Goal: Task Accomplishment & Management: Manage account settings

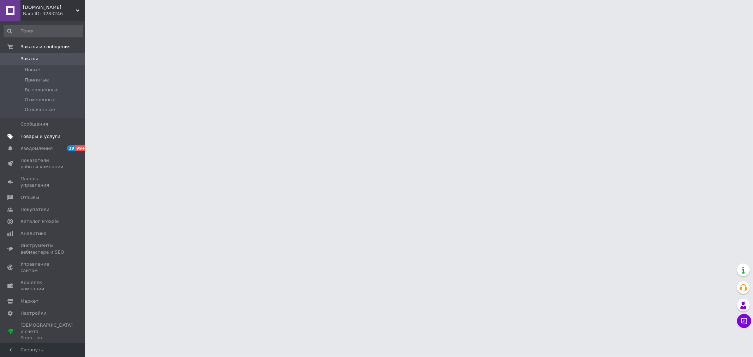
click at [49, 135] on span "Товары и услуги" at bounding box center [40, 136] width 40 height 6
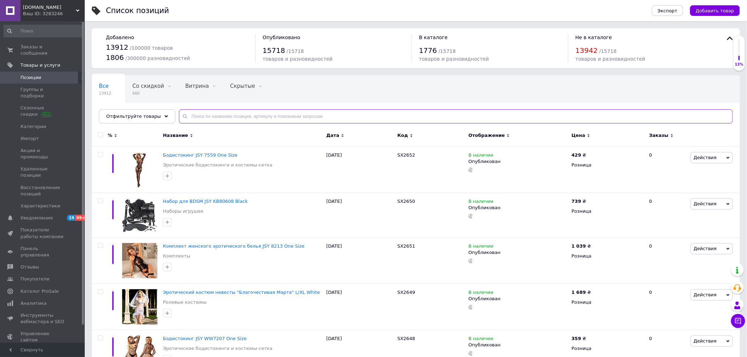
click at [205, 118] on input "text" at bounding box center [456, 116] width 554 height 14
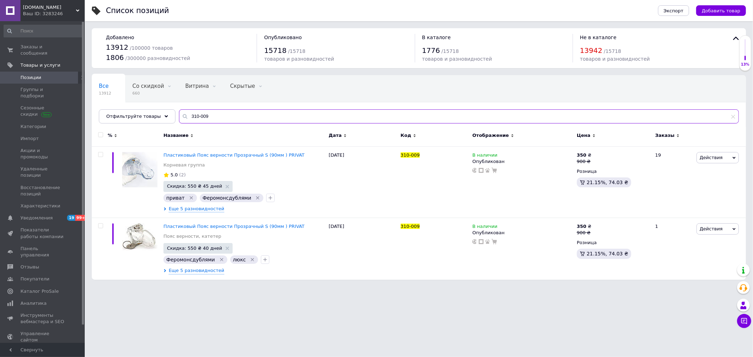
type input "310-009"
click at [55, 19] on div "Privat.in.ua Ваш ID: 3283246" at bounding box center [52, 10] width 64 height 21
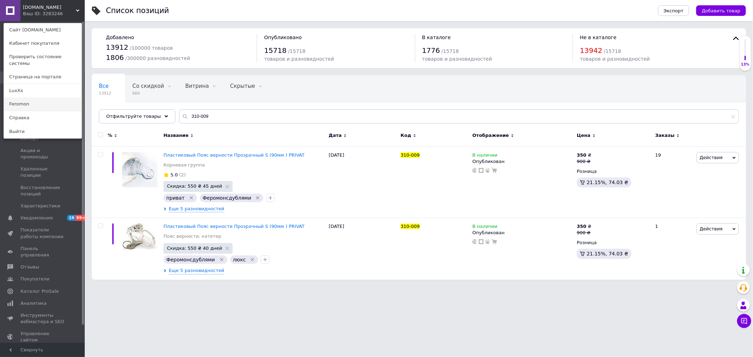
click at [25, 98] on link "Feromon" at bounding box center [43, 103] width 78 height 13
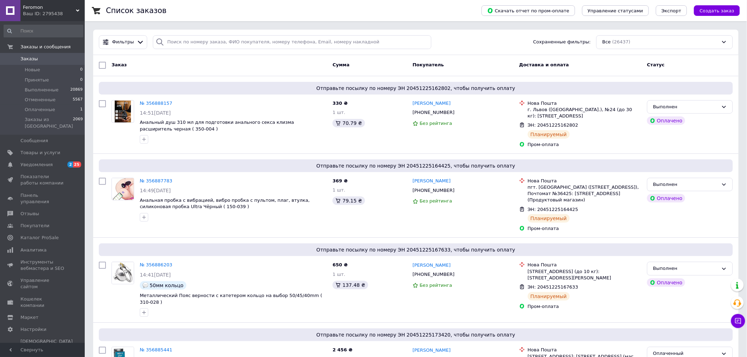
click at [56, 55] on link "Заказы 0" at bounding box center [43, 59] width 87 height 12
click at [50, 111] on span "Оплаченные" at bounding box center [40, 110] width 30 height 6
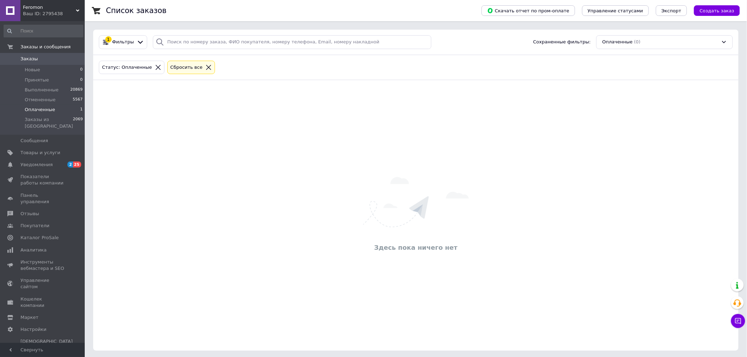
click at [64, 54] on link "Заказы 0" at bounding box center [43, 59] width 87 height 12
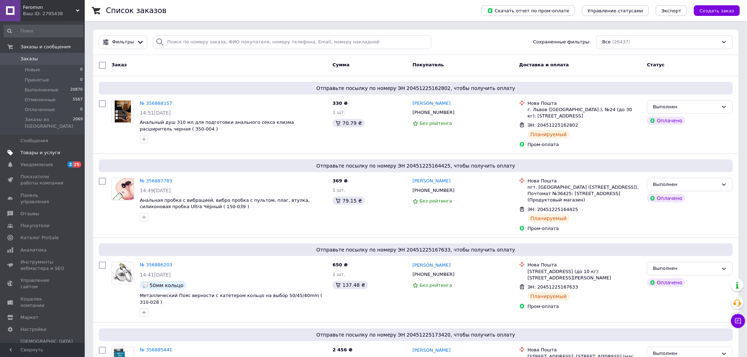
click at [41, 150] on link "Товары и услуги" at bounding box center [43, 153] width 87 height 12
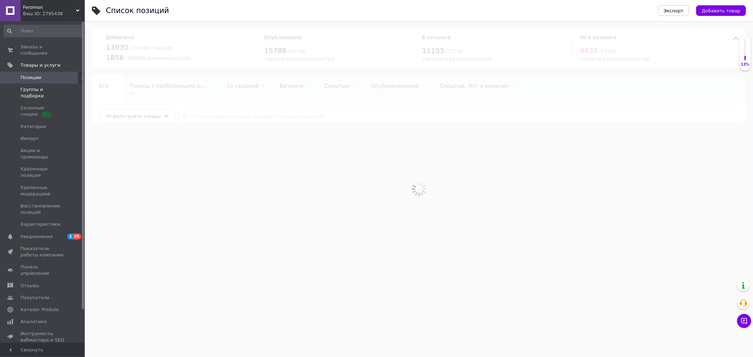
click at [46, 86] on span "Группы и подборки" at bounding box center [42, 92] width 45 height 13
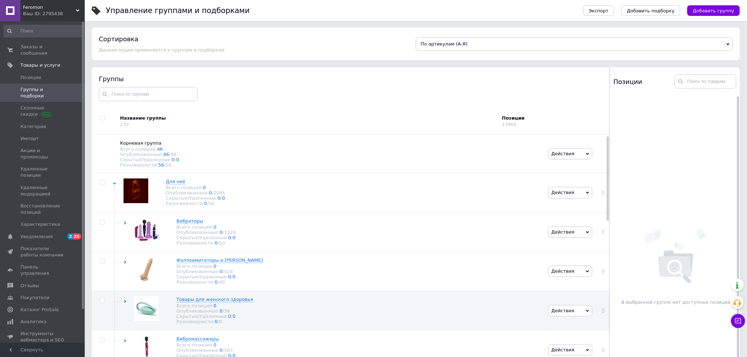
scroll to position [64, 0]
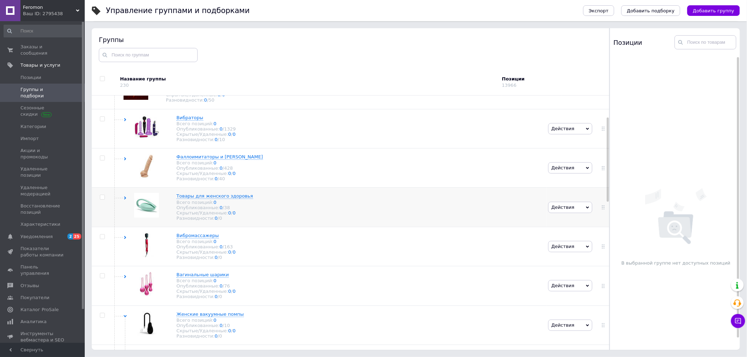
click at [125, 200] on use at bounding box center [125, 198] width 2 height 3
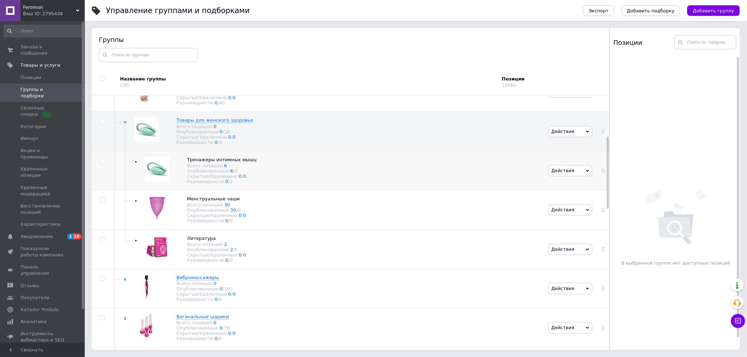
scroll to position [143, 0]
click at [258, 159] on use at bounding box center [260, 158] width 4 height 4
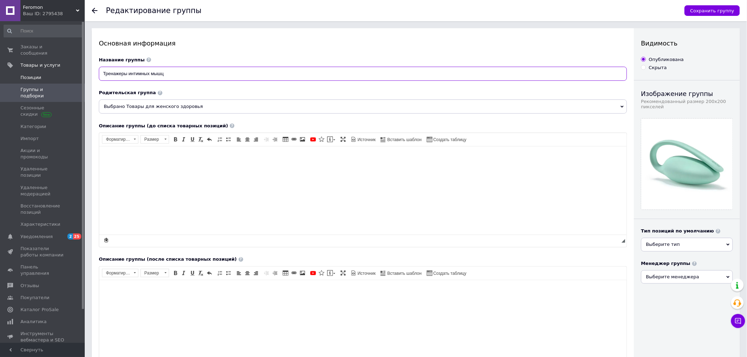
drag, startPoint x: 156, startPoint y: 75, endPoint x: 34, endPoint y: 66, distance: 122.8
click at [43, 67] on div "Feromon Ваш ID: 2795438 Сайт Feromon Кабинет покупателя Проверить состояние сис…" at bounding box center [373, 266] width 747 height 532
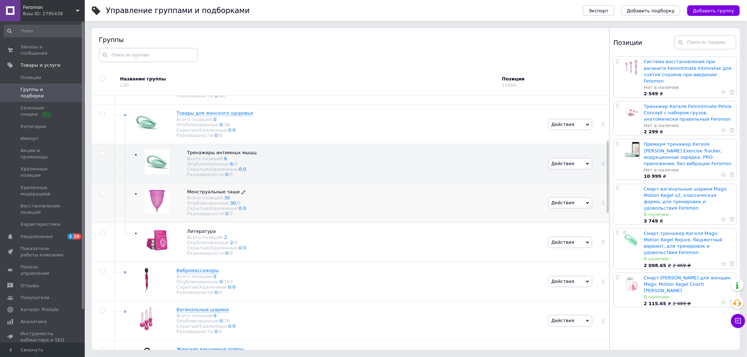
scroll to position [185, 0]
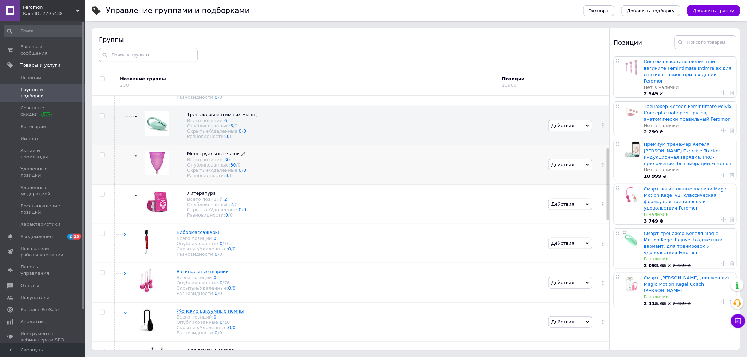
click at [241, 156] on icon at bounding box center [243, 154] width 4 height 4
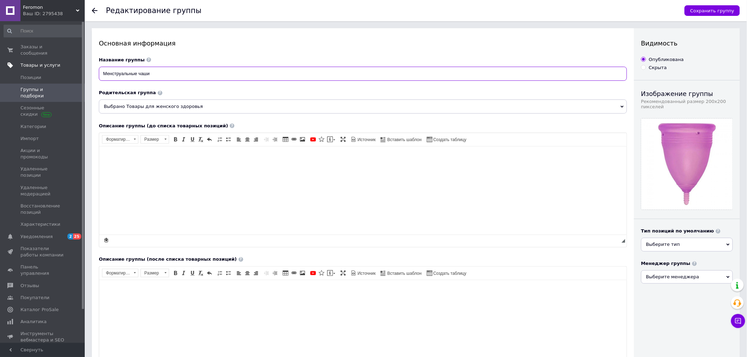
drag, startPoint x: 156, startPoint y: 73, endPoint x: 25, endPoint y: 57, distance: 132.2
click at [44, 60] on div "Feromon Ваш ID: 2795438 Сайт Feromon Кабинет покупателя Проверить состояние сис…" at bounding box center [373, 266] width 747 height 532
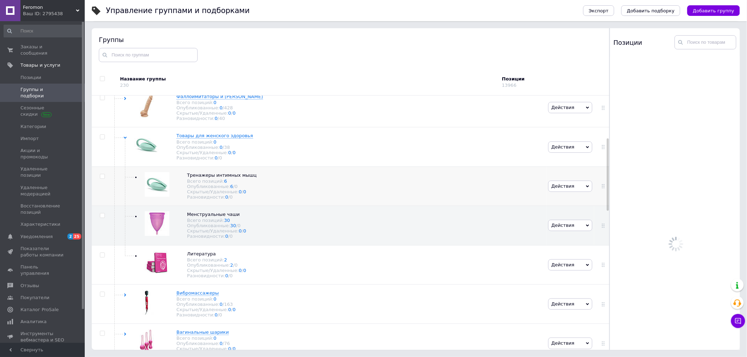
scroll to position [149, 0]
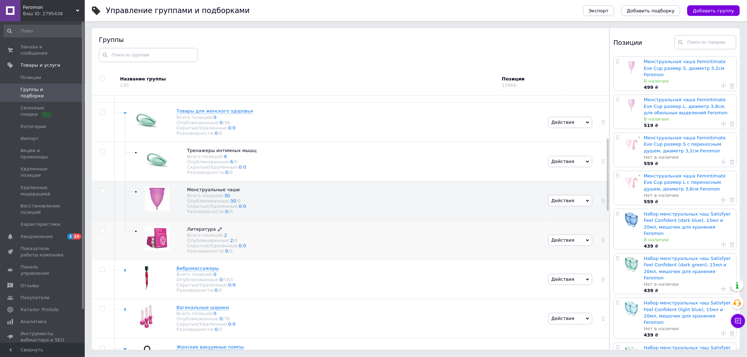
click at [218, 231] on icon at bounding box center [220, 229] width 4 height 4
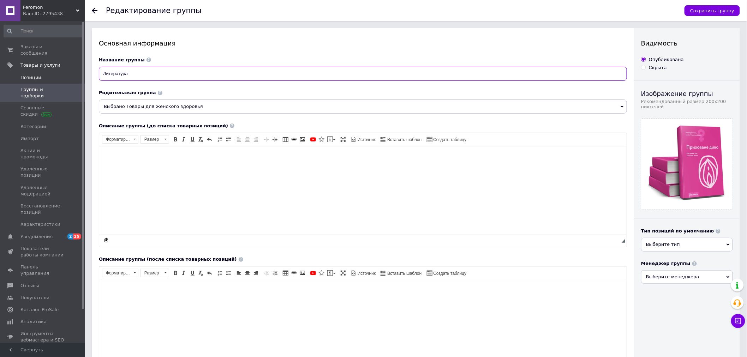
drag, startPoint x: 155, startPoint y: 73, endPoint x: 74, endPoint y: 68, distance: 80.2
click at [79, 68] on div "Feromon Ваш ID: 2795438 Сайт Feromon Кабинет покупателя Проверить состояние сис…" at bounding box center [373, 266] width 747 height 532
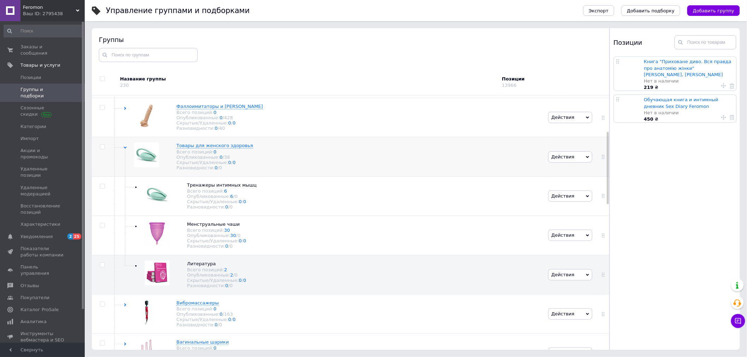
scroll to position [114, 0]
click at [124, 150] on icon at bounding box center [124, 148] width 3 height 3
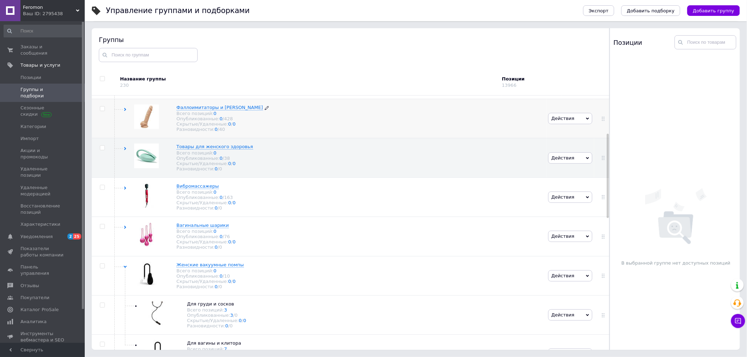
click at [265, 110] on icon at bounding box center [267, 108] width 4 height 4
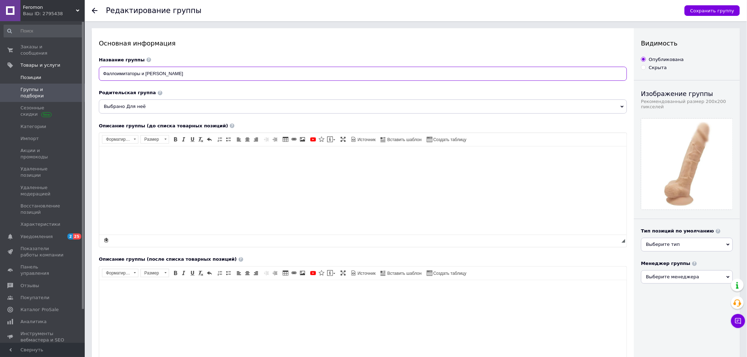
drag, startPoint x: 179, startPoint y: 73, endPoint x: 10, endPoint y: 71, distance: 169.7
click at [16, 71] on div "Feromon Ваш ID: 2795438 Сайт Feromon Кабинет покупателя Проверить состояние сис…" at bounding box center [373, 266] width 747 height 532
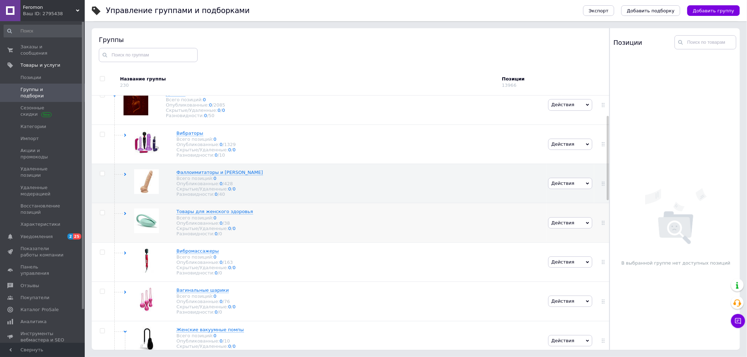
scroll to position [61, 0]
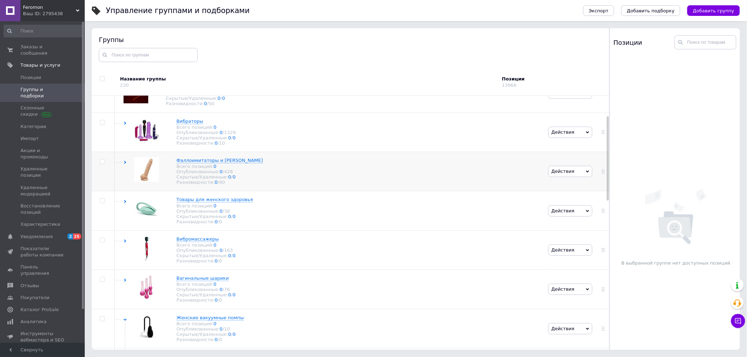
click at [123, 164] on icon at bounding box center [124, 162] width 3 height 3
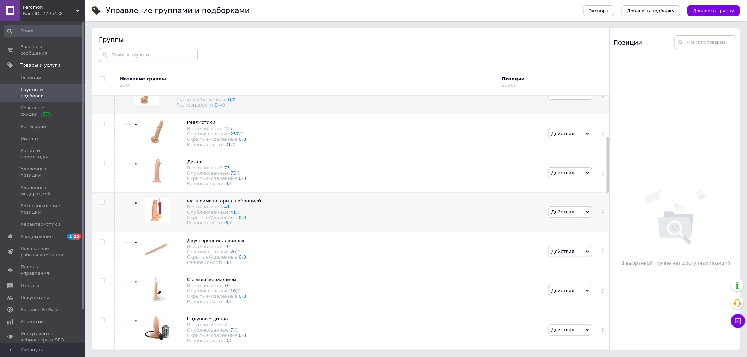
scroll to position [217, 0]
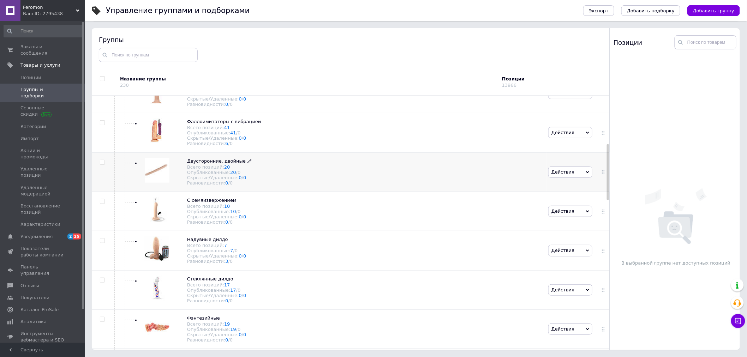
click at [247, 163] on icon at bounding box center [249, 161] width 4 height 4
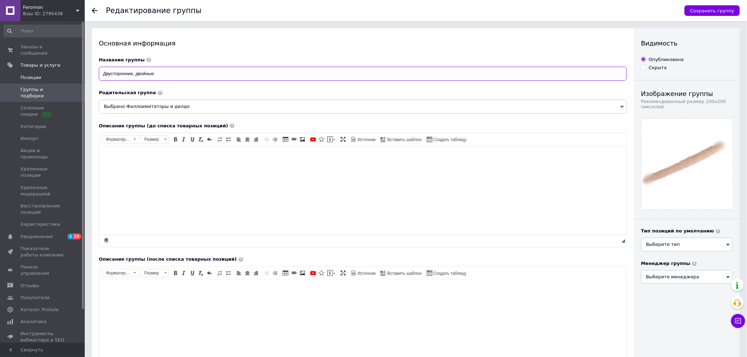
drag, startPoint x: 164, startPoint y: 76, endPoint x: 80, endPoint y: 73, distance: 84.7
click at [82, 72] on div "Feromon Ваш ID: 2795438 Сайт Feromon Кабинет покупателя Проверить состояние сис…" at bounding box center [373, 266] width 747 height 532
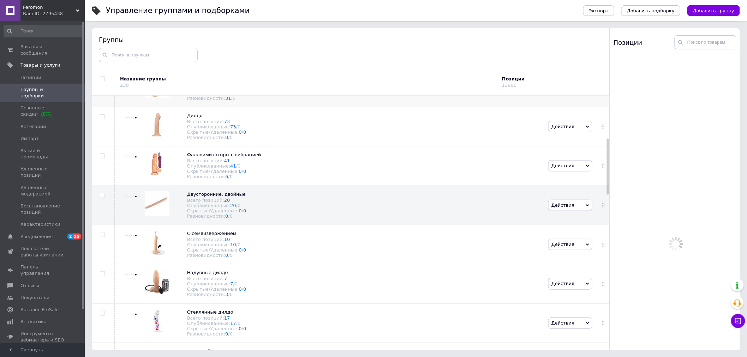
scroll to position [192, 0]
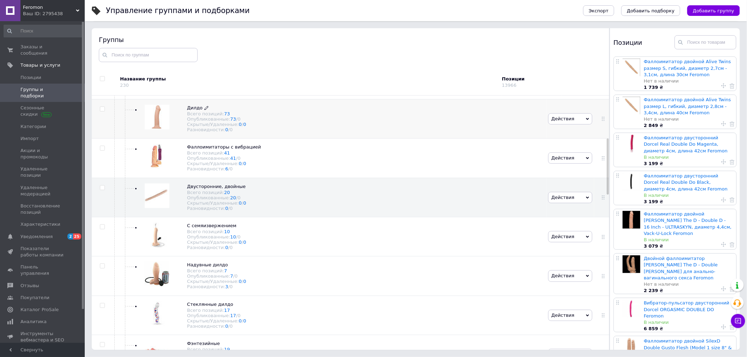
click at [205, 110] on use at bounding box center [206, 108] width 4 height 4
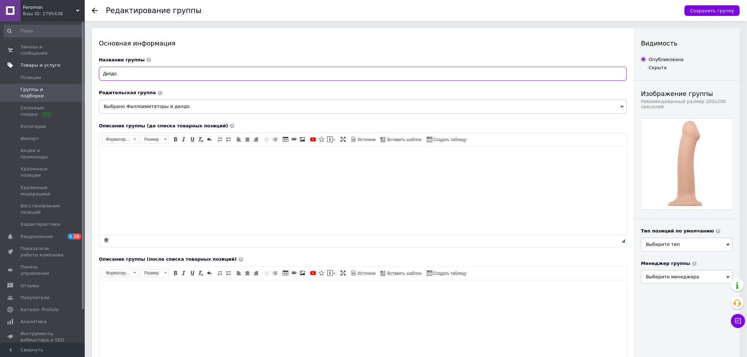
drag, startPoint x: 138, startPoint y: 72, endPoint x: 66, endPoint y: 64, distance: 72.8
click at [70, 64] on div "Feromon Ваш ID: 2795438 Сайт Feromon Кабинет покупателя Проверить состояние сис…" at bounding box center [373, 266] width 747 height 532
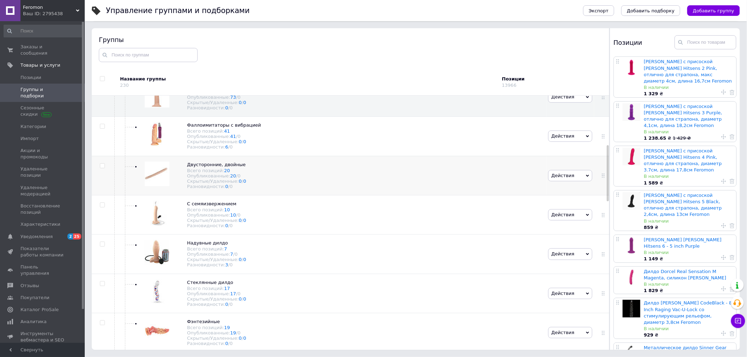
scroll to position [224, 0]
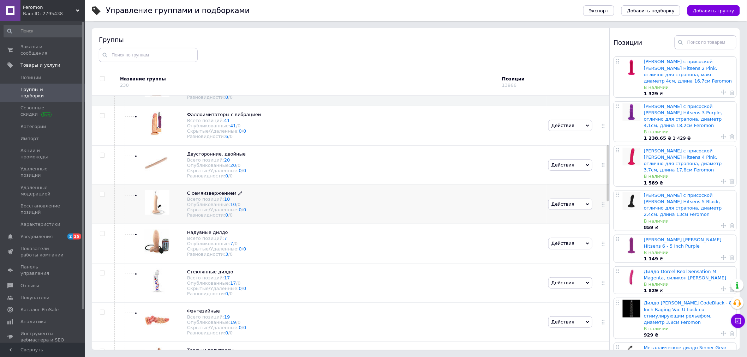
click at [238, 195] on icon at bounding box center [240, 193] width 4 height 4
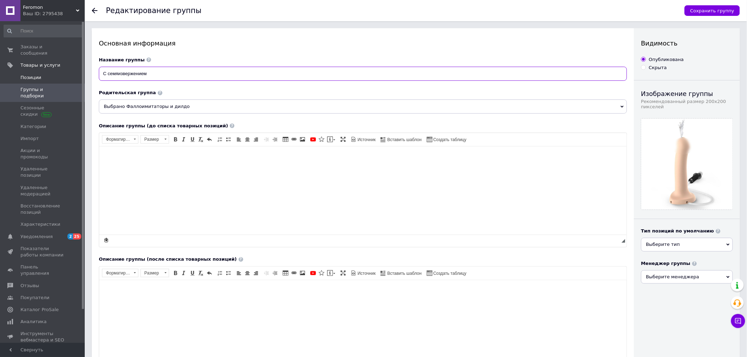
drag, startPoint x: 155, startPoint y: 74, endPoint x: 64, endPoint y: 66, distance: 92.1
click at [67, 66] on div "Feromon Ваш ID: 2795438 Сайт Feromon Кабинет покупателя Проверить состояние сис…" at bounding box center [373, 266] width 747 height 532
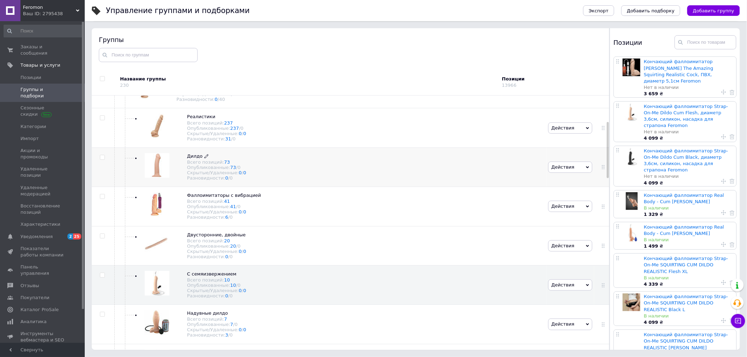
scroll to position [117, 0]
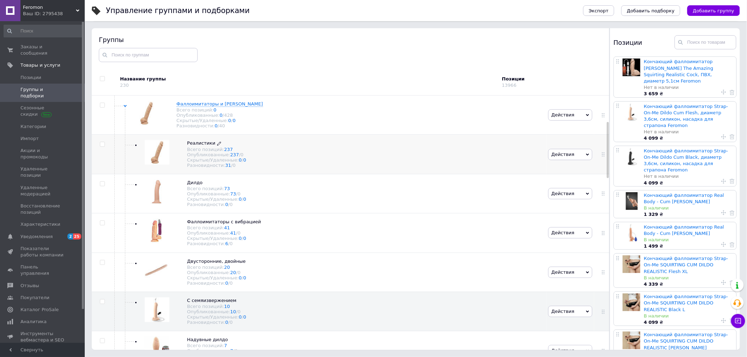
click at [217, 146] on use at bounding box center [219, 144] width 4 height 4
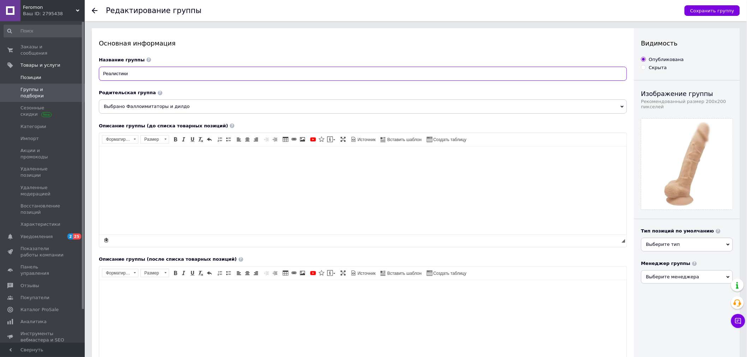
drag, startPoint x: 129, startPoint y: 72, endPoint x: 36, endPoint y: 65, distance: 93.4
click at [39, 65] on div "Feromon Ваш ID: 2795438 Сайт Feromon Кабинет покупателя Проверить состояние сис…" at bounding box center [373, 266] width 747 height 532
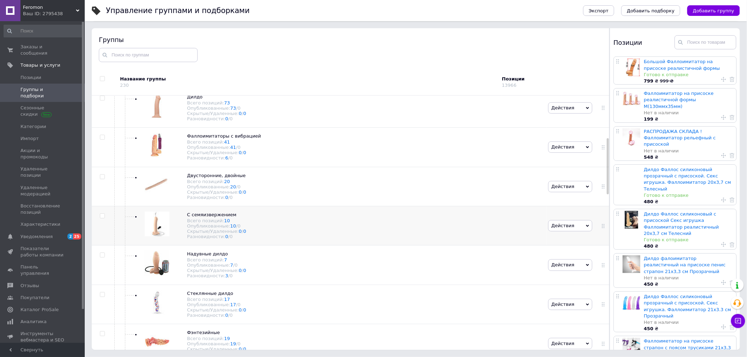
scroll to position [221, 0]
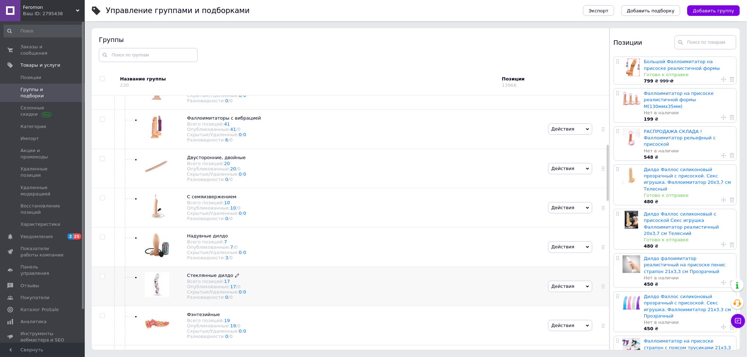
click at [235, 279] on link at bounding box center [237, 275] width 4 height 6
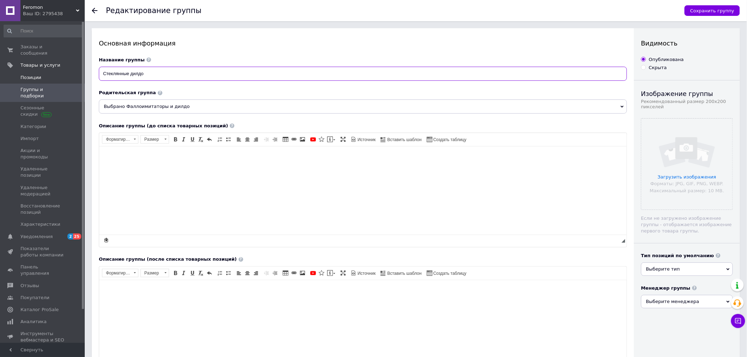
drag, startPoint x: 156, startPoint y: 73, endPoint x: 70, endPoint y: 72, distance: 86.5
click at [73, 72] on div "Feromon Ваш ID: 2795438 Сайт Feromon Кабинет покупателя Проверить состояние сис…" at bounding box center [373, 266] width 747 height 532
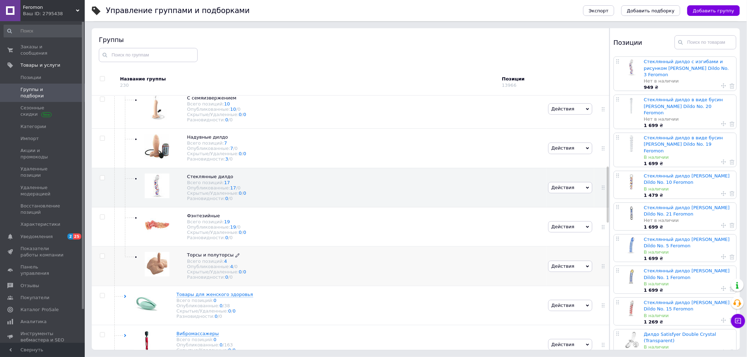
click at [235, 258] on icon at bounding box center [237, 255] width 4 height 4
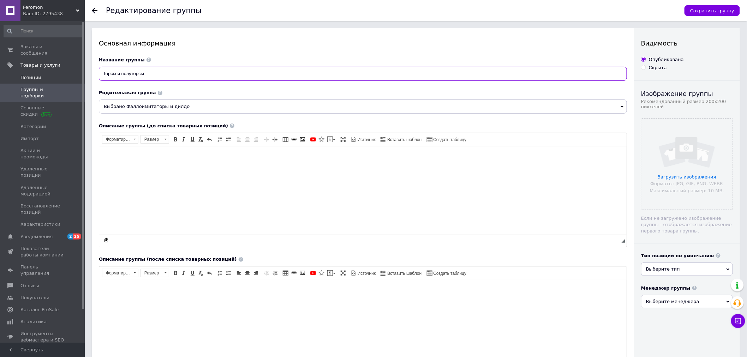
drag, startPoint x: 152, startPoint y: 67, endPoint x: 76, endPoint y: 65, distance: 76.2
click at [78, 65] on div "Feromon Ваш ID: 2795438 Сайт Feromon Кабинет покупателя Проверить состояние сис…" at bounding box center [373, 266] width 747 height 532
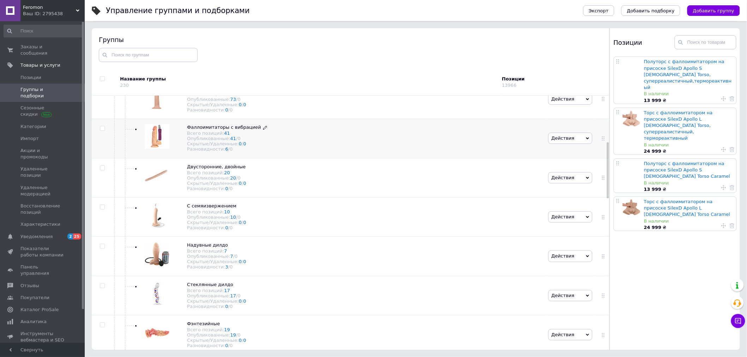
scroll to position [209, 0]
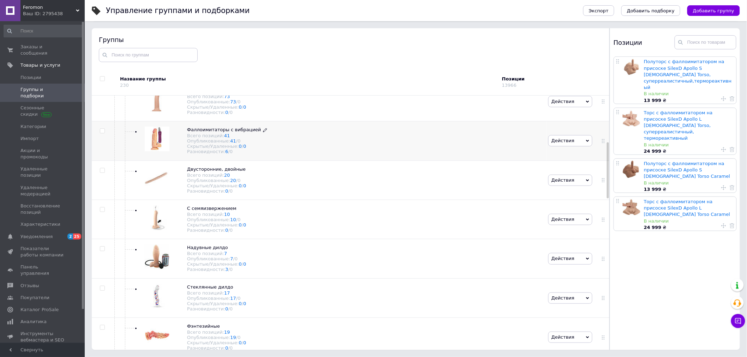
click at [263, 132] on use at bounding box center [265, 130] width 4 height 4
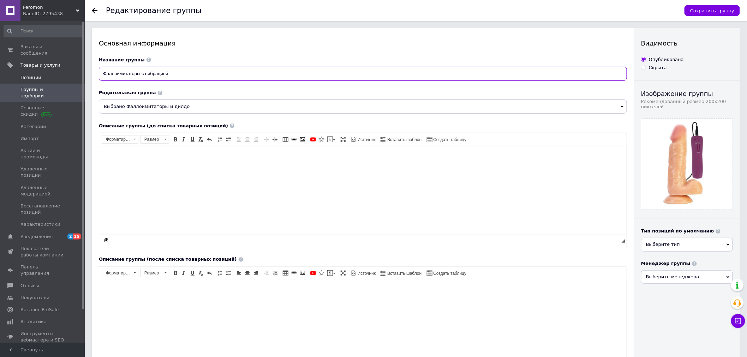
drag, startPoint x: 122, startPoint y: 76, endPoint x: 76, endPoint y: 76, distance: 46.2
click at [73, 76] on div "Feromon Ваш ID: 2795438 Сайт Feromon Кабинет покупателя Проверить состояние сис…" at bounding box center [373, 266] width 747 height 532
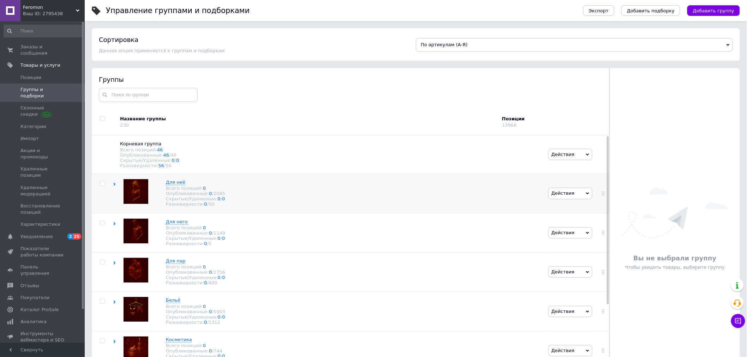
scroll to position [40, 0]
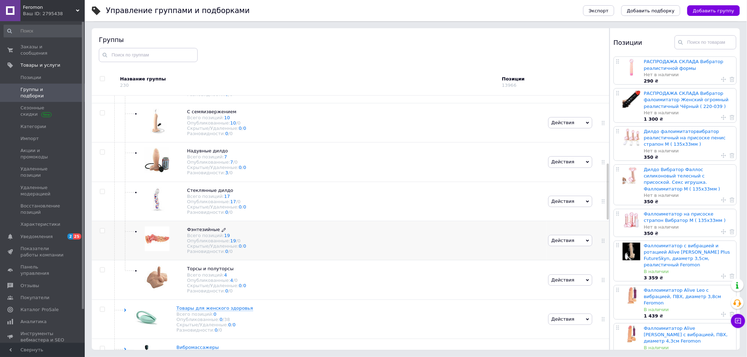
click at [222, 232] on icon at bounding box center [224, 230] width 4 height 4
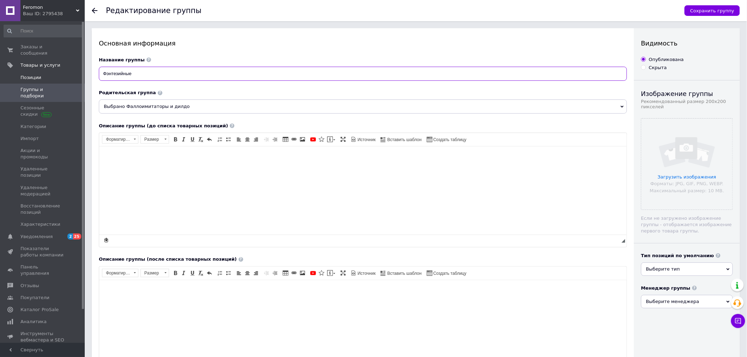
drag, startPoint x: 135, startPoint y: 75, endPoint x: 46, endPoint y: 69, distance: 89.1
click at [46, 69] on div "Feromon Ваш ID: 2795438 Сайт Feromon Кабинет покупателя Проверить состояние сис…" at bounding box center [373, 266] width 747 height 532
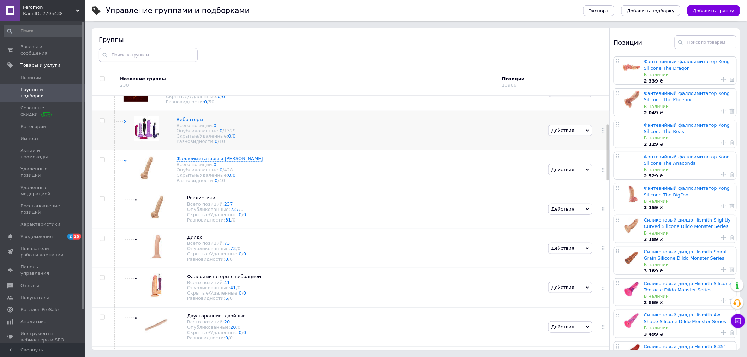
scroll to position [10, 0]
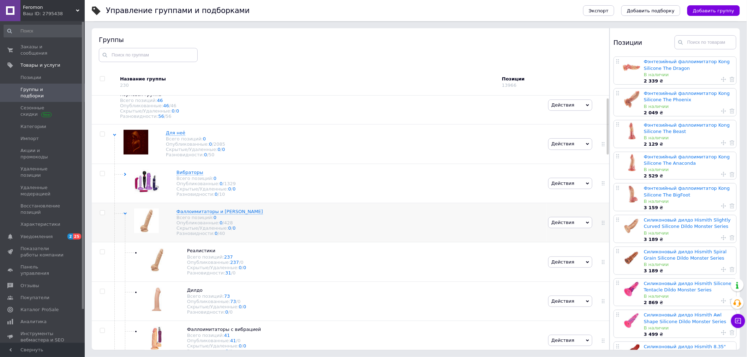
click at [125, 215] on use at bounding box center [124, 214] width 3 height 2
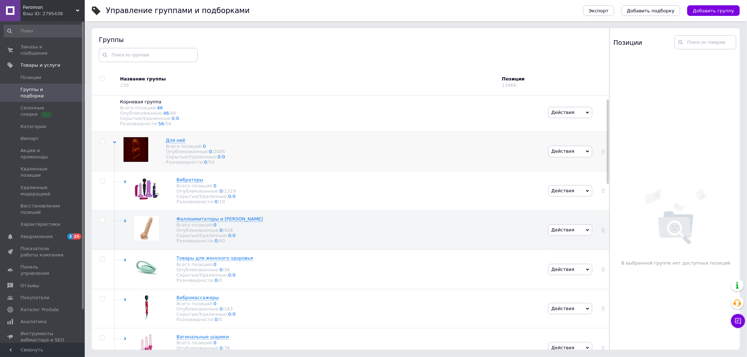
scroll to position [0, 0]
click at [114, 149] on span at bounding box center [114, 321] width 1 height 351
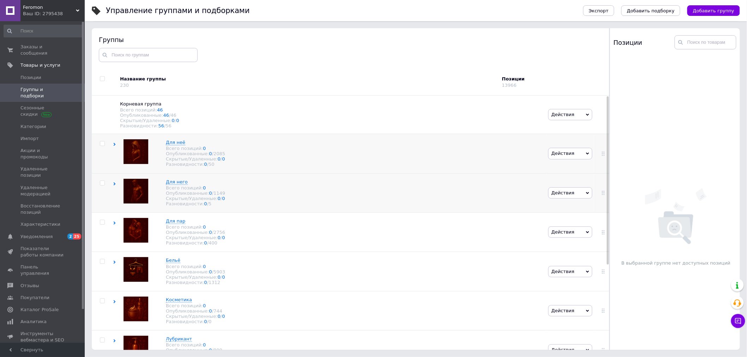
click at [114, 186] on use at bounding box center [115, 183] width 2 height 3
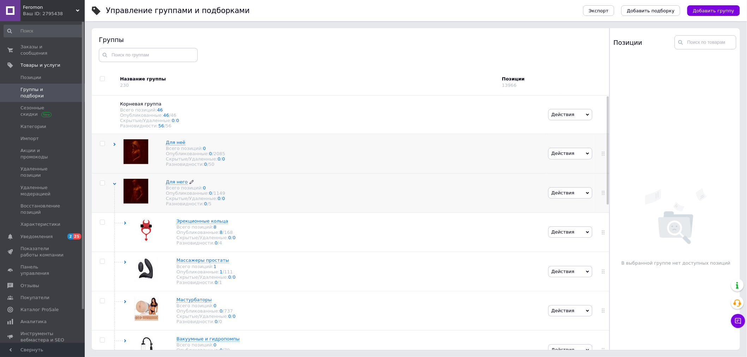
click at [189, 184] on icon at bounding box center [191, 182] width 4 height 4
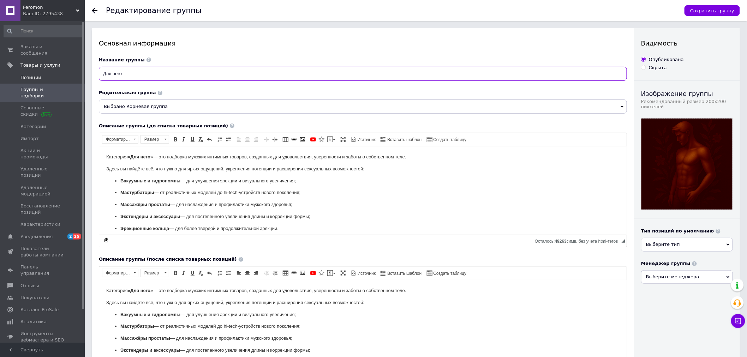
drag, startPoint x: 140, startPoint y: 72, endPoint x: 76, endPoint y: 68, distance: 63.6
click at [77, 68] on div "Feromon Ваш ID: 2795438 Сайт Feromon Кабинет покупателя Проверить состояние сис…" at bounding box center [373, 266] width 747 height 532
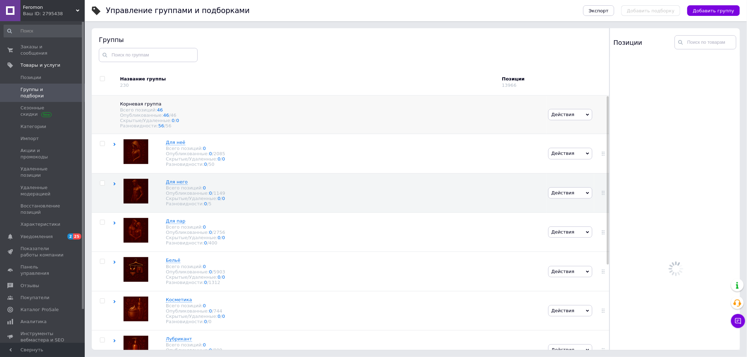
scroll to position [40, 0]
click at [114, 186] on use at bounding box center [115, 183] width 2 height 3
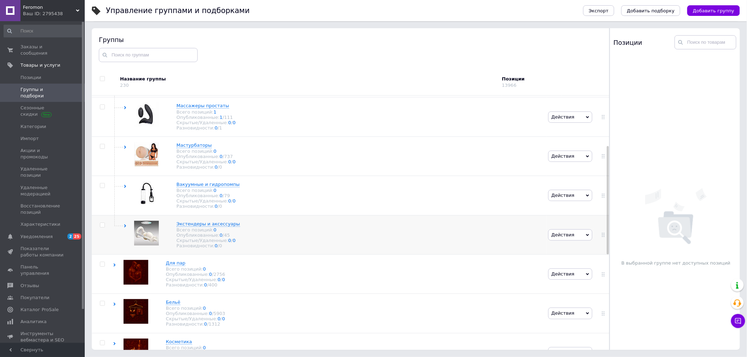
scroll to position [196, 0]
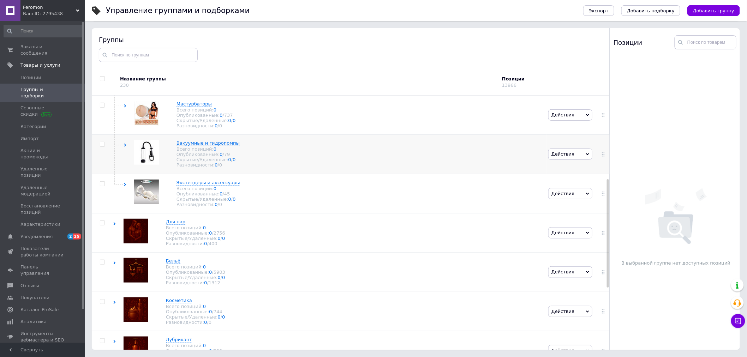
click at [126, 147] on icon at bounding box center [124, 145] width 3 height 3
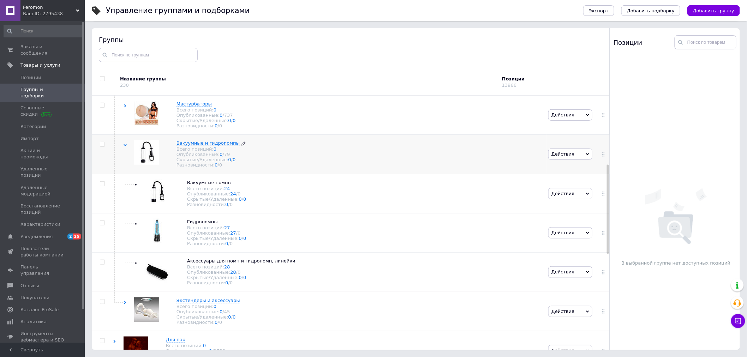
click at [241, 146] on icon at bounding box center [243, 143] width 4 height 4
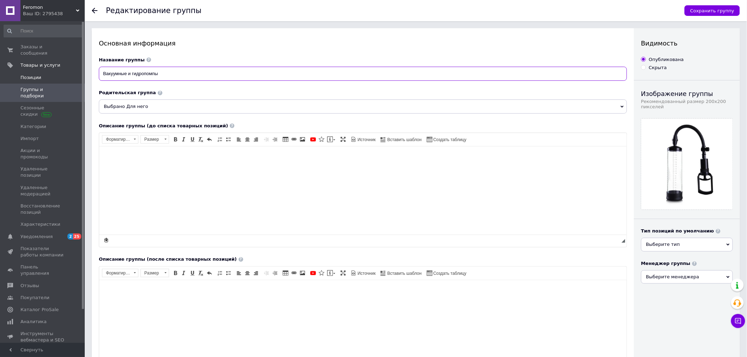
drag, startPoint x: 176, startPoint y: 72, endPoint x: 60, endPoint y: 65, distance: 116.0
click at [62, 65] on div "Feromon Ваш ID: 2795438 Сайт Feromon Кабинет покупателя Проверить состояние сис…" at bounding box center [373, 266] width 747 height 532
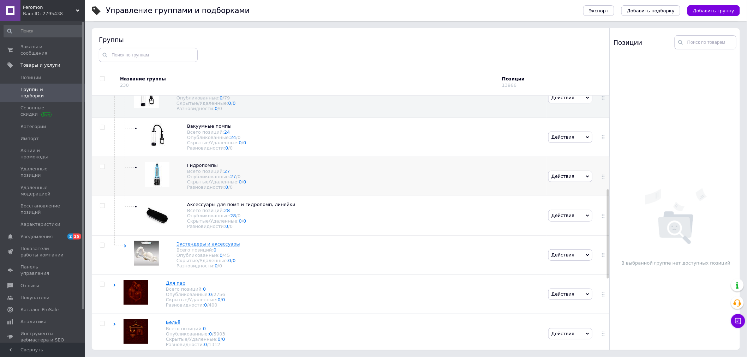
scroll to position [267, 0]
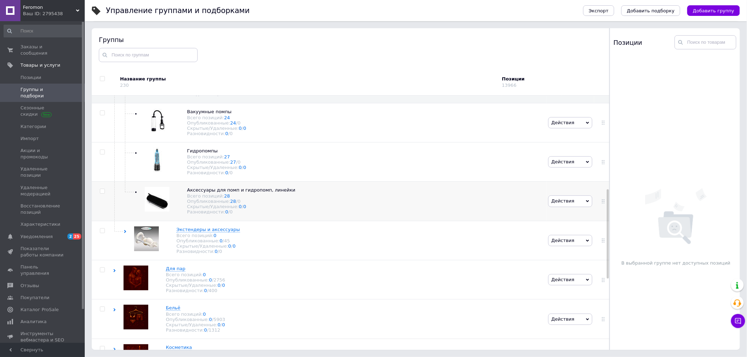
click at [284, 220] on div "Аксессуары для помп и гидропомп, линейки Всего позиций: 28 Опубликованные: 28 /…" at bounding box center [329, 201] width 433 height 39
click at [297, 193] on use at bounding box center [299, 191] width 4 height 4
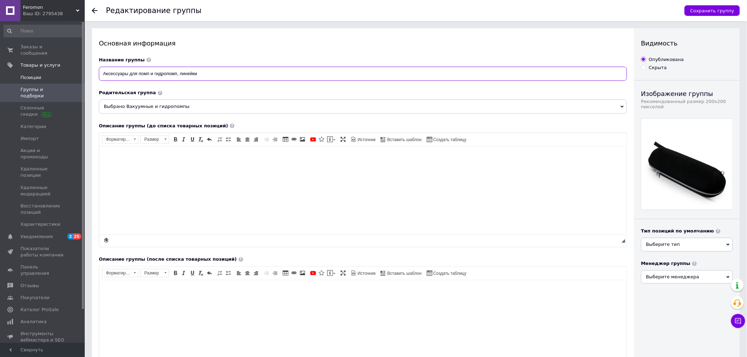
drag, startPoint x: 158, startPoint y: 73, endPoint x: 28, endPoint y: 72, distance: 130.5
click at [53, 67] on div "Feromon Ваш ID: 2795438 Сайт Feromon Кабинет покупателя Проверить состояние сис…" at bounding box center [373, 269] width 747 height 539
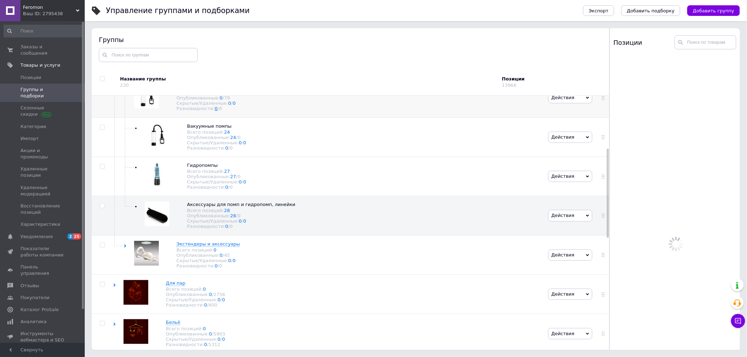
scroll to position [277, 0]
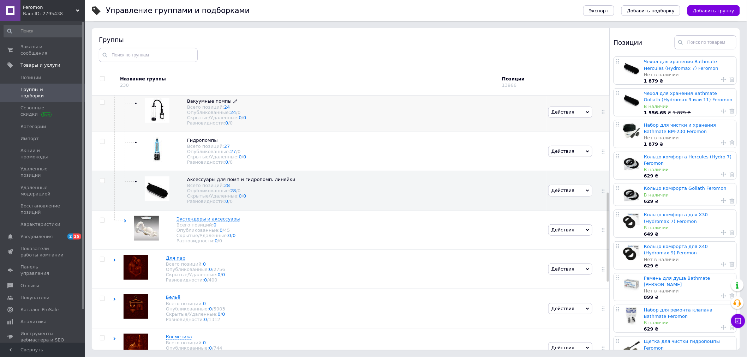
click at [233, 103] on icon at bounding box center [235, 101] width 4 height 4
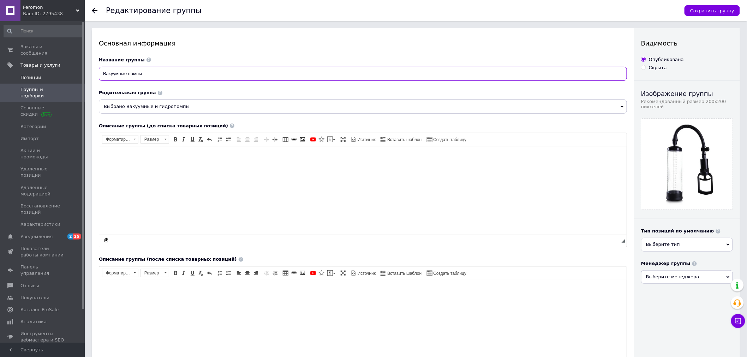
drag, startPoint x: 167, startPoint y: 73, endPoint x: 47, endPoint y: 68, distance: 120.7
click at [49, 68] on div "Feromon Ваш ID: 2795438 Сайт Feromon Кабинет покупателя Проверить состояние сис…" at bounding box center [373, 266] width 747 height 532
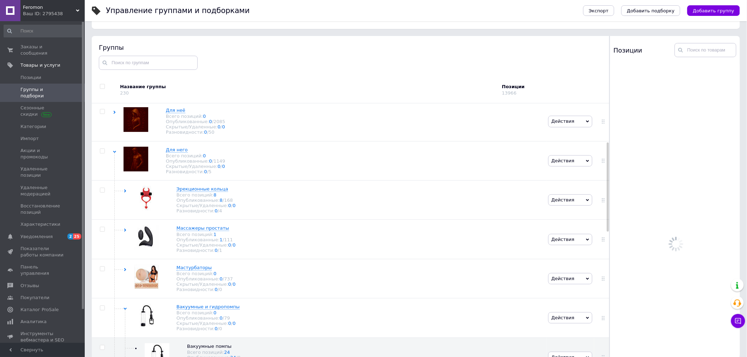
scroll to position [192, 0]
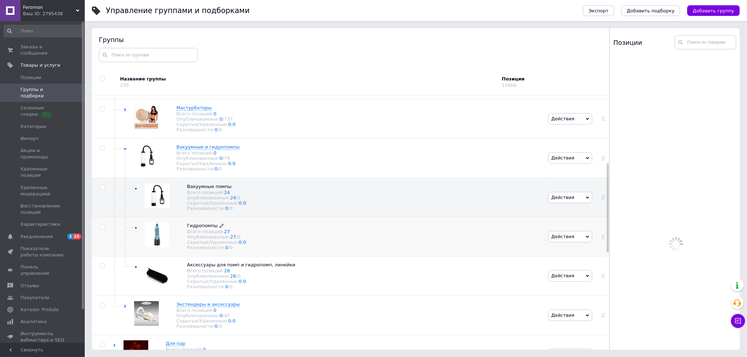
click at [219, 228] on use at bounding box center [221, 226] width 4 height 4
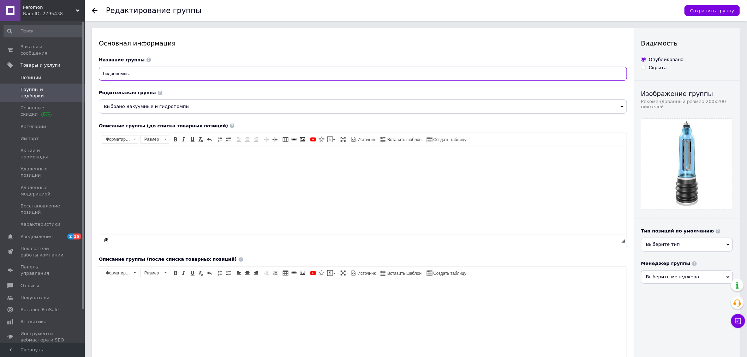
drag, startPoint x: 149, startPoint y: 76, endPoint x: 79, endPoint y: 71, distance: 69.3
click at [81, 71] on div "Feromon Ваш ID: 2795438 Сайт Feromon Кабинет покупателя Проверить состояние сис…" at bounding box center [373, 266] width 747 height 532
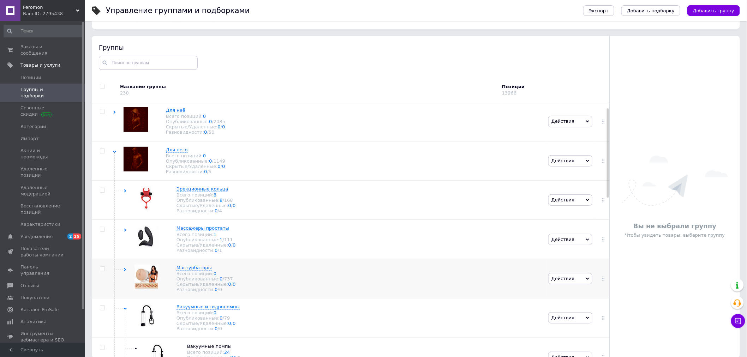
scroll to position [40, 0]
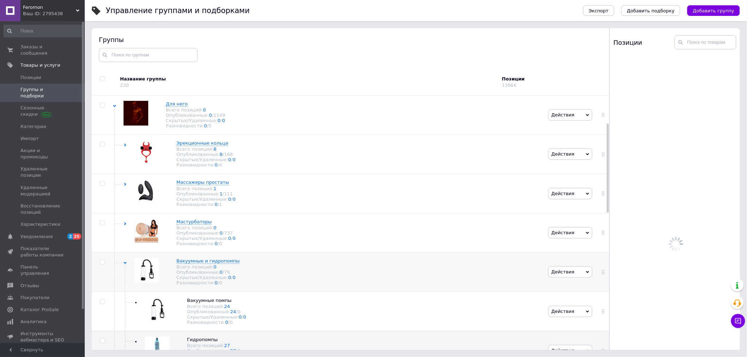
click at [125, 264] on use at bounding box center [124, 263] width 3 height 2
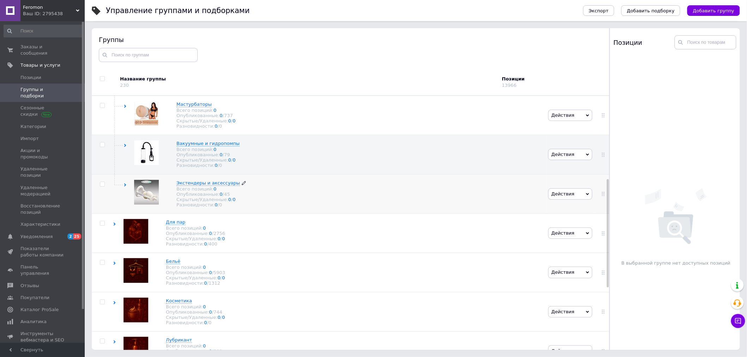
click at [242, 185] on icon at bounding box center [244, 183] width 4 height 4
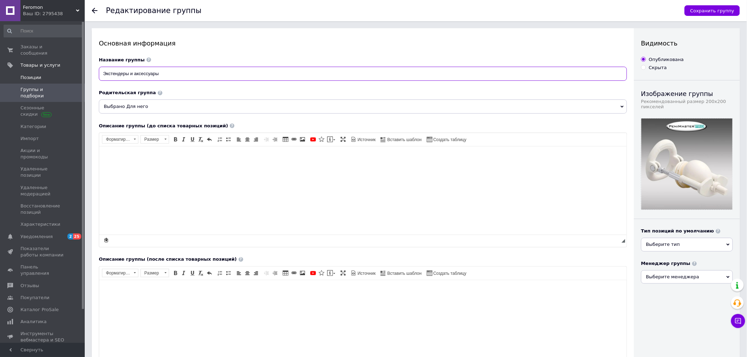
drag, startPoint x: 184, startPoint y: 73, endPoint x: 61, endPoint y: 67, distance: 123.3
click at [61, 64] on div "Feromon Ваш ID: 2795438 Сайт Feromon Кабинет покупателя Проверить состояние сис…" at bounding box center [373, 266] width 747 height 532
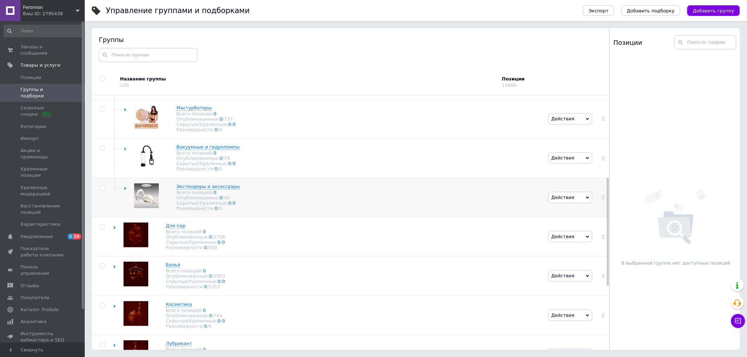
click at [125, 190] on icon at bounding box center [124, 188] width 3 height 3
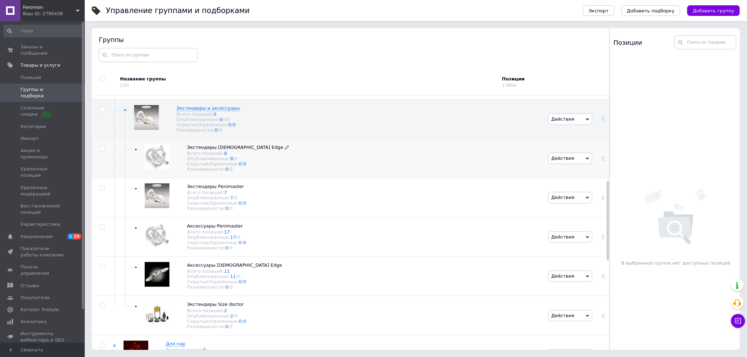
click at [285, 150] on icon at bounding box center [287, 147] width 4 height 4
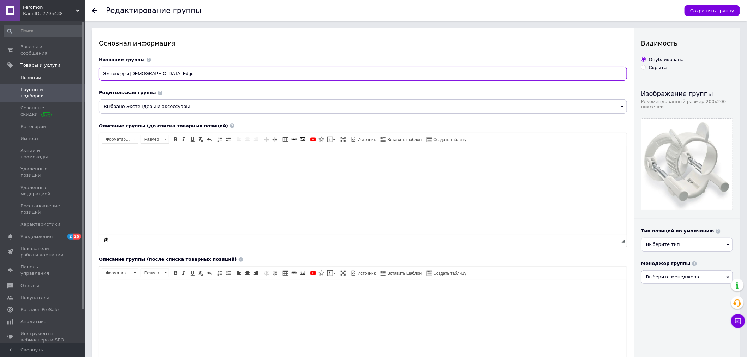
drag, startPoint x: 168, startPoint y: 73, endPoint x: 41, endPoint y: 68, distance: 127.1
click at [55, 70] on div "Feromon Ваш ID: 2795438 Сайт Feromon Кабинет покупателя Проверить состояние сис…" at bounding box center [373, 269] width 747 height 539
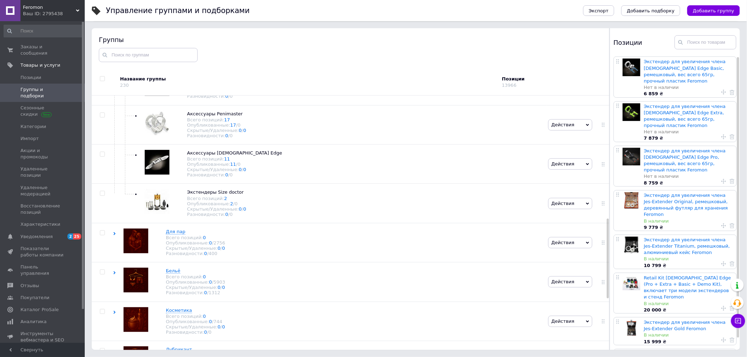
scroll to position [392, 0]
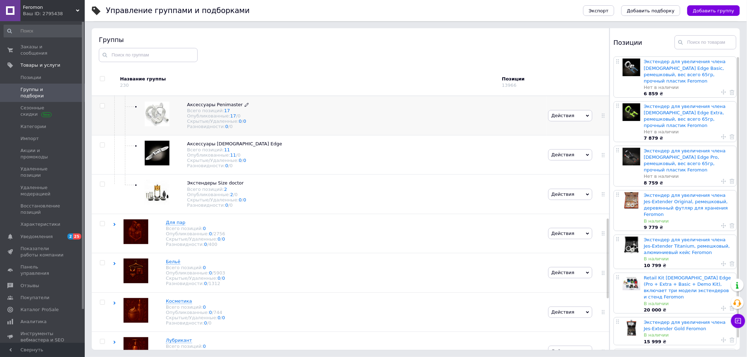
click at [244, 107] on icon at bounding box center [246, 105] width 4 height 4
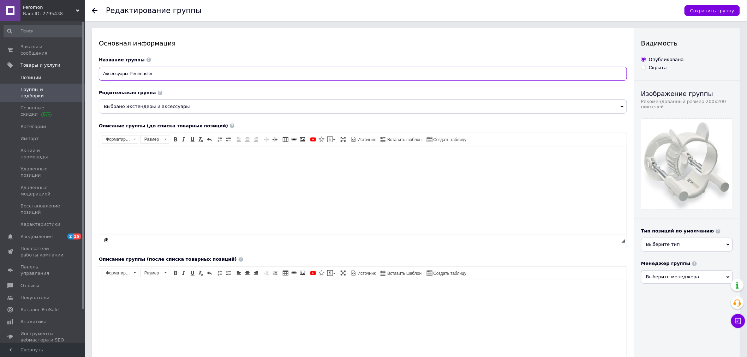
drag, startPoint x: 170, startPoint y: 74, endPoint x: 16, endPoint y: 68, distance: 154.3
click at [26, 68] on div "Feromon Ваш ID: 2795438 Сайт Feromon Кабинет покупателя Проверить состояние сис…" at bounding box center [373, 266] width 747 height 532
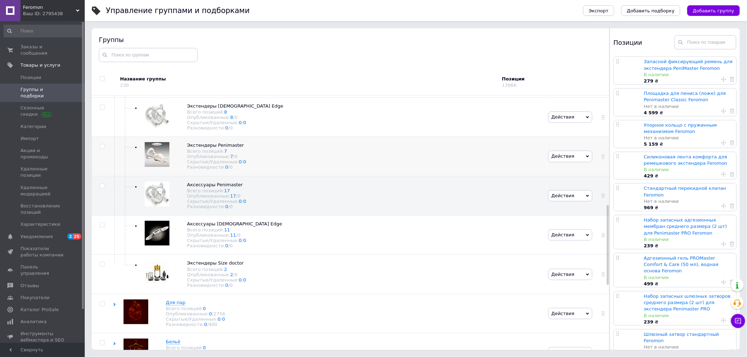
scroll to position [359, 0]
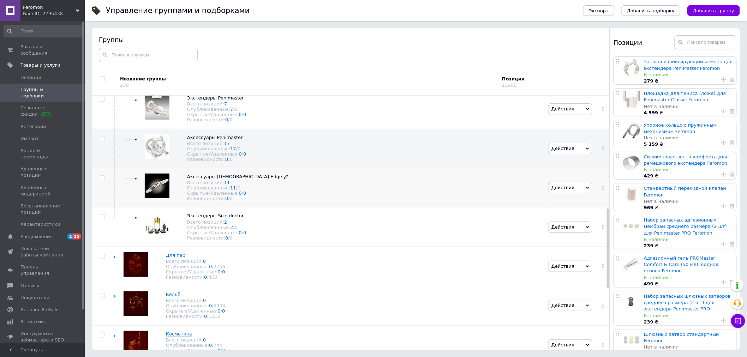
click at [284, 179] on icon at bounding box center [286, 177] width 4 height 4
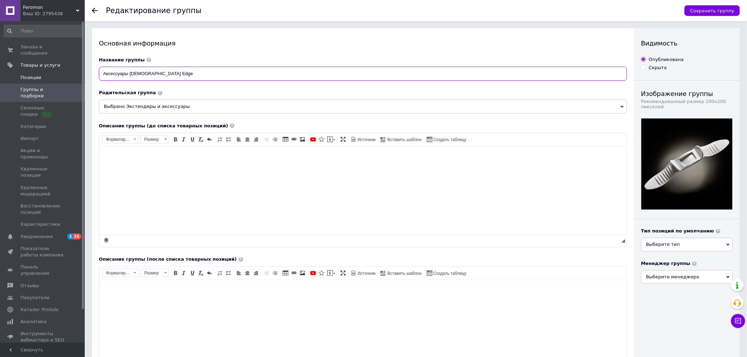
drag, startPoint x: 98, startPoint y: 68, endPoint x: 65, endPoint y: 67, distance: 32.5
click at [71, 67] on div "Feromon Ваш ID: 2795438 Сайт Feromon Кабинет покупателя Проверить состояние сис…" at bounding box center [373, 269] width 747 height 539
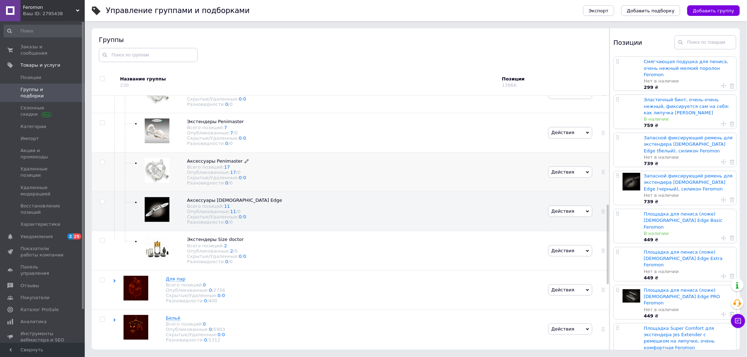
scroll to position [323, 0]
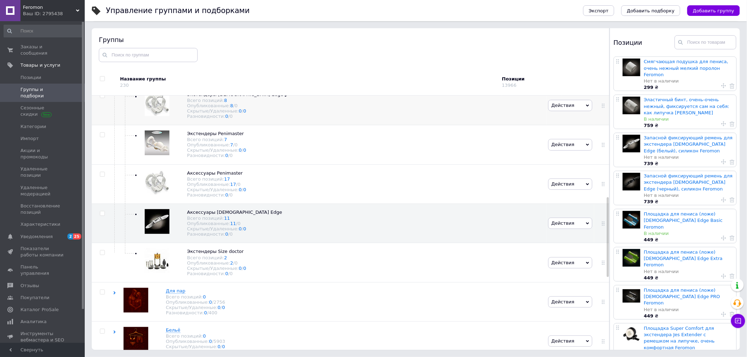
click at [285, 97] on icon at bounding box center [287, 94] width 4 height 4
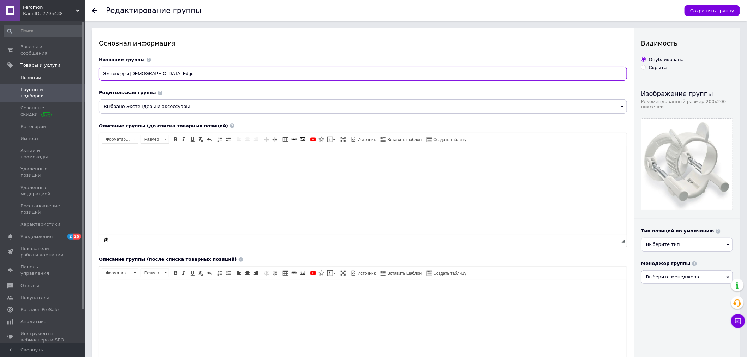
drag, startPoint x: 165, startPoint y: 73, endPoint x: 52, endPoint y: 68, distance: 112.6
click at [69, 71] on div "Feromon Ваш ID: 2795438 Сайт Feromon Кабинет покупателя Проверить состояние сис…" at bounding box center [373, 269] width 747 height 539
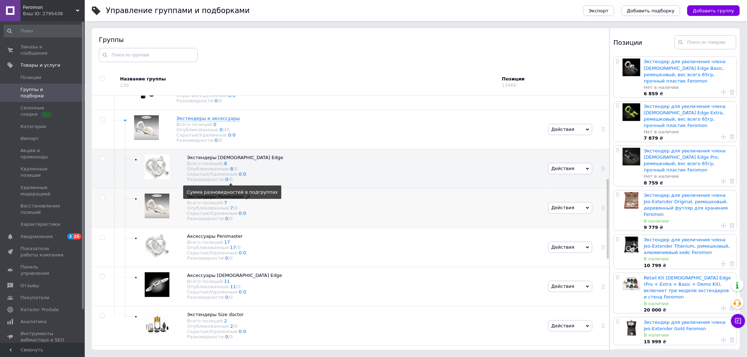
scroll to position [274, 0]
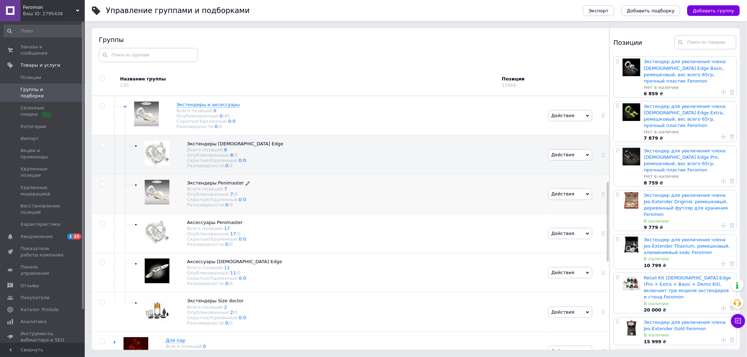
click at [246, 186] on icon at bounding box center [248, 183] width 4 height 4
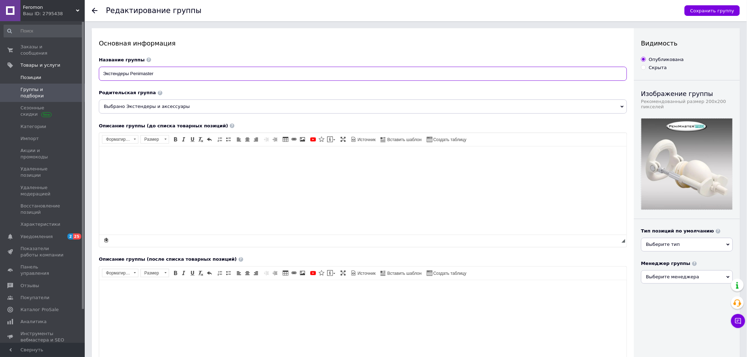
drag, startPoint x: 169, startPoint y: 72, endPoint x: 51, endPoint y: 69, distance: 117.9
click at [79, 70] on div "Feromon Ваш ID: 2795438 Сайт Feromon Кабинет покупателя Проверить состояние сис…" at bounding box center [373, 266] width 747 height 532
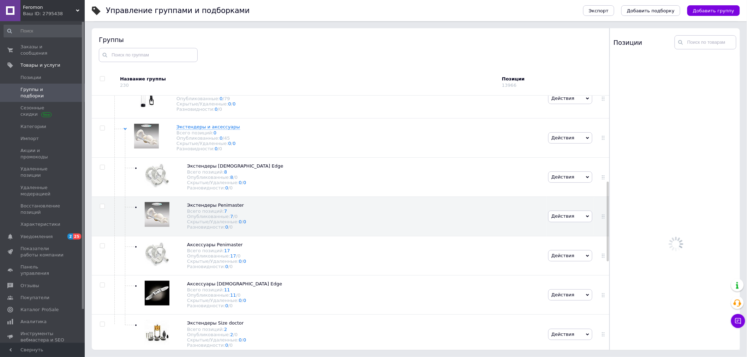
scroll to position [159, 0]
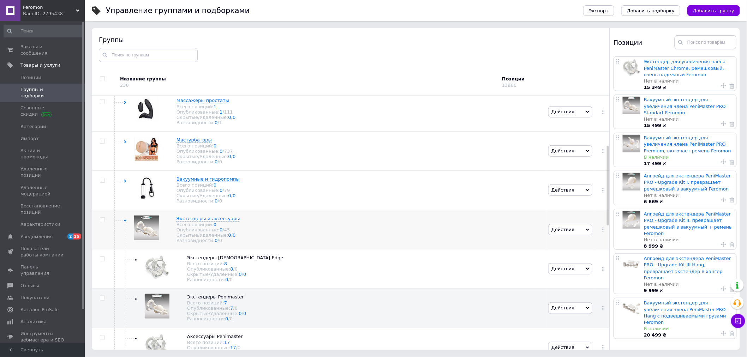
click at [125, 222] on icon at bounding box center [124, 220] width 3 height 3
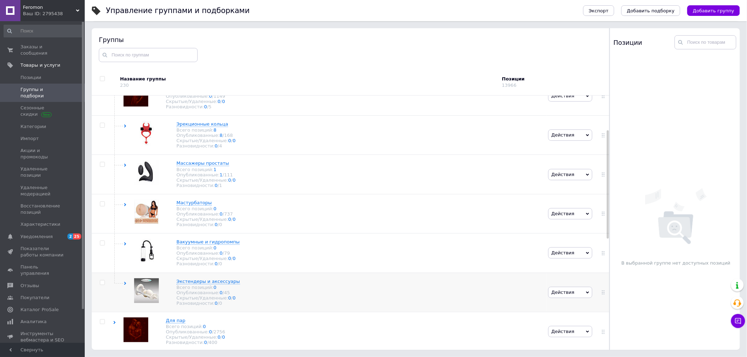
scroll to position [81, 0]
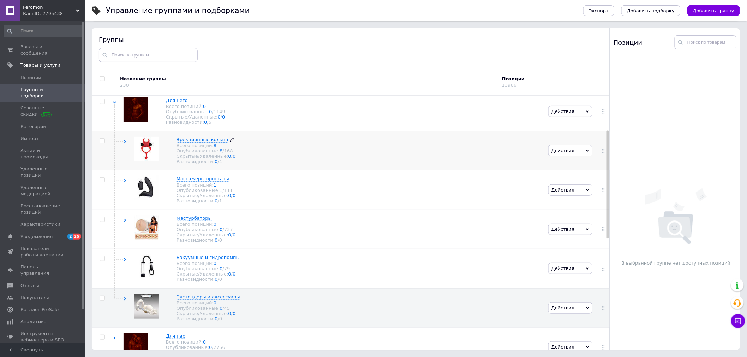
click at [230, 142] on use at bounding box center [232, 140] width 4 height 4
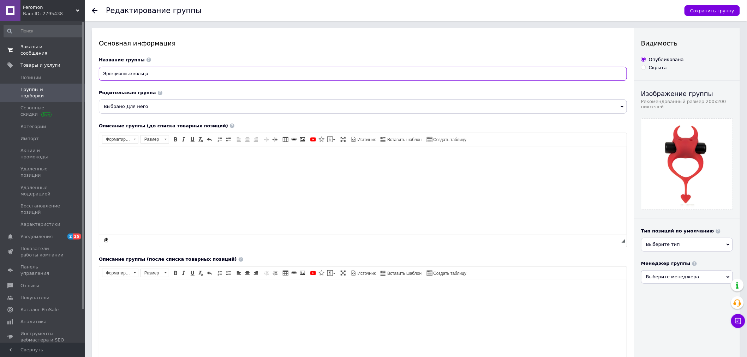
drag, startPoint x: 170, startPoint y: 68, endPoint x: 41, endPoint y: 46, distance: 131.3
click at [49, 44] on div "Feromon Ваш ID: 2795438 Сайт Feromon Кабинет покупателя Проверить состояние сис…" at bounding box center [373, 266] width 747 height 532
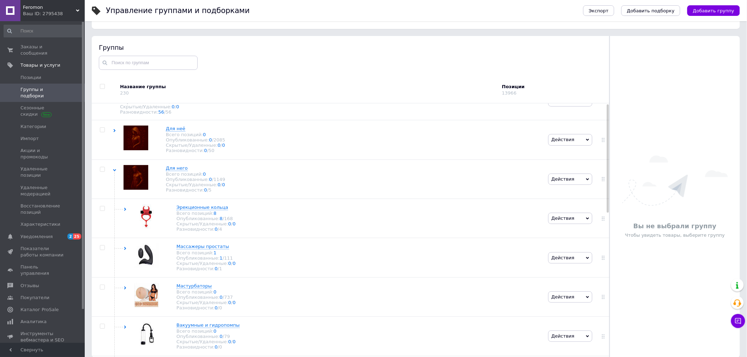
scroll to position [40, 0]
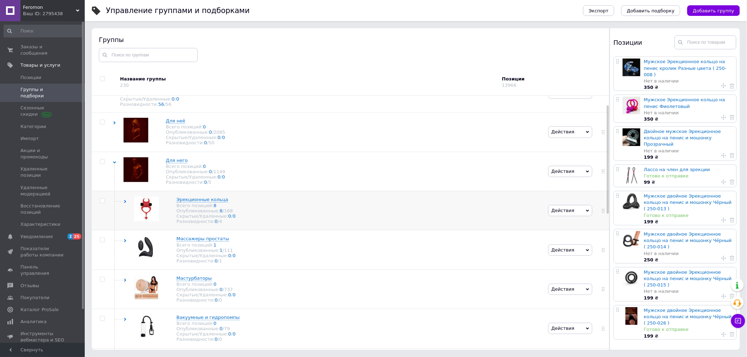
click at [124, 203] on icon at bounding box center [124, 201] width 3 height 3
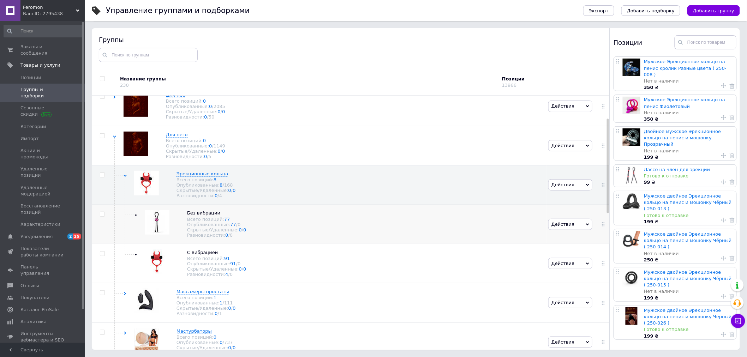
scroll to position [61, 0]
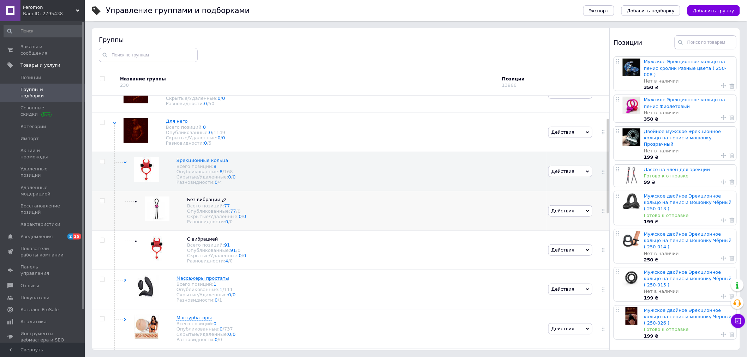
click at [222, 202] on icon at bounding box center [224, 200] width 4 height 4
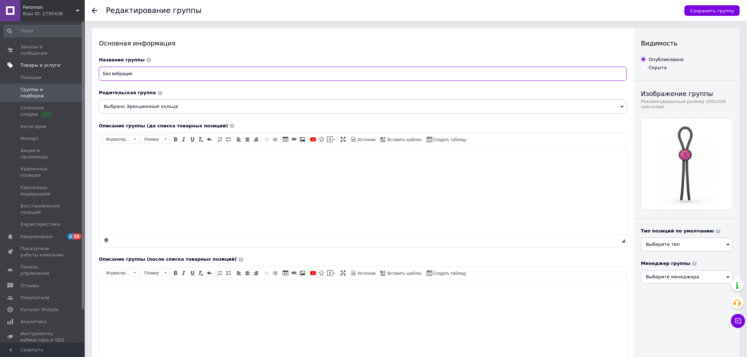
drag, startPoint x: 163, startPoint y: 72, endPoint x: 36, endPoint y: 64, distance: 127.3
click at [38, 64] on div "Feromon Ваш ID: 2795438 Сайт Feromon Кабинет покупателя Проверить состояние сис…" at bounding box center [373, 266] width 747 height 532
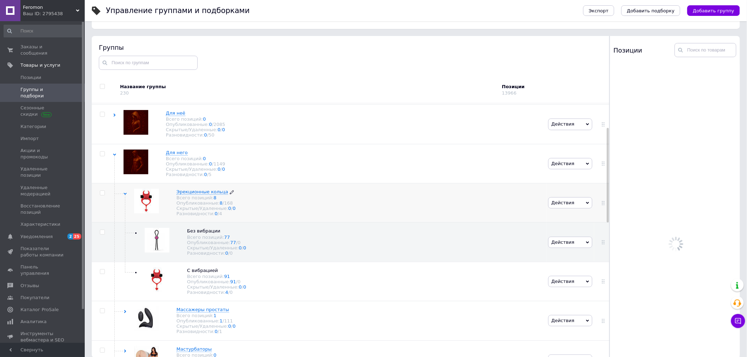
scroll to position [64, 0]
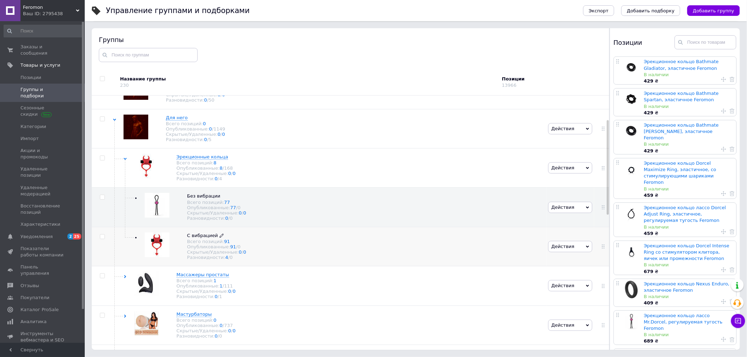
click at [219, 238] on icon at bounding box center [221, 236] width 4 height 4
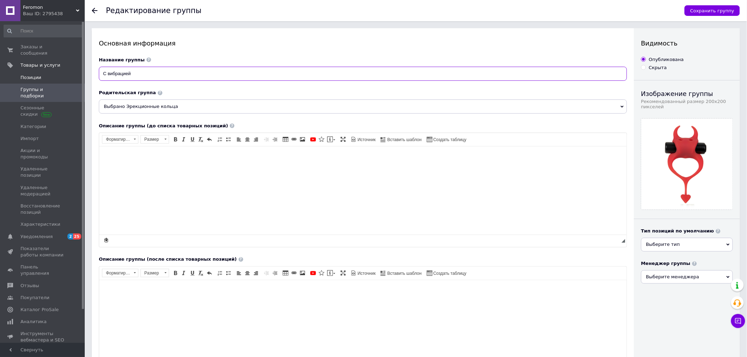
drag, startPoint x: 147, startPoint y: 74, endPoint x: 72, endPoint y: 70, distance: 75.3
click at [73, 70] on div "Feromon Ваш ID: 2795438 Сайт Feromon Кабинет покупателя Проверить состояние сис…" at bounding box center [373, 266] width 747 height 532
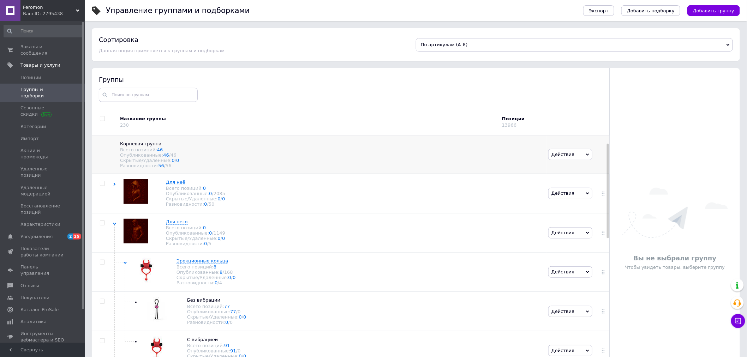
scroll to position [40, 0]
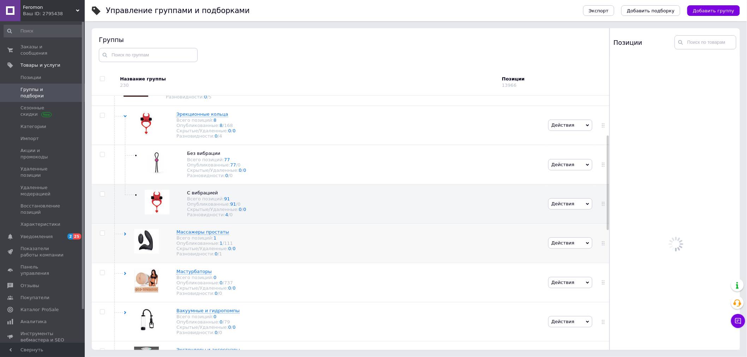
click at [125, 236] on use at bounding box center [125, 234] width 2 height 3
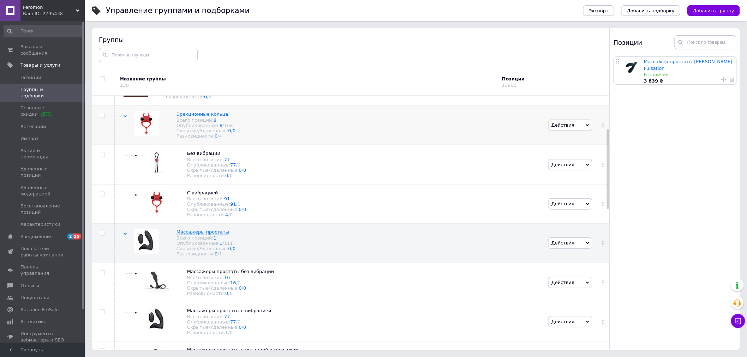
click at [124, 117] on use at bounding box center [124, 116] width 3 height 2
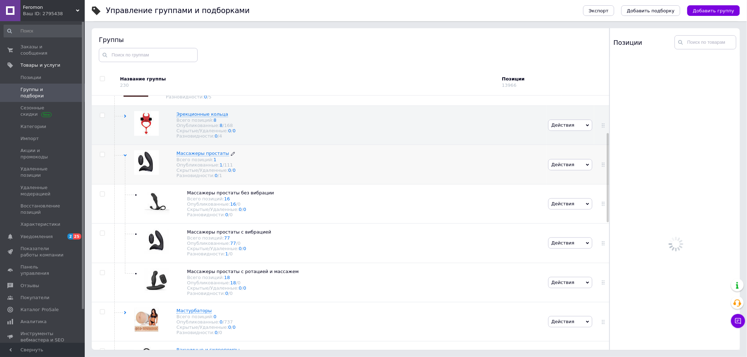
click at [231, 156] on icon at bounding box center [233, 154] width 4 height 4
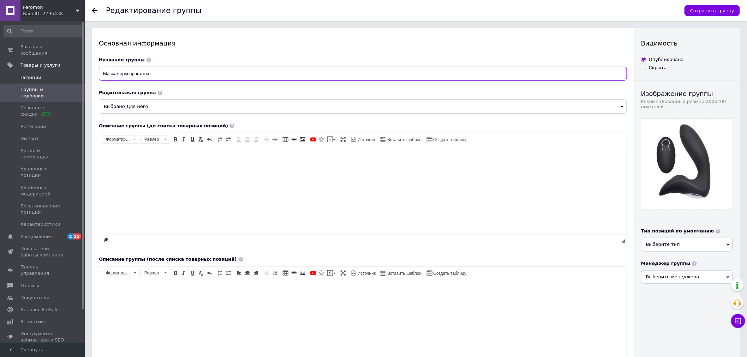
drag, startPoint x: 163, startPoint y: 74, endPoint x: 44, endPoint y: 71, distance: 118.9
click at [63, 71] on div "Feromon Ваш ID: 2795438 Сайт Feromon Кабинет покупателя Проверить состояние сис…" at bounding box center [373, 266] width 747 height 532
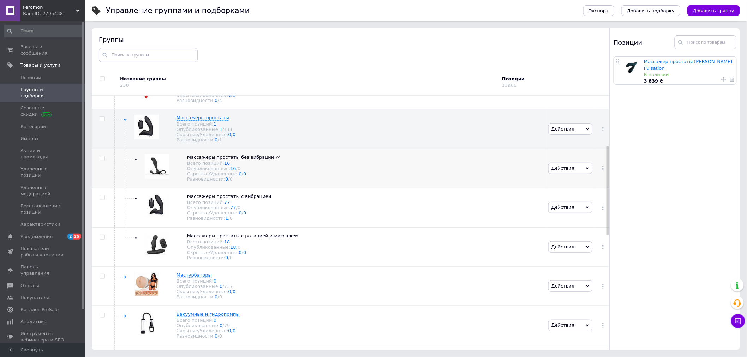
click at [276, 159] on icon at bounding box center [278, 157] width 4 height 4
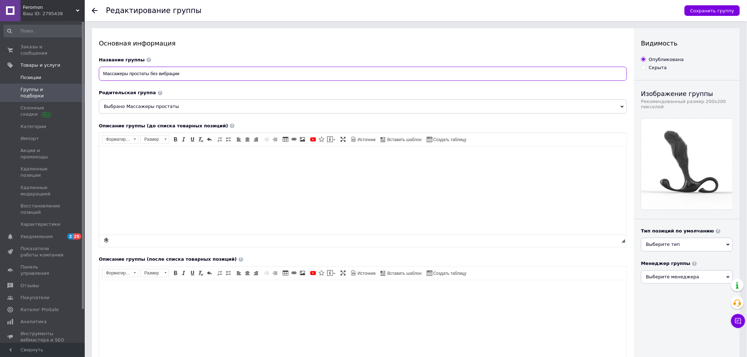
drag, startPoint x: 205, startPoint y: 75, endPoint x: 14, endPoint y: 67, distance: 191.4
click at [23, 65] on div "Feromon Ваш ID: 2795438 Сайт Feromon Кабинет покупателя Проверить состояние сис…" at bounding box center [373, 269] width 747 height 539
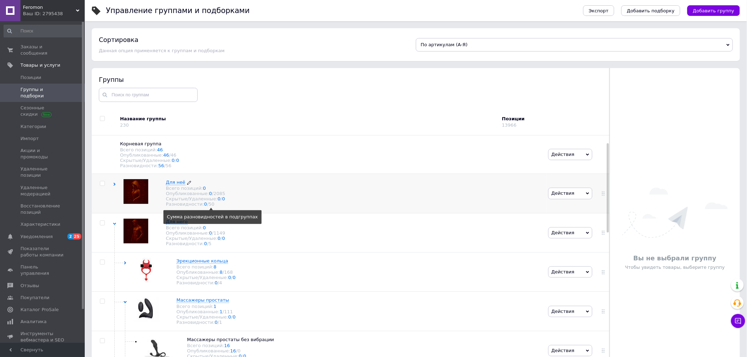
scroll to position [0, 0]
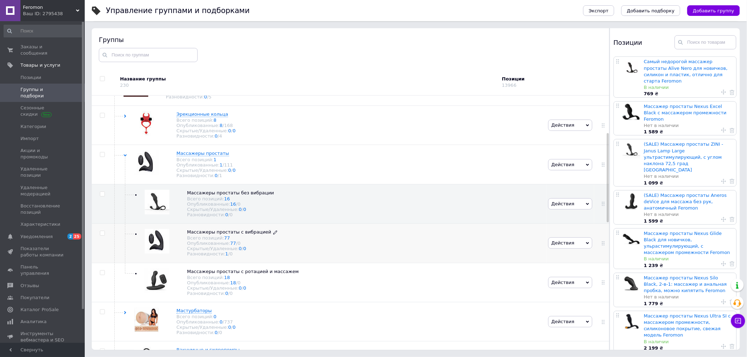
click at [273, 235] on icon at bounding box center [275, 232] width 4 height 4
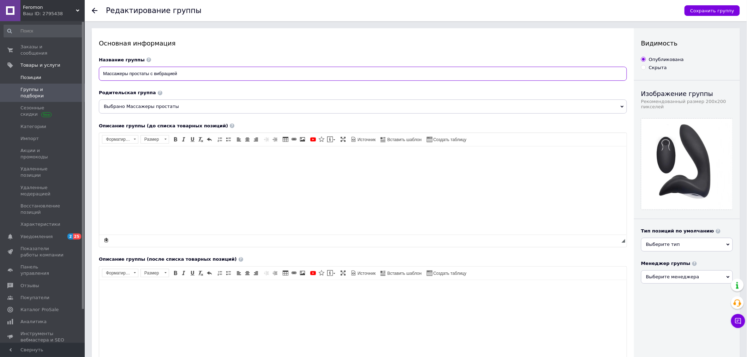
drag, startPoint x: 207, startPoint y: 72, endPoint x: 73, endPoint y: 71, distance: 133.7
click at [78, 71] on div "Feromon Ваш ID: 2795438 Сайт Feromon Кабинет покупателя Проверить состояние сис…" at bounding box center [373, 266] width 747 height 532
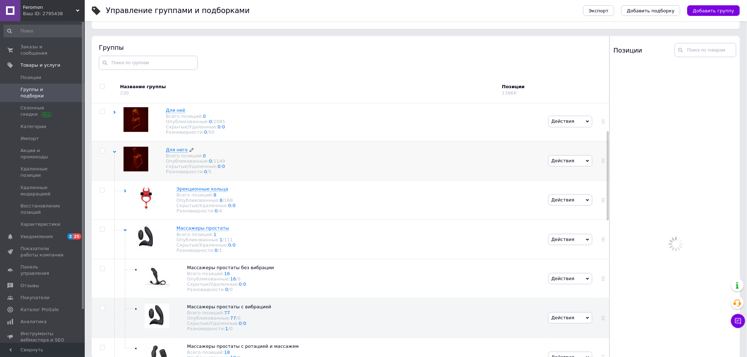
scroll to position [40, 0]
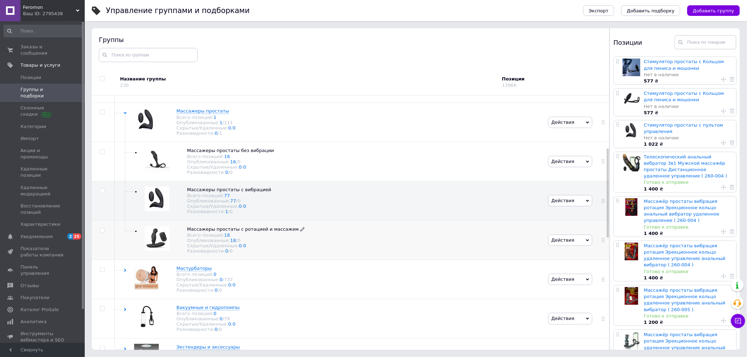
click at [300, 231] on icon at bounding box center [302, 229] width 4 height 4
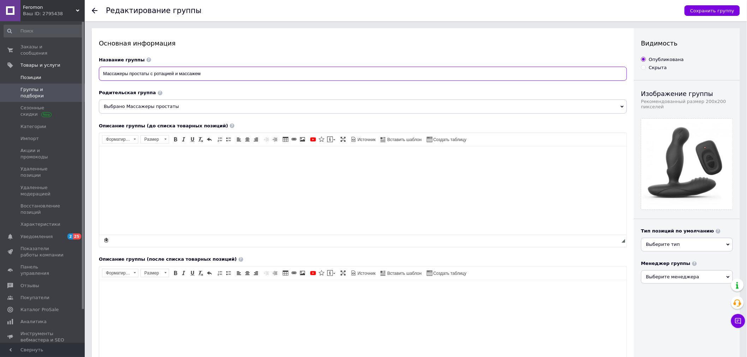
drag, startPoint x: 236, startPoint y: 78, endPoint x: 39, endPoint y: 67, distance: 197.2
click at [59, 67] on div "Feromon Ваш ID: 2795438 Сайт Feromon Кабинет покупателя Проверить состояние сис…" at bounding box center [373, 269] width 747 height 539
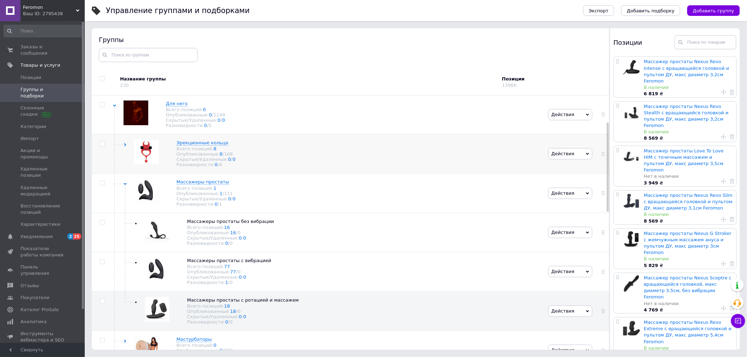
scroll to position [74, 0]
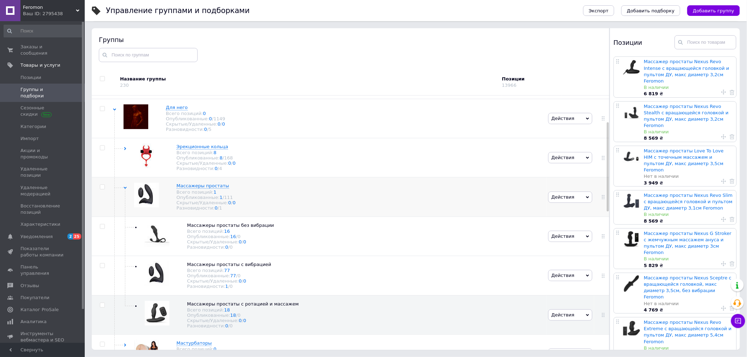
click at [125, 189] on use at bounding box center [124, 188] width 3 height 2
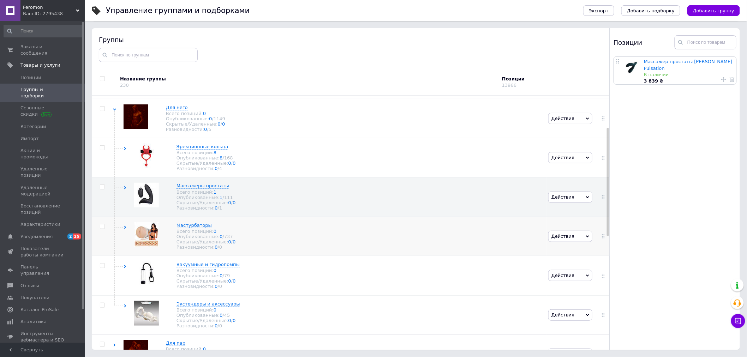
click at [122, 244] on div "Мастурбаторы Всего позиций: 0 Опубликованные: 0 / 737 Скрытые/Удаленные: 0 / 0 …" at bounding box center [329, 236] width 433 height 39
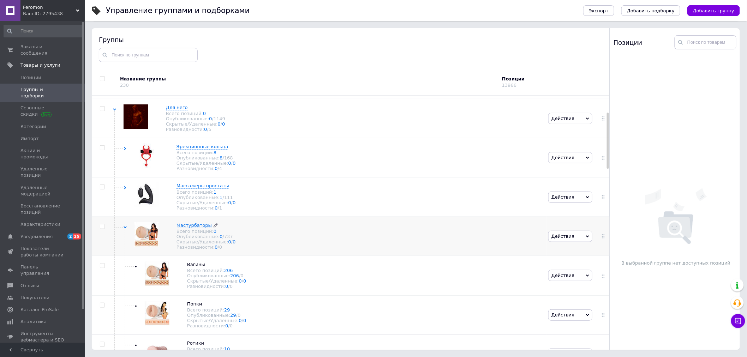
click at [213, 228] on icon at bounding box center [215, 225] width 4 height 4
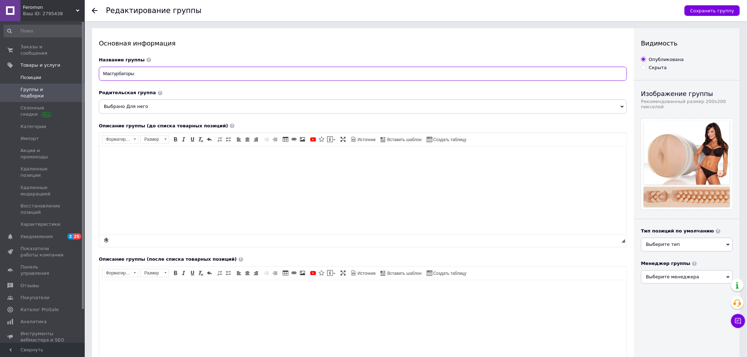
drag, startPoint x: 174, startPoint y: 76, endPoint x: 55, endPoint y: 71, distance: 118.3
click at [68, 71] on div "Feromon Ваш ID: 2795438 Сайт Feromon Кабинет покупателя Проверить состояние сис…" at bounding box center [373, 266] width 747 height 532
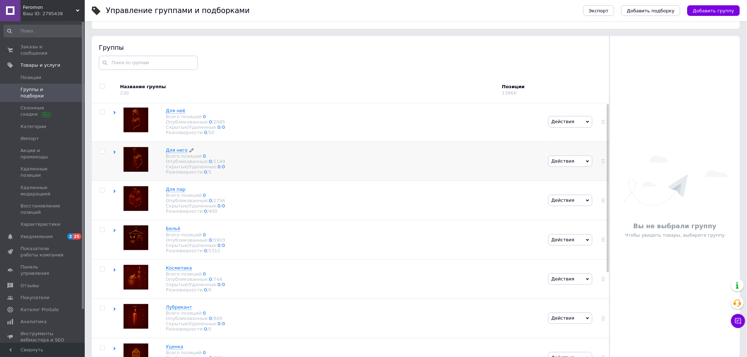
scroll to position [0, 0]
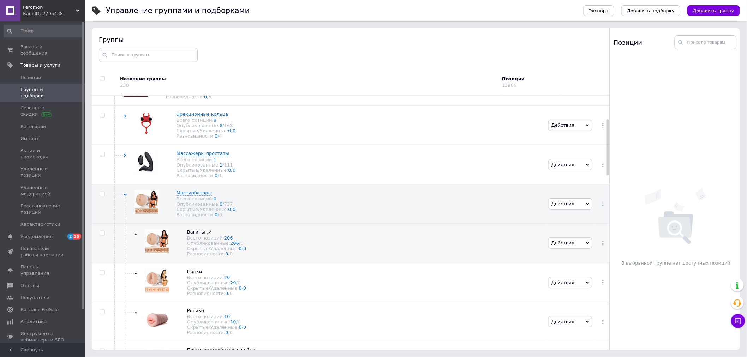
click at [207, 234] on use at bounding box center [209, 232] width 4 height 4
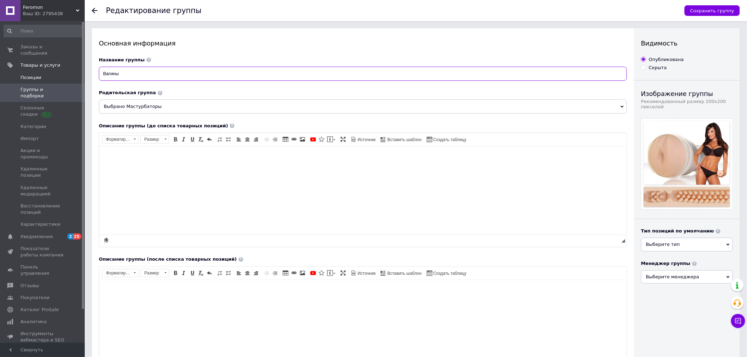
drag, startPoint x: 154, startPoint y: 75, endPoint x: 68, endPoint y: 72, distance: 86.1
click at [72, 72] on div "Feromon Ваш ID: 2795438 Сайт Feromon Кабинет покупателя Проверить состояние сис…" at bounding box center [373, 266] width 747 height 532
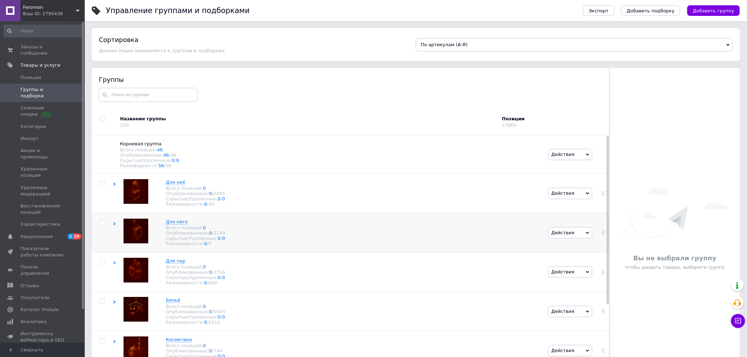
scroll to position [32, 0]
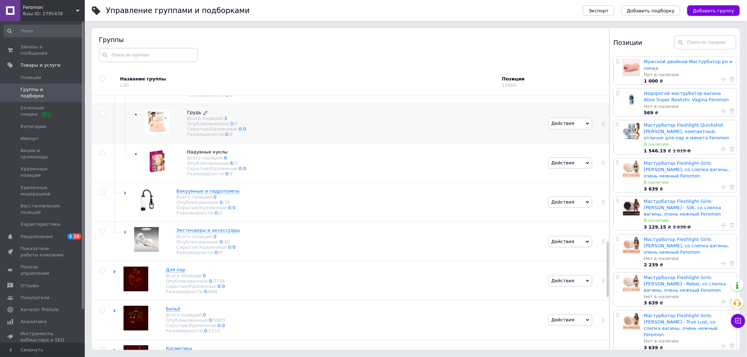
click at [203, 115] on icon at bounding box center [205, 113] width 4 height 4
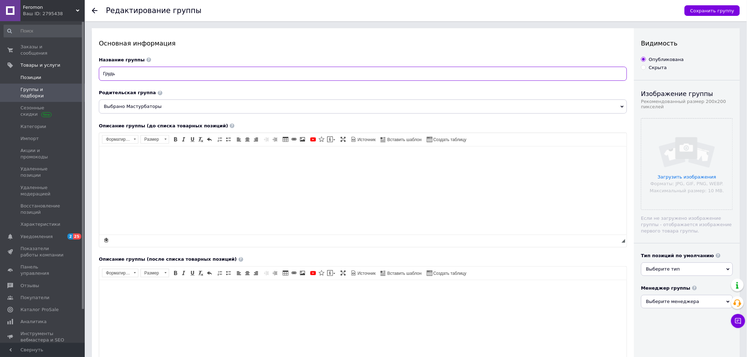
click at [58, 72] on div "Feromon Ваш ID: 2795438 Сайт Feromon Кабинет покупателя Проверить состояние сис…" at bounding box center [373, 266] width 747 height 532
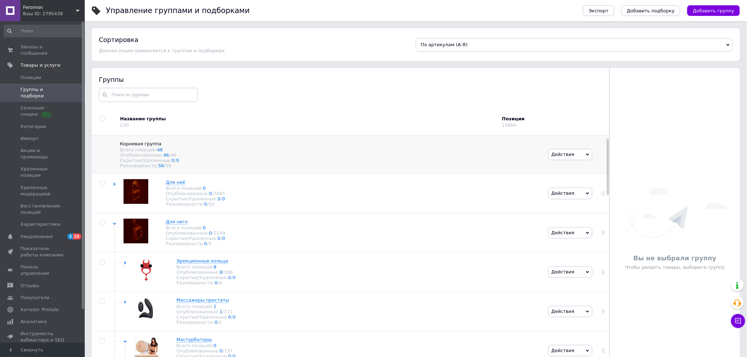
scroll to position [0, 0]
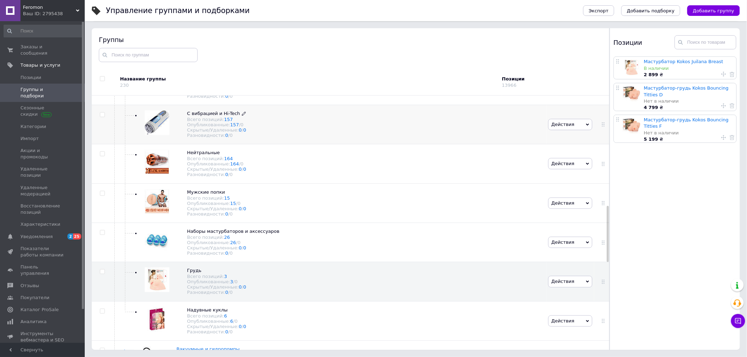
click at [242, 116] on icon at bounding box center [244, 113] width 4 height 4
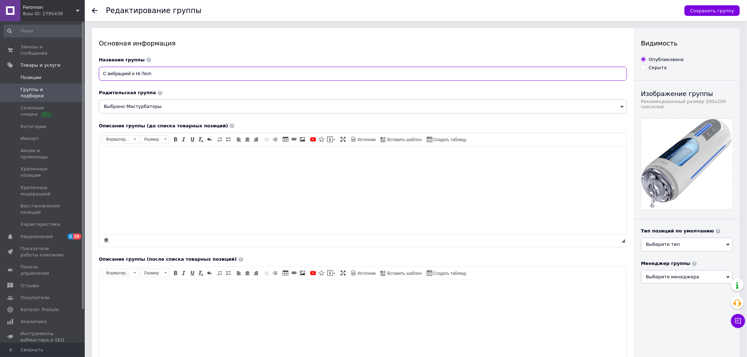
drag, startPoint x: 163, startPoint y: 73, endPoint x: 22, endPoint y: 69, distance: 141.5
click at [27, 69] on div "Feromon Ваш ID: 2795438 Сайт Feromon Кабинет покупателя Проверить состояние сис…" at bounding box center [373, 266] width 747 height 532
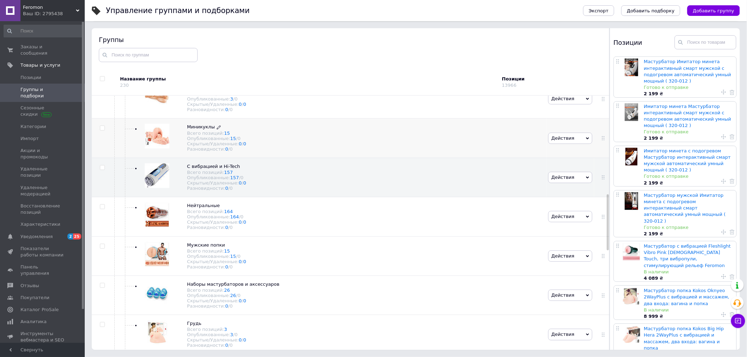
click at [217, 129] on icon at bounding box center [219, 127] width 4 height 4
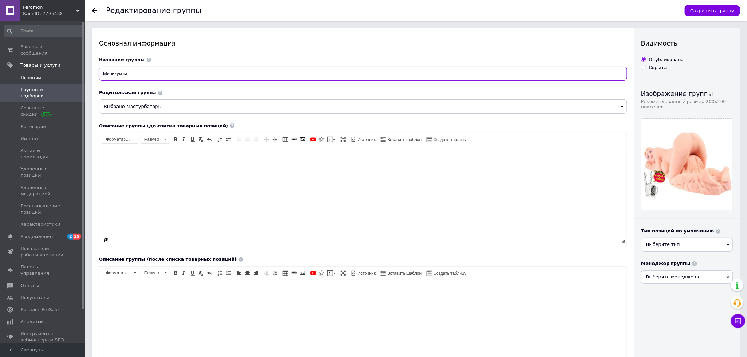
drag, startPoint x: 151, startPoint y: 74, endPoint x: 14, endPoint y: 65, distance: 137.2
click at [19, 65] on div "Feromon Ваш ID: 2795438 Сайт Feromon Кабинет покупателя Проверить состояние сис…" at bounding box center [373, 266] width 747 height 532
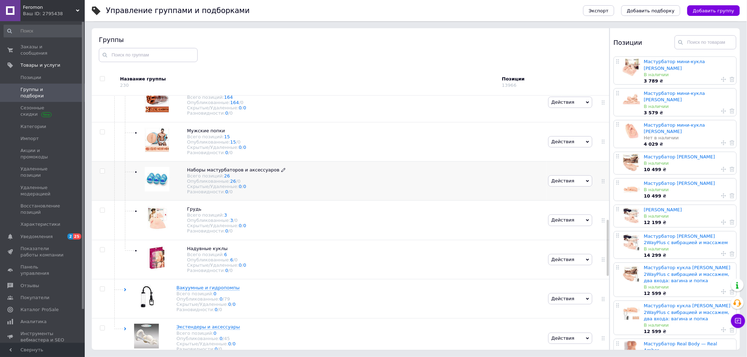
click at [281, 172] on icon at bounding box center [283, 170] width 4 height 4
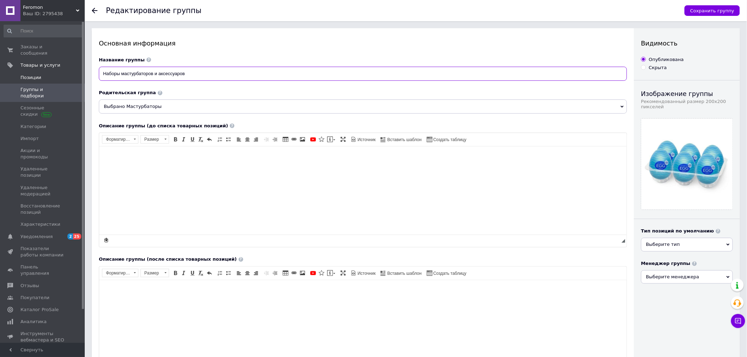
drag, startPoint x: 220, startPoint y: 74, endPoint x: 54, endPoint y: 66, distance: 165.7
click at [64, 66] on div "Feromon Ваш ID: 2795438 Сайт Feromon Кабинет покупателя Проверить состояние сис…" at bounding box center [373, 269] width 747 height 539
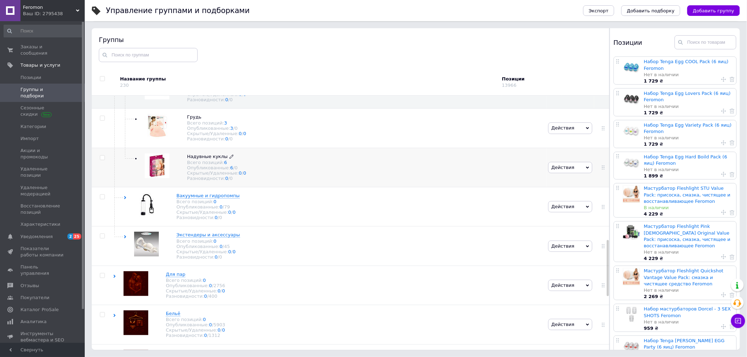
click at [229, 159] on icon at bounding box center [231, 157] width 4 height 4
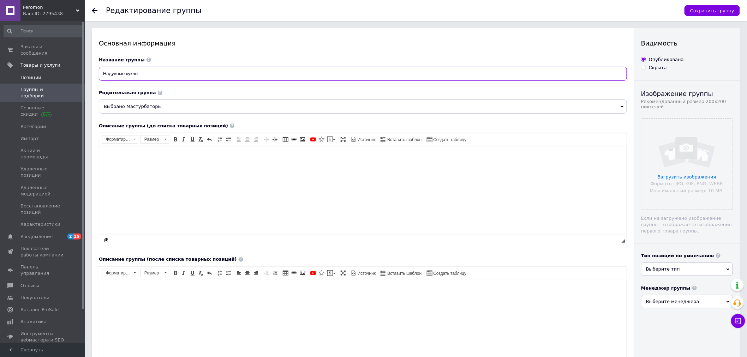
drag, startPoint x: 96, startPoint y: 73, endPoint x: 71, endPoint y: 72, distance: 24.4
click at [75, 72] on div "Feromon Ваш ID: 2795438 Сайт Feromon Кабинет покупателя Проверить состояние сис…" at bounding box center [373, 266] width 747 height 532
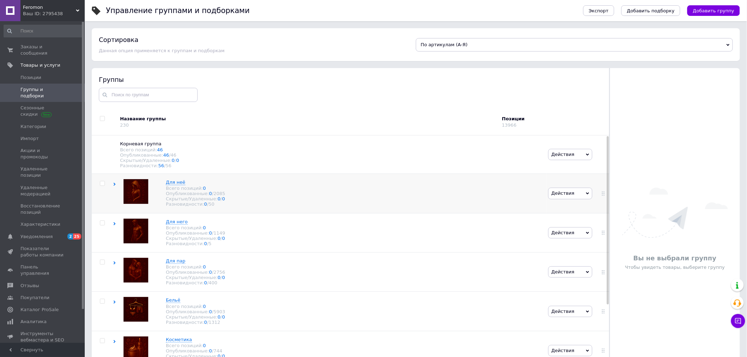
scroll to position [32, 0]
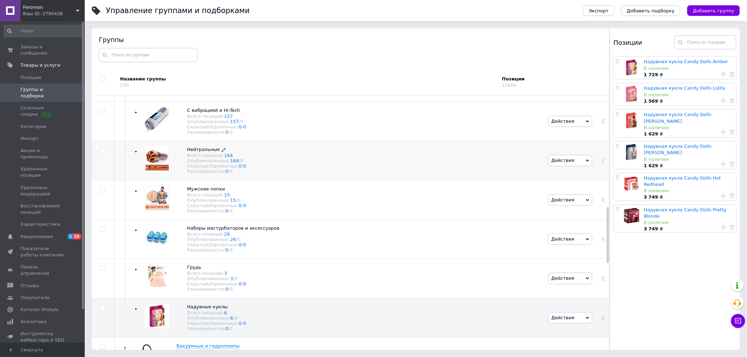
click at [222, 152] on icon at bounding box center [224, 150] width 4 height 4
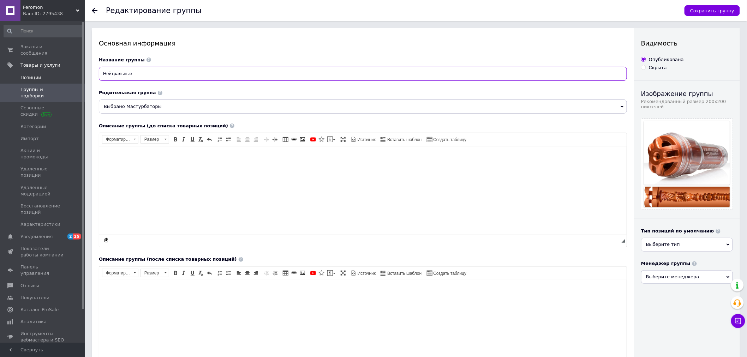
drag, startPoint x: 147, startPoint y: 71, endPoint x: 40, endPoint y: 68, distance: 108.0
click at [55, 69] on div "Feromon Ваш ID: 2795438 Сайт Feromon Кабинет покупателя Проверить состояние сис…" at bounding box center [373, 266] width 747 height 532
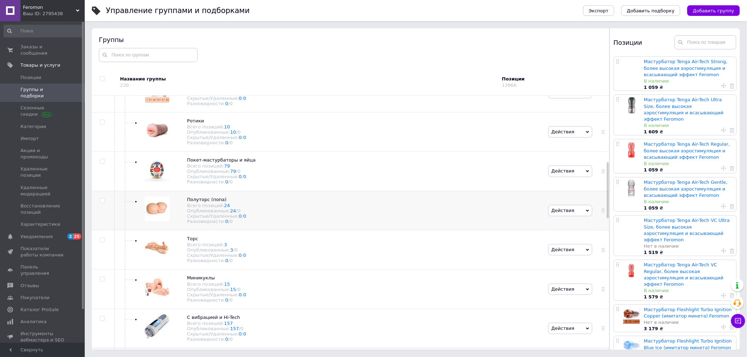
scroll to position [294, 0]
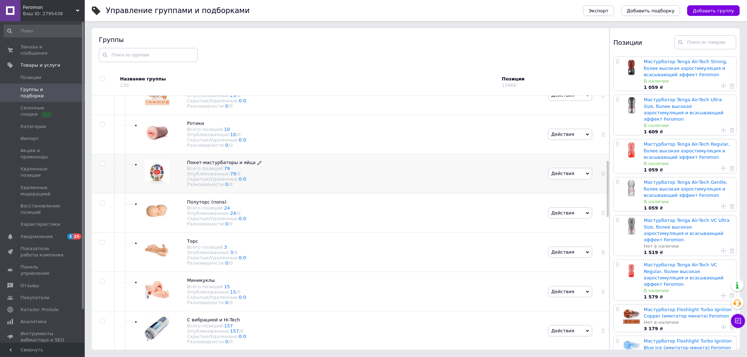
click at [257, 165] on icon at bounding box center [259, 163] width 4 height 4
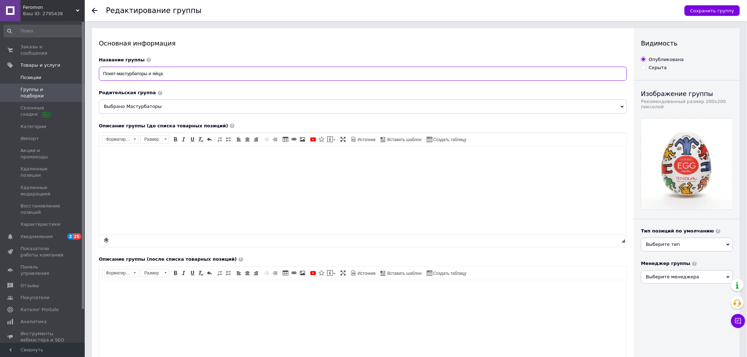
drag, startPoint x: 189, startPoint y: 76, endPoint x: 64, endPoint y: 70, distance: 125.7
click at [65, 70] on div "Feromon Ваш ID: 2795438 Сайт Feromon Кабинет покупателя Проверить состояние сис…" at bounding box center [373, 266] width 747 height 532
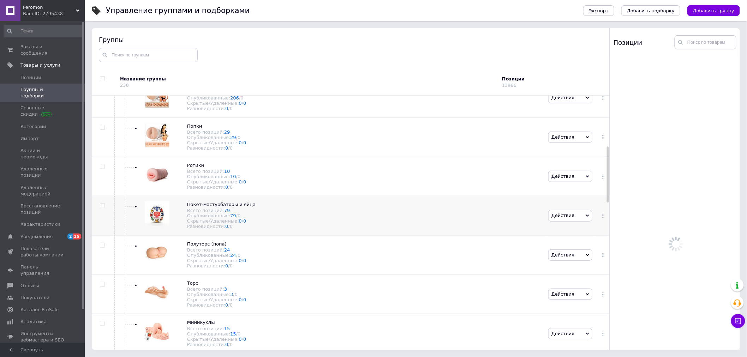
scroll to position [277, 0]
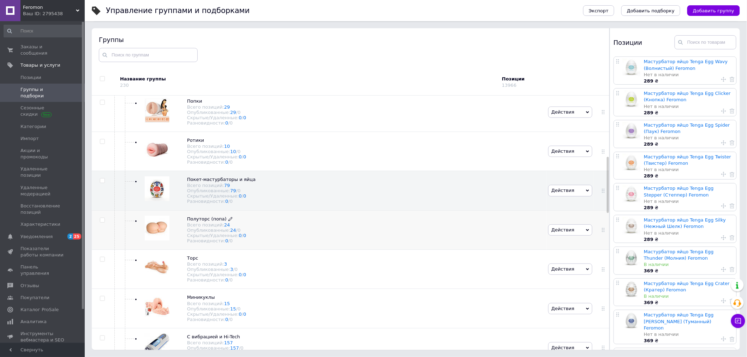
click at [228, 221] on use at bounding box center [230, 219] width 4 height 4
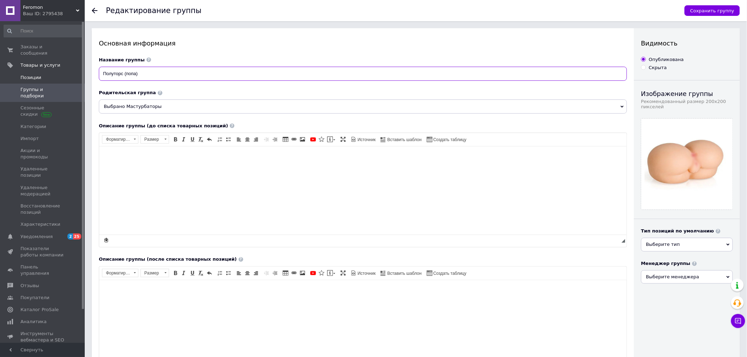
drag, startPoint x: 155, startPoint y: 75, endPoint x: 69, endPoint y: 72, distance: 85.4
click at [74, 72] on div "Feromon Ваш ID: 2795438 Сайт Feromon Кабинет покупателя Проверить состояние сис…" at bounding box center [373, 266] width 747 height 532
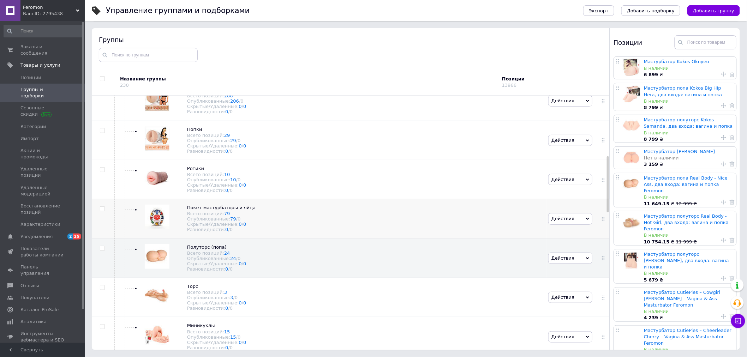
scroll to position [241, 0]
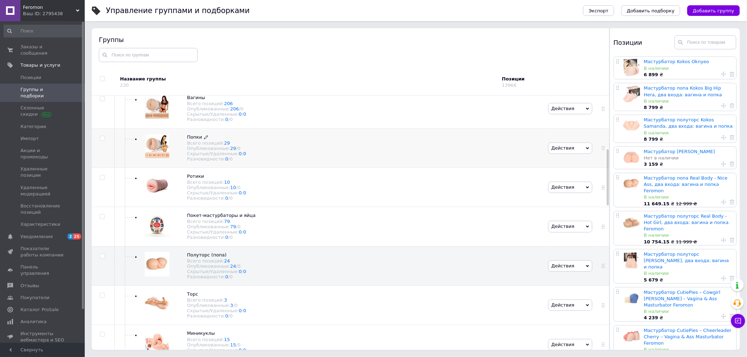
click at [204, 139] on use at bounding box center [206, 137] width 4 height 4
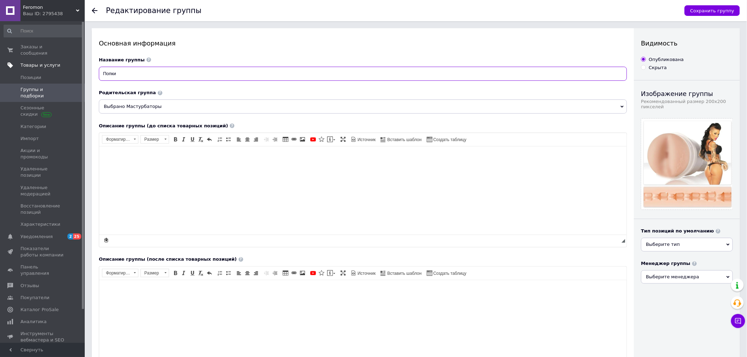
drag, startPoint x: 81, startPoint y: 65, endPoint x: 61, endPoint y: 62, distance: 20.6
click at [66, 63] on div "Feromon Ваш ID: 2795438 Сайт Feromon Кабинет покупателя Проверить состояние сис…" at bounding box center [373, 266] width 747 height 532
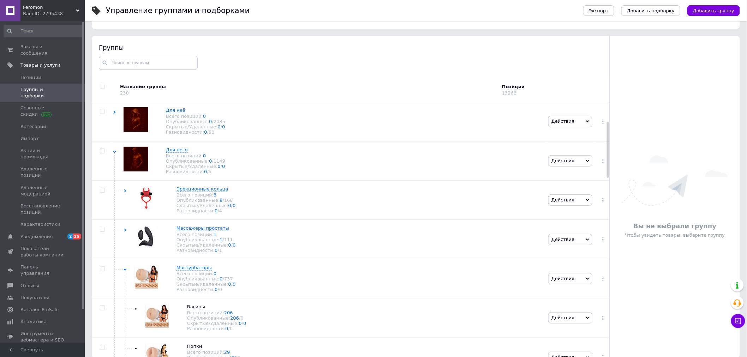
scroll to position [40, 0]
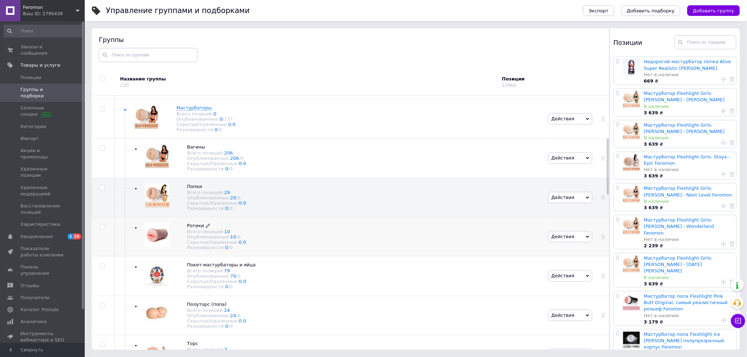
click at [206, 228] on icon at bounding box center [208, 226] width 4 height 4
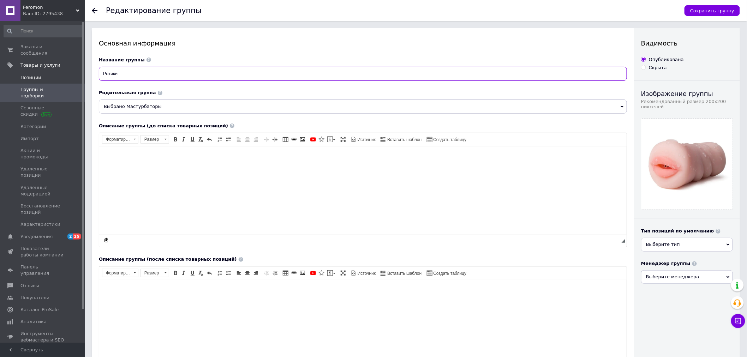
drag, startPoint x: 141, startPoint y: 75, endPoint x: 53, endPoint y: 69, distance: 88.8
click at [59, 69] on div "Feromon Ваш ID: 2795438 Сайт Feromon Кабинет покупателя Проверить состояние сис…" at bounding box center [373, 266] width 747 height 532
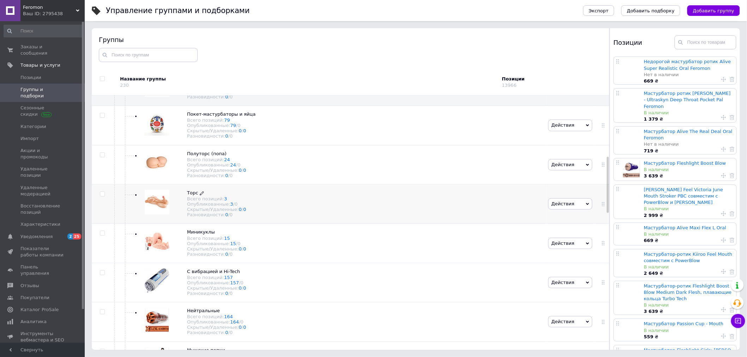
scroll to position [352, 0]
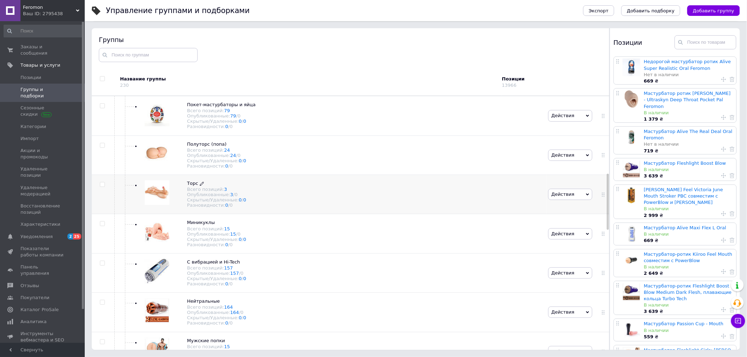
click at [201, 186] on icon at bounding box center [202, 184] width 4 height 4
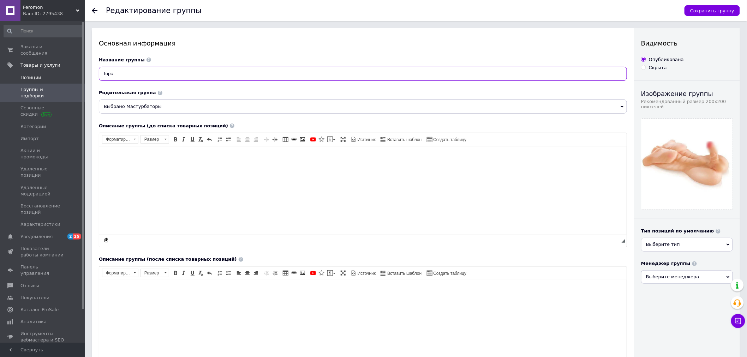
drag, startPoint x: 138, startPoint y: 78, endPoint x: 78, endPoint y: 72, distance: 60.6
click at [83, 71] on div "Feromon Ваш ID: 2795438 Сайт Feromon Кабинет покупателя Проверить состояние сис…" at bounding box center [373, 266] width 747 height 532
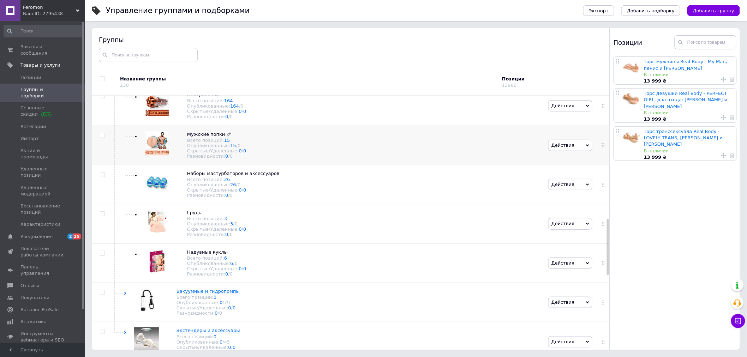
click at [227, 137] on icon at bounding box center [229, 134] width 4 height 4
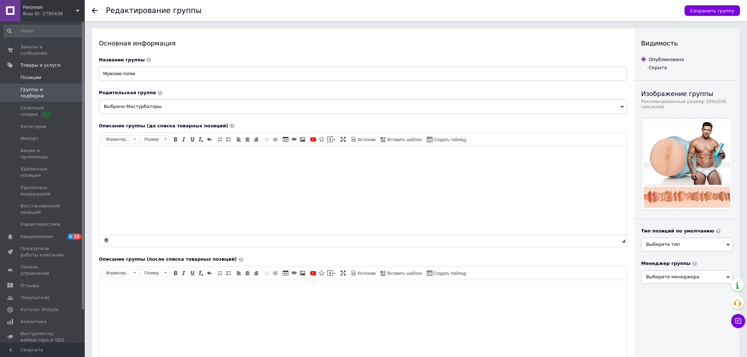
click at [67, 69] on div "Feromon Ваш ID: 2795438 Сайт Feromon Кабинет покупателя Проверить состояние сис…" at bounding box center [373, 266] width 747 height 532
click at [73, 13] on div "Ваш ID: 2795438" at bounding box center [54, 14] width 62 height 6
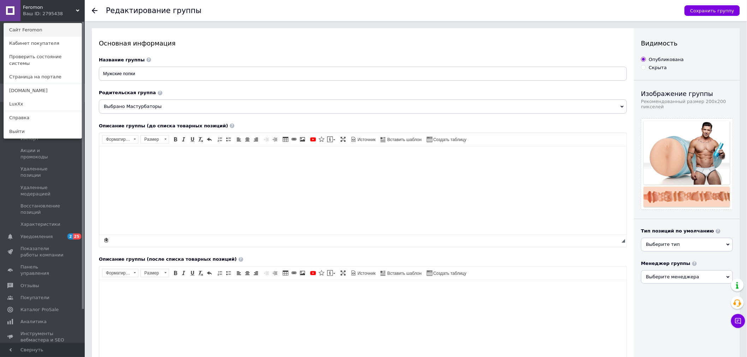
click at [44, 30] on link "Сайт Feromon" at bounding box center [43, 29] width 78 height 13
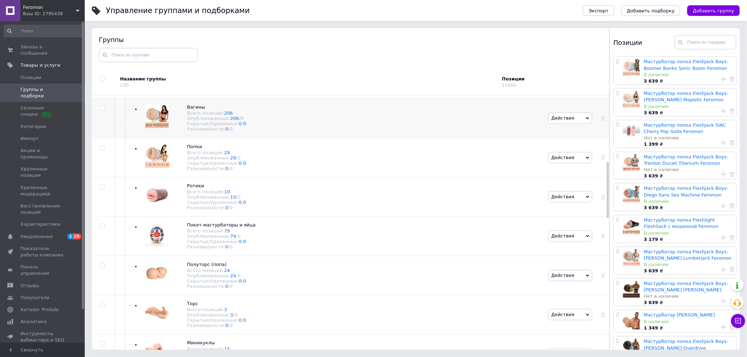
scroll to position [141, 0]
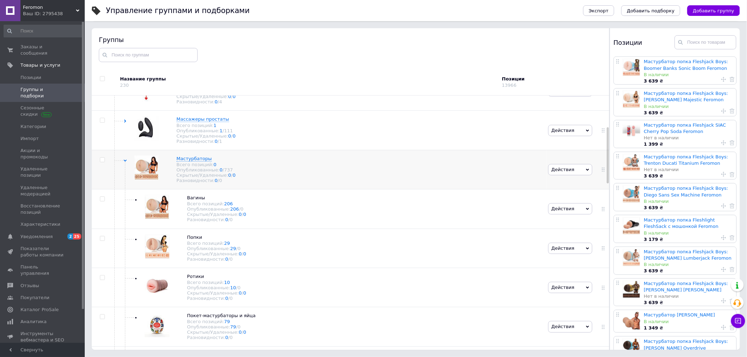
click at [124, 162] on use at bounding box center [124, 160] width 3 height 2
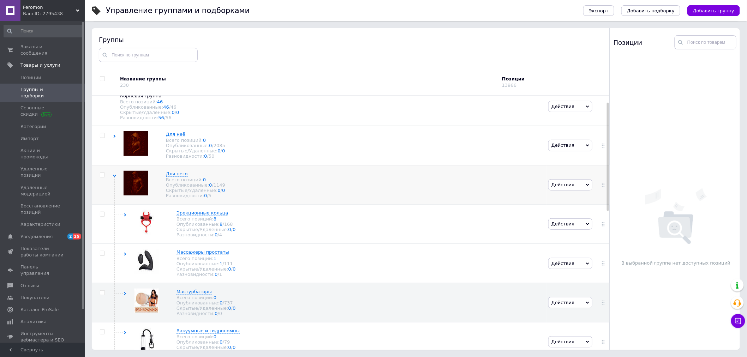
scroll to position [0, 0]
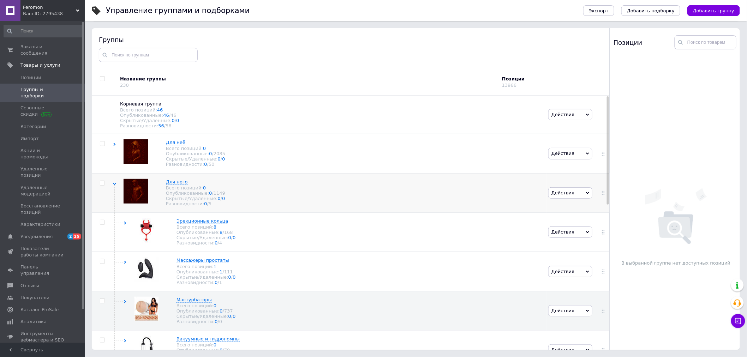
click at [112, 186] on div at bounding box center [102, 183] width 21 height 5
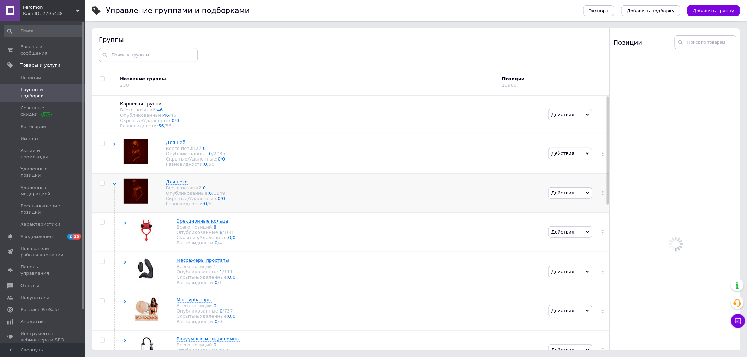
click at [115, 186] on icon at bounding box center [114, 183] width 3 height 3
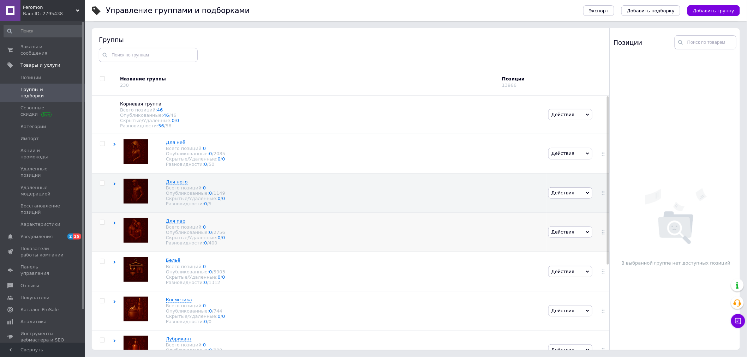
click at [114, 225] on use at bounding box center [115, 223] width 2 height 3
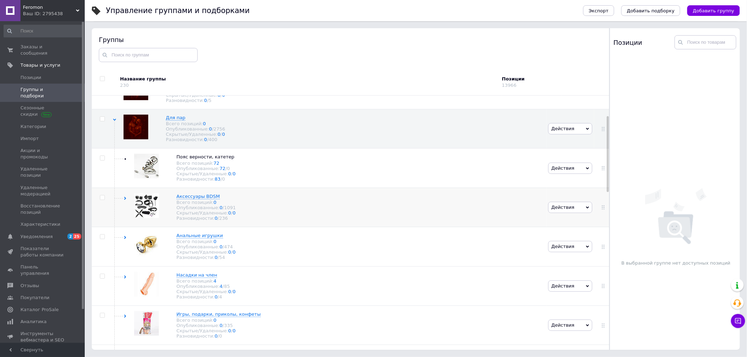
scroll to position [117, 0]
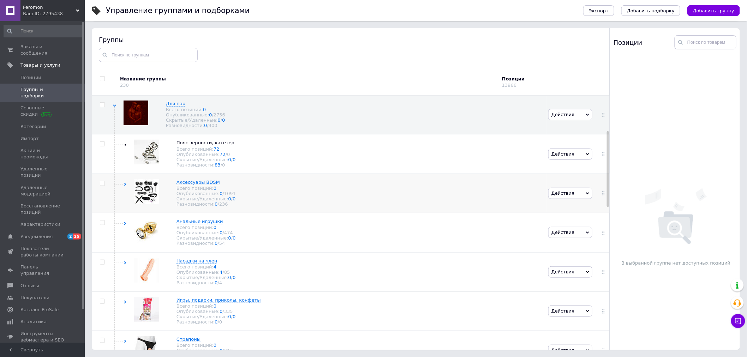
click at [125, 186] on icon at bounding box center [124, 184] width 3 height 3
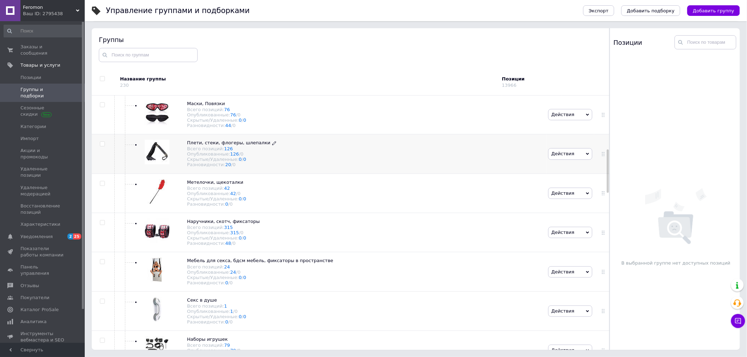
scroll to position [313, 0]
click at [272, 146] on icon at bounding box center [274, 144] width 4 height 4
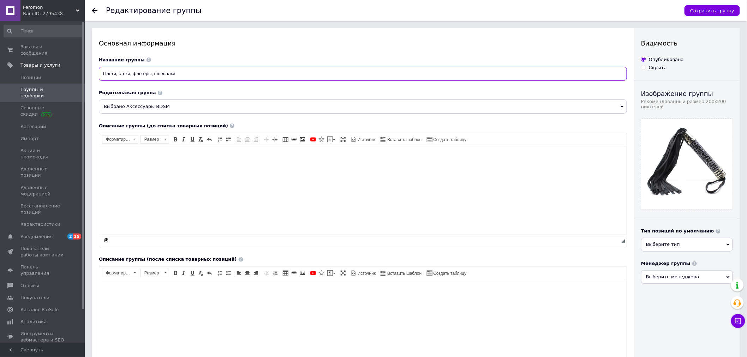
drag, startPoint x: 140, startPoint y: 73, endPoint x: 85, endPoint y: 68, distance: 55.6
click at [90, 69] on div "Редактирование группы Сохранить группу Основная информация Название группы Плет…" at bounding box center [416, 266] width 662 height 532
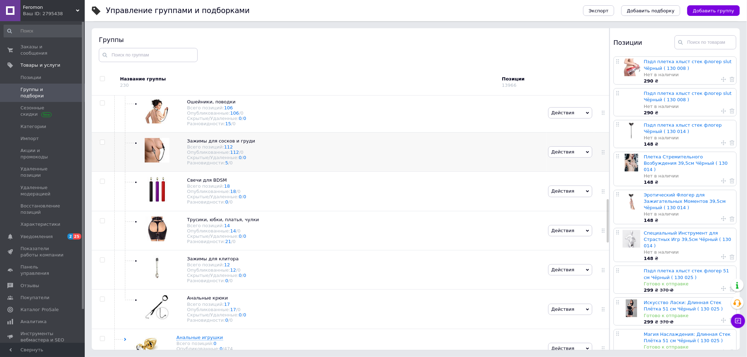
scroll to position [708, 0]
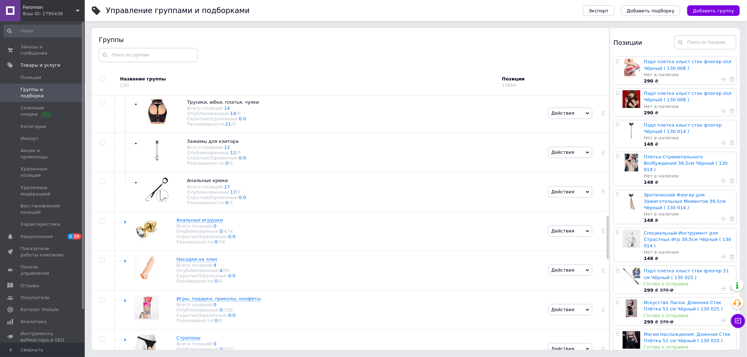
click at [0, 0] on icon at bounding box center [0, 0] width 0 height 0
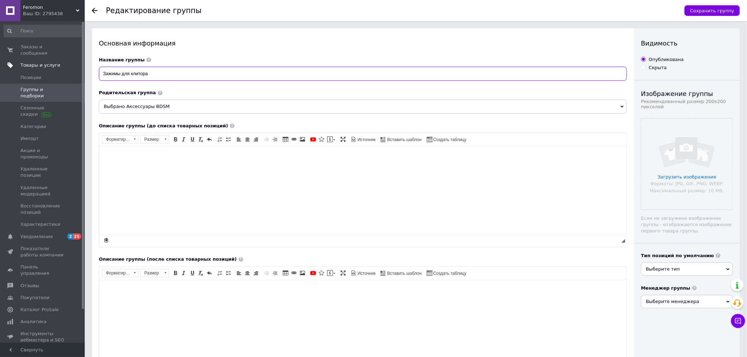
drag, startPoint x: 168, startPoint y: 77, endPoint x: 39, endPoint y: 63, distance: 129.9
click at [52, 64] on div "Feromon Ваш ID: 2795438 Сайт Feromon Кабинет покупателя Проверить состояние сис…" at bounding box center [373, 266] width 747 height 532
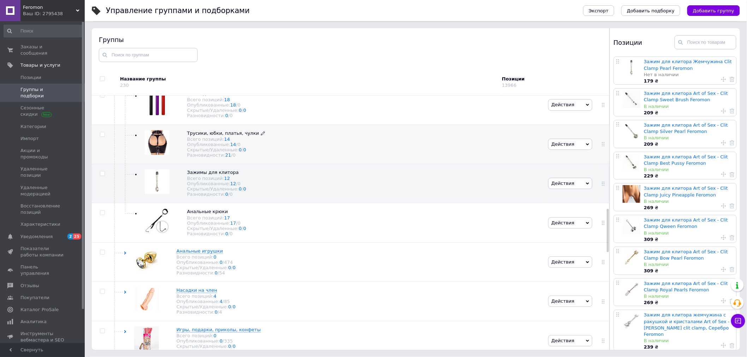
scroll to position [664, 0]
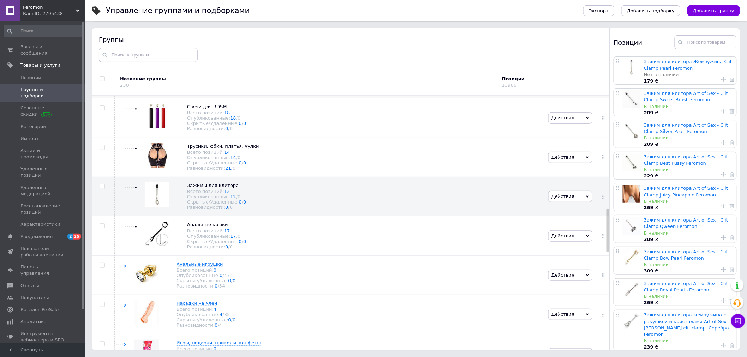
click at [257, 70] on icon at bounding box center [259, 68] width 4 height 4
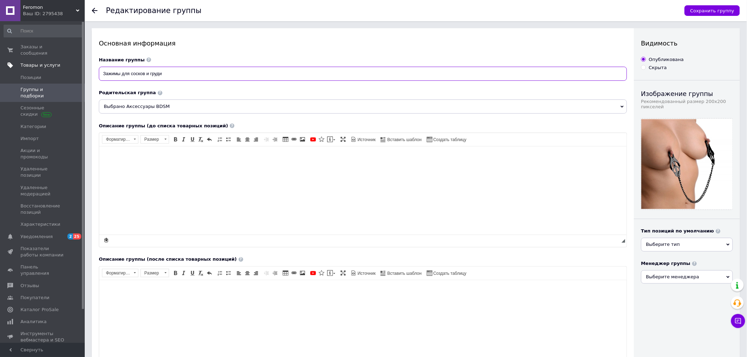
drag, startPoint x: 186, startPoint y: 73, endPoint x: 55, endPoint y: 64, distance: 130.5
click at [62, 64] on div "Feromon Ваш ID: 2795438 Сайт Feromon Кабинет покупателя Проверить состояние сис…" at bounding box center [373, 266] width 747 height 532
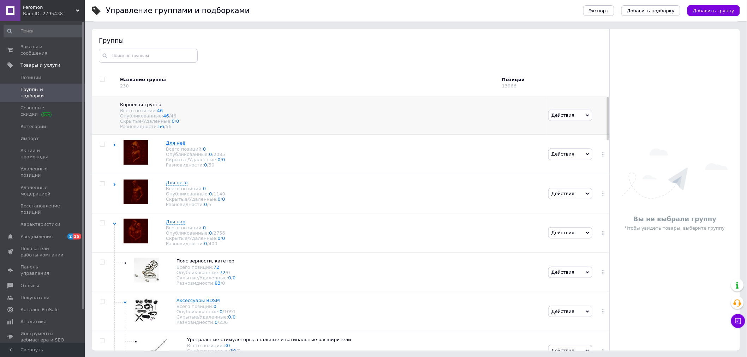
scroll to position [65, 0]
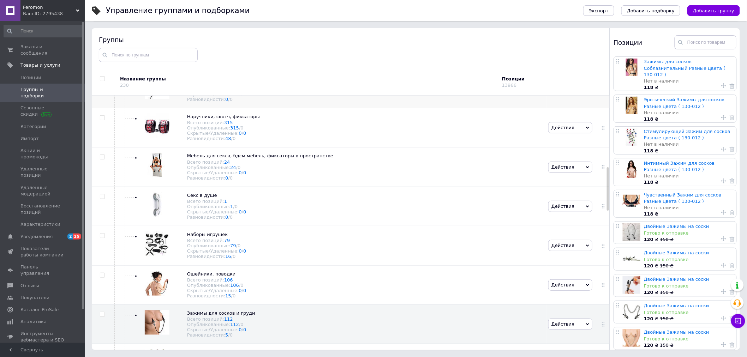
click at [245, 80] on icon at bounding box center [247, 78] width 4 height 4
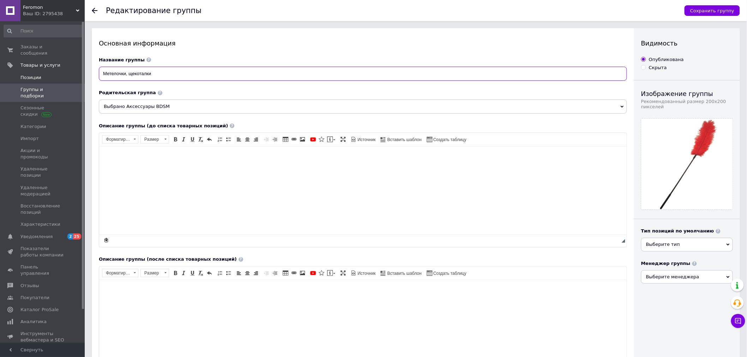
click at [73, 68] on div "Feromon Ваш ID: 2795438 Сайт Feromon Кабинет покупателя Проверить состояние сис…" at bounding box center [373, 266] width 747 height 532
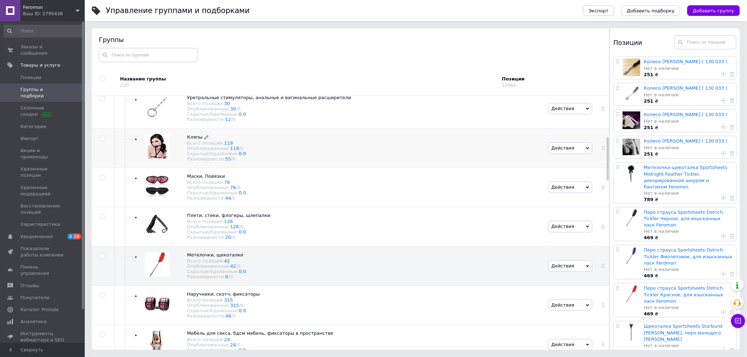
click at [201, 161] on span "Кляпы Всего позиций: 119 Опубликованные: 119 / 0 Скрытые/Удаленные: 0 / 0 Разно…" at bounding box center [216, 148] width 59 height 28
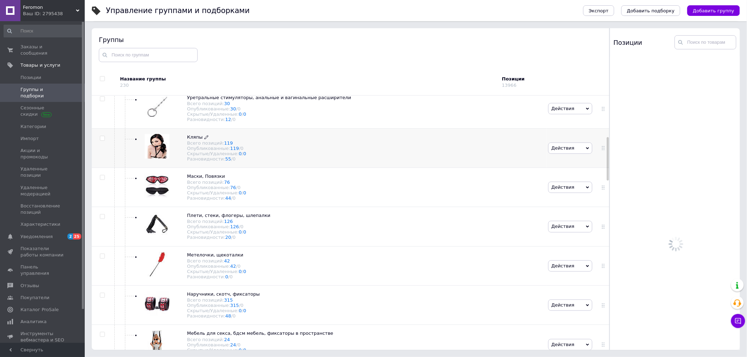
click at [204, 139] on icon at bounding box center [206, 137] width 4 height 4
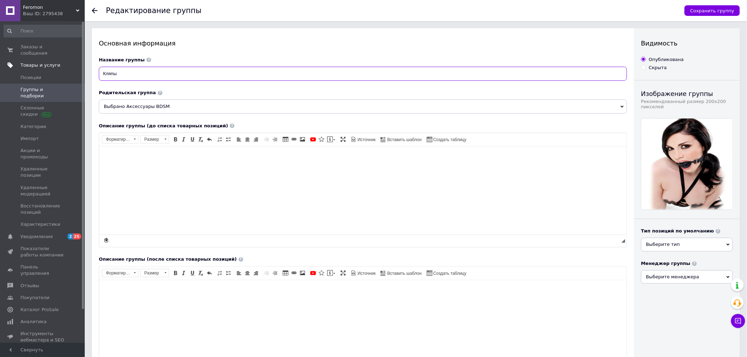
drag, startPoint x: 146, startPoint y: 70, endPoint x: 48, endPoint y: 62, distance: 98.7
click at [62, 62] on div "Feromon Ваш ID: 2795438 Сайт Feromon Кабинет покупателя Проверить состояние сис…" at bounding box center [373, 266] width 747 height 532
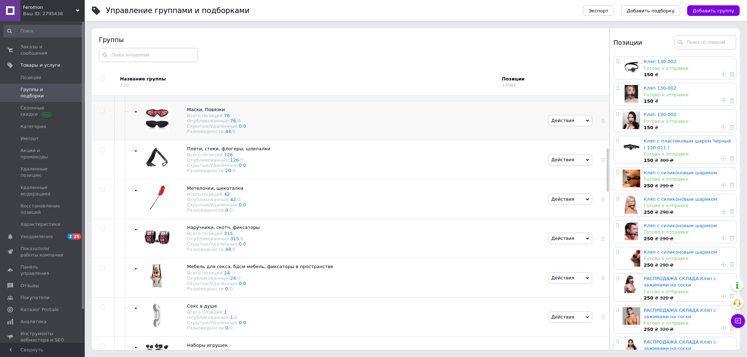
scroll to position [231, 0]
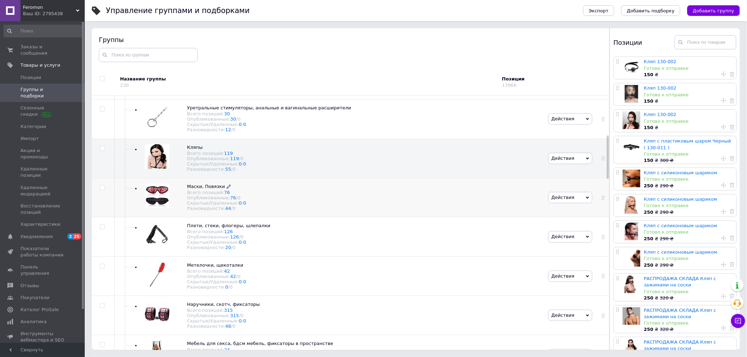
click at [227, 189] on icon at bounding box center [229, 187] width 4 height 4
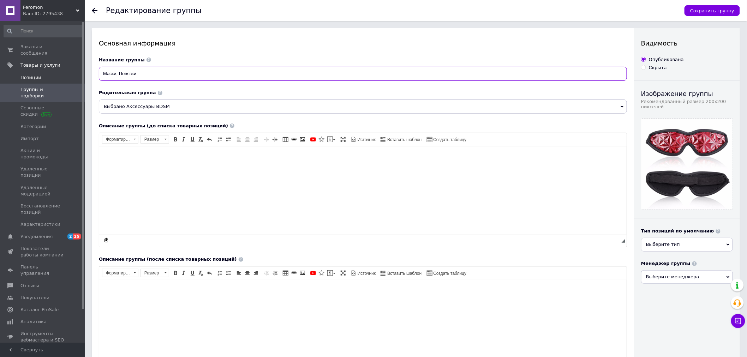
drag, startPoint x: 116, startPoint y: 71, endPoint x: 48, endPoint y: 67, distance: 68.6
click at [49, 68] on div "Feromon Ваш ID: 2795438 Сайт Feromon Кабинет покупателя Проверить состояние сис…" at bounding box center [373, 266] width 747 height 532
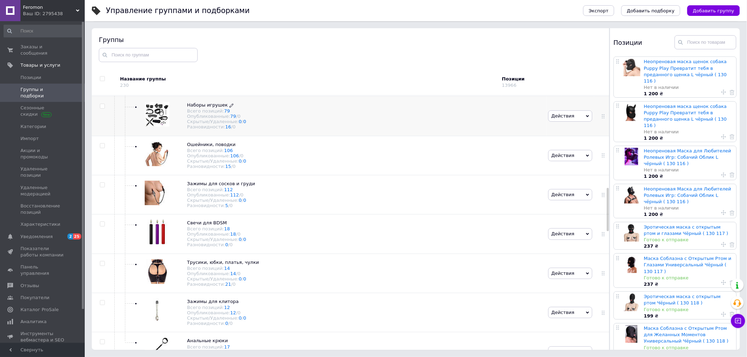
scroll to position [431, 0]
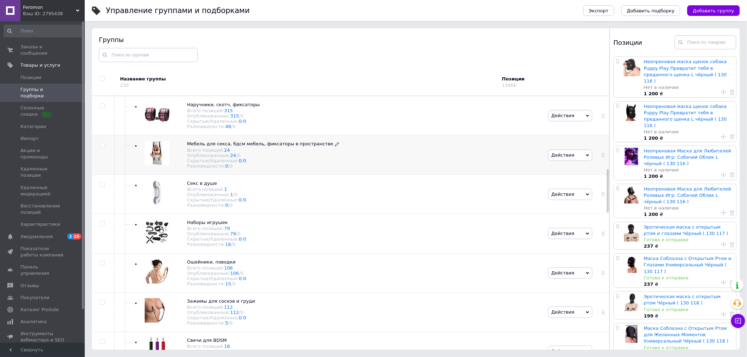
click at [335, 146] on icon at bounding box center [337, 144] width 4 height 4
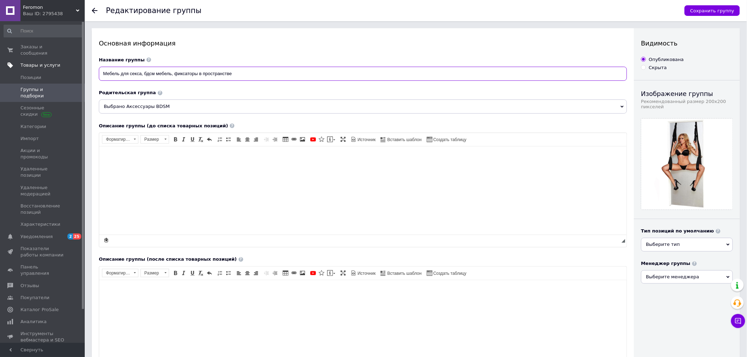
drag, startPoint x: 256, startPoint y: 71, endPoint x: 37, endPoint y: 64, distance: 218.8
click at [59, 65] on div "Feromon Ваш ID: 2795438 Сайт Feromon Кабинет покупателя Проверить состояние сис…" at bounding box center [373, 269] width 747 height 539
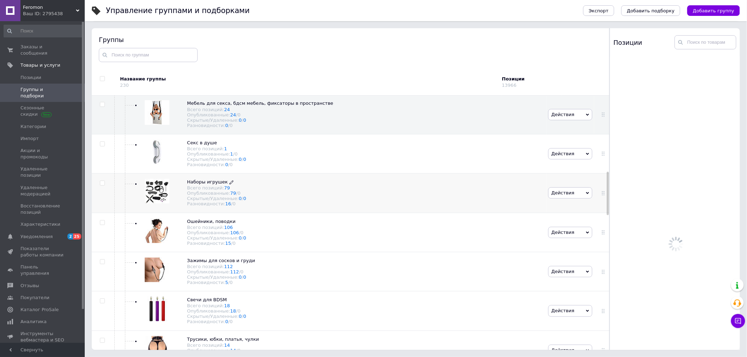
scroll to position [484, 0]
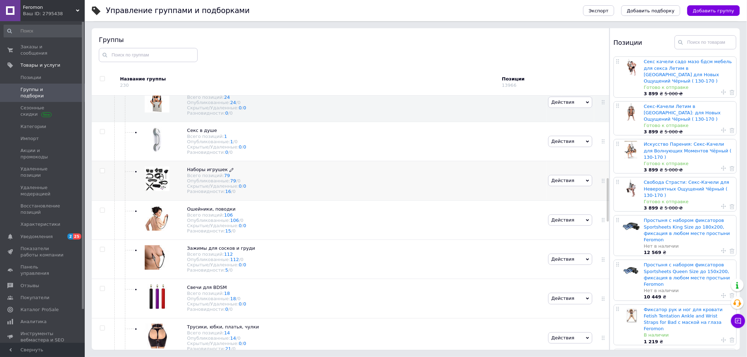
click at [229, 172] on icon at bounding box center [231, 170] width 4 height 4
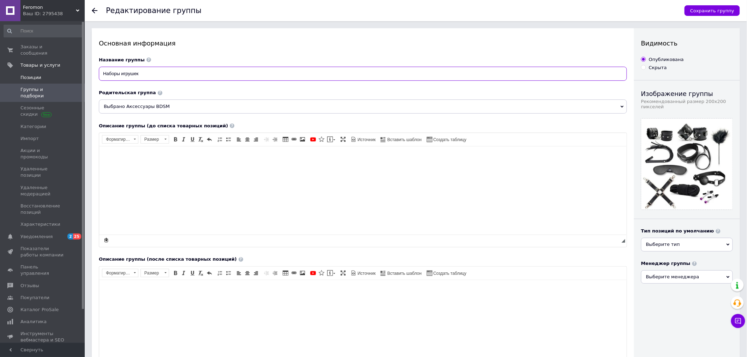
drag, startPoint x: 151, startPoint y: 72, endPoint x: 61, endPoint y: 66, distance: 89.8
click at [65, 66] on div "Feromon Ваш ID: 2795438 Сайт Feromon Кабинет покупателя Проверить состояние сис…" at bounding box center [373, 266] width 747 height 532
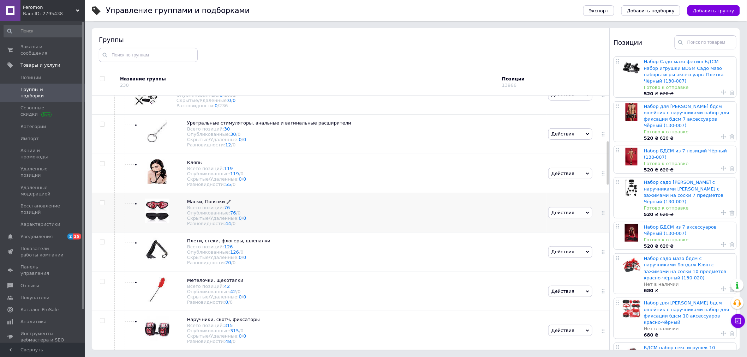
scroll to position [333, 0]
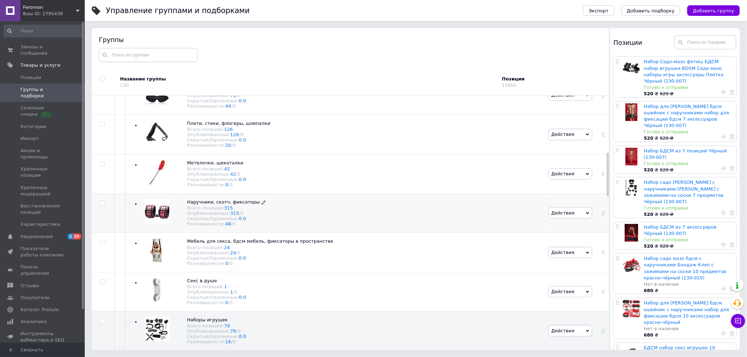
click at [261, 204] on use at bounding box center [263, 202] width 4 height 4
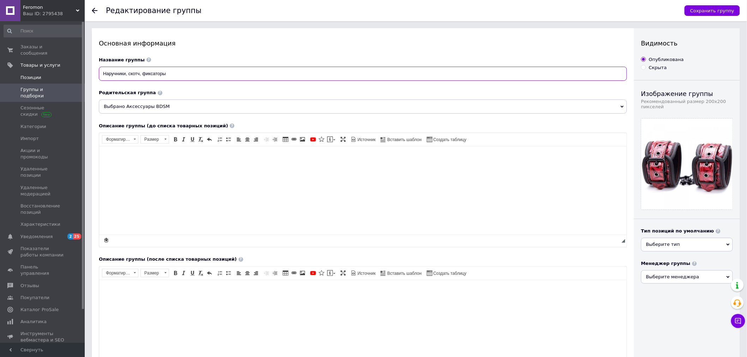
drag, startPoint x: 191, startPoint y: 74, endPoint x: 66, endPoint y: 66, distance: 125.9
click at [68, 66] on div "Feromon Ваш ID: 2795438 Сайт Feromon Кабинет покупателя Проверить состояние сис…" at bounding box center [373, 266] width 747 height 532
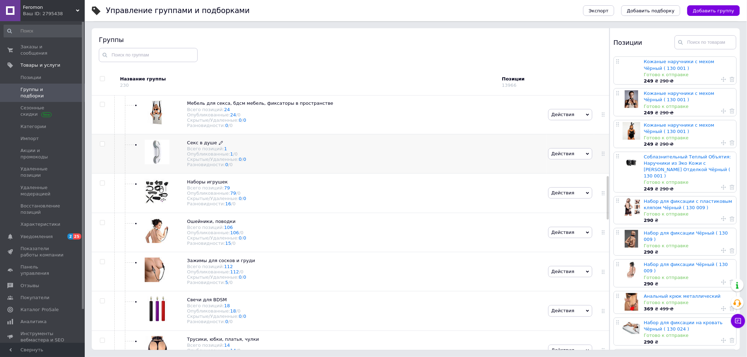
scroll to position [598, 0]
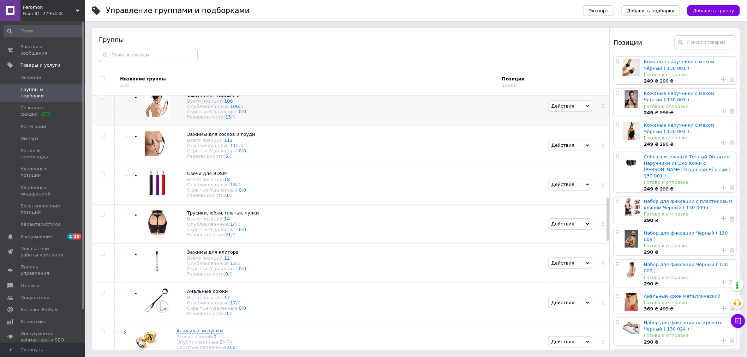
click at [237, 97] on icon at bounding box center [239, 95] width 4 height 4
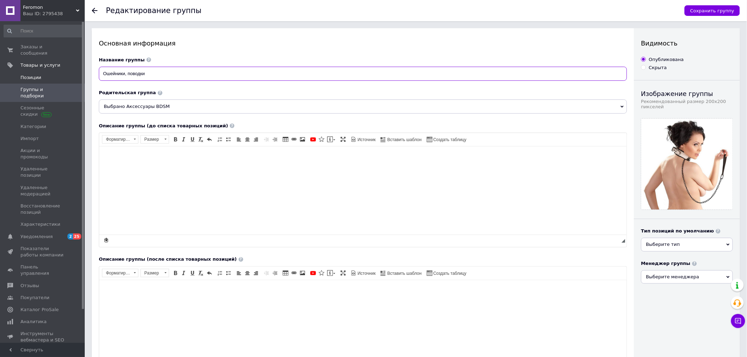
drag, startPoint x: 163, startPoint y: 75, endPoint x: 2, endPoint y: 68, distance: 161.7
click at [19, 67] on div "Feromon Ваш ID: 2795438 Сайт Feromon Кабинет покупателя Проверить состояние сис…" at bounding box center [373, 266] width 747 height 532
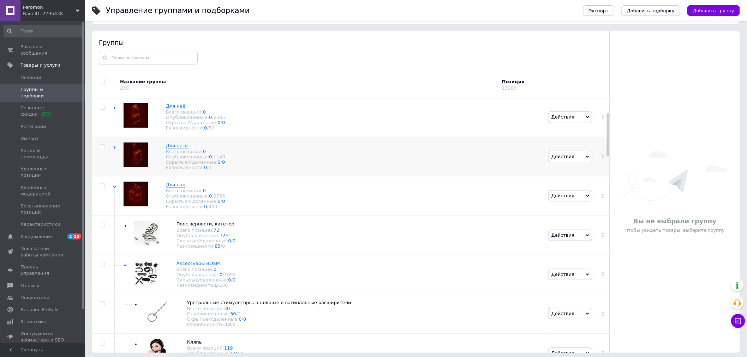
scroll to position [40, 0]
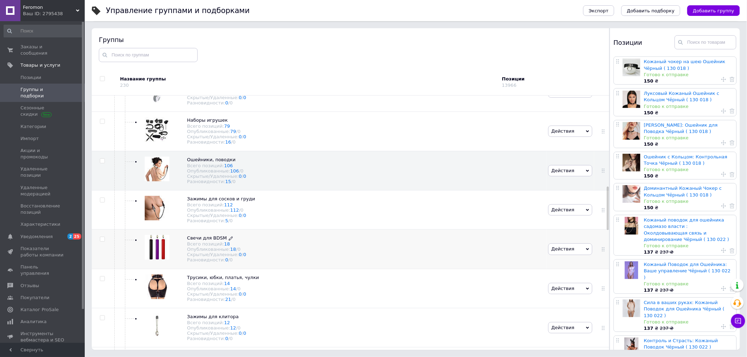
click at [229, 241] on icon at bounding box center [231, 238] width 4 height 4
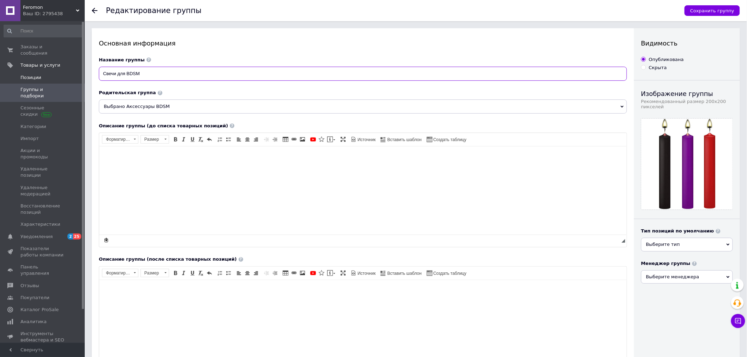
drag, startPoint x: 161, startPoint y: 68, endPoint x: 58, endPoint y: 66, distance: 103.0
click at [60, 67] on div "Feromon Ваш ID: 2795438 Сайт Feromon Кабинет покупателя Проверить состояние сис…" at bounding box center [373, 266] width 747 height 532
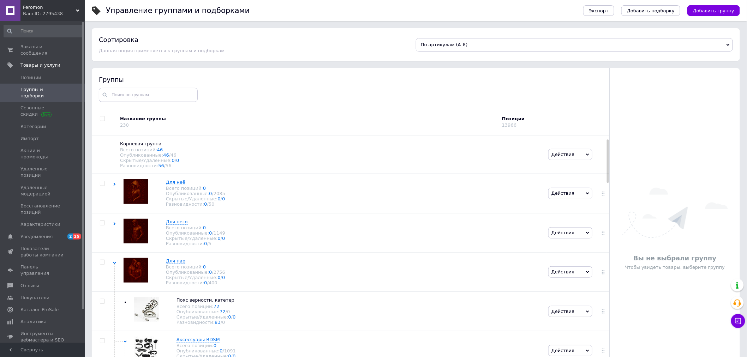
scroll to position [39, 0]
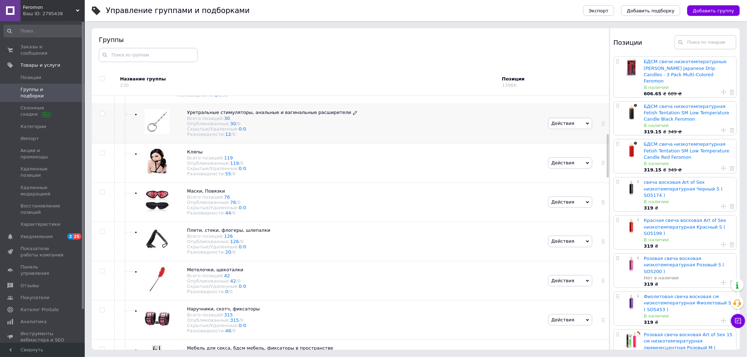
click at [353, 115] on icon at bounding box center [355, 113] width 4 height 4
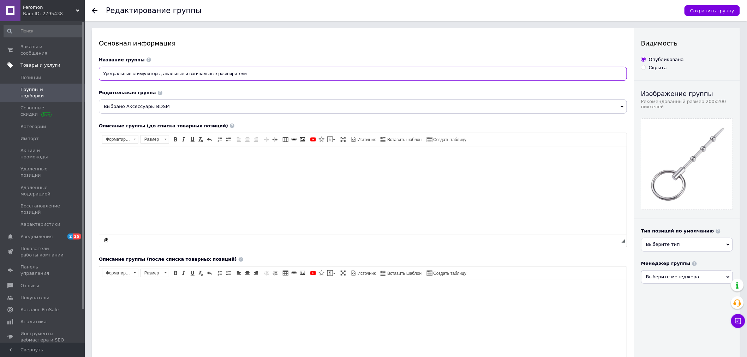
drag, startPoint x: 285, startPoint y: 72, endPoint x: 62, endPoint y: 64, distance: 222.8
click at [59, 61] on div "Feromon Ваш ID: 2795438 Сайт Feromon Кабинет покупателя Проверить состояние сис…" at bounding box center [373, 269] width 747 height 539
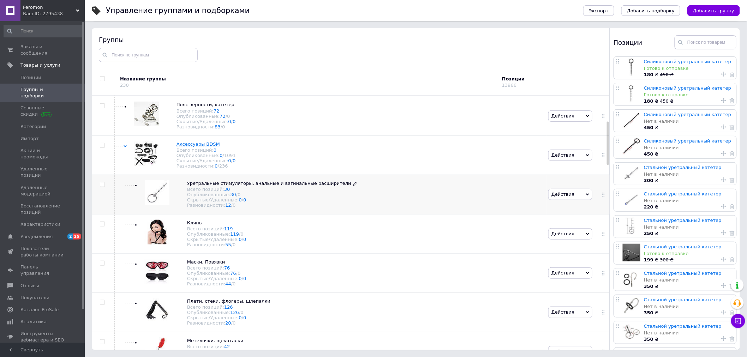
scroll to position [149, 0]
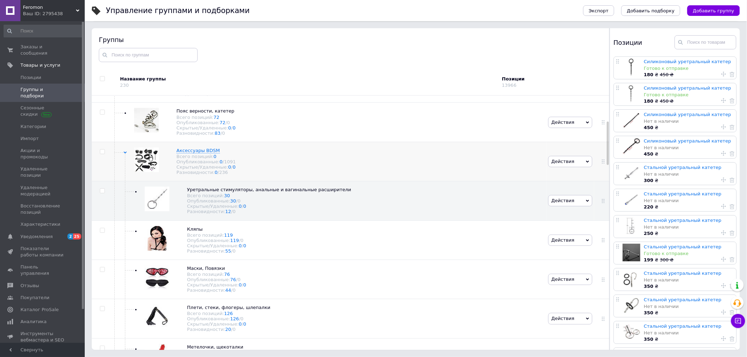
click at [125, 153] on use at bounding box center [124, 152] width 3 height 2
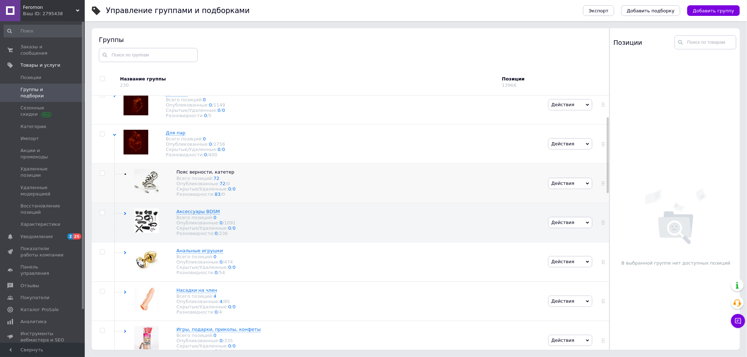
scroll to position [71, 0]
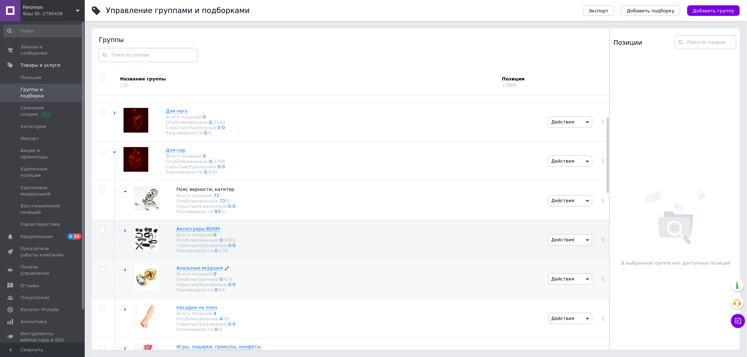
click at [225, 271] on icon at bounding box center [227, 268] width 4 height 4
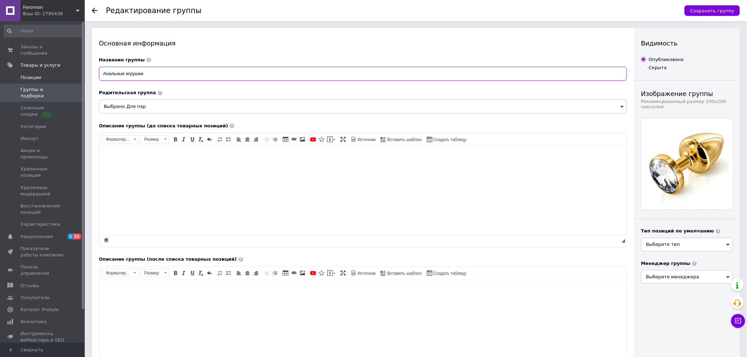
drag, startPoint x: 164, startPoint y: 74, endPoint x: 54, endPoint y: 66, distance: 110.8
click at [54, 66] on div "Feromon Ваш ID: 2795438 Сайт Feromon Кабинет покупателя Проверить состояние сис…" at bounding box center [373, 266] width 747 height 532
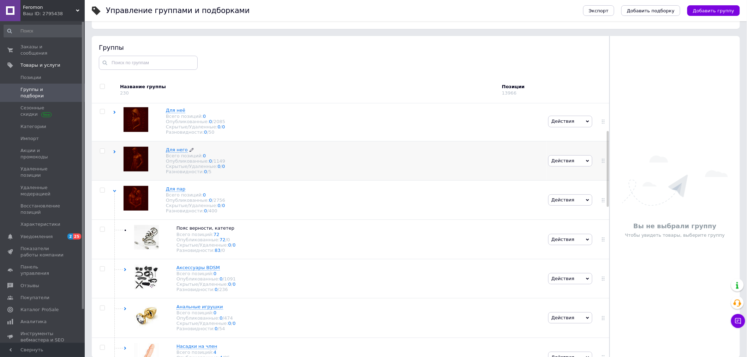
scroll to position [149, 0]
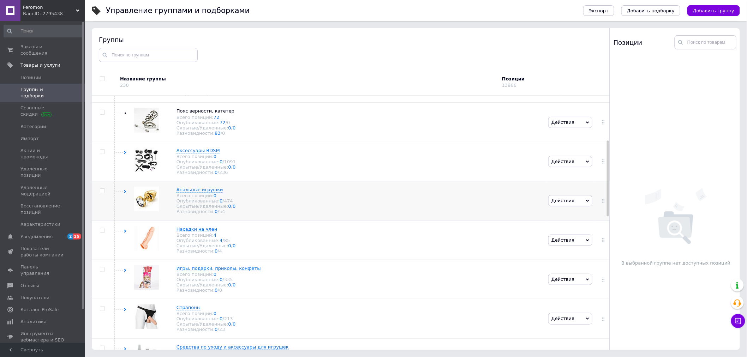
click at [125, 193] on use at bounding box center [125, 191] width 2 height 3
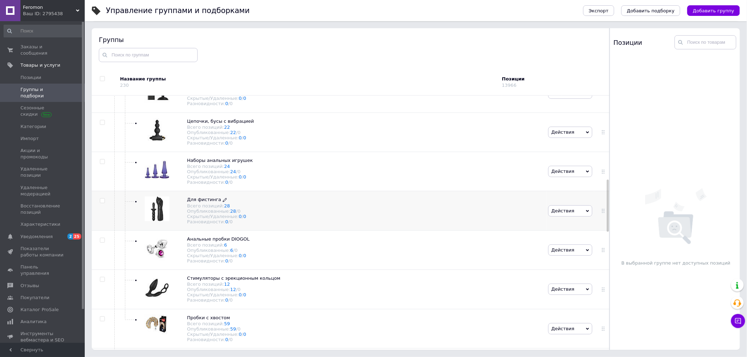
scroll to position [424, 0]
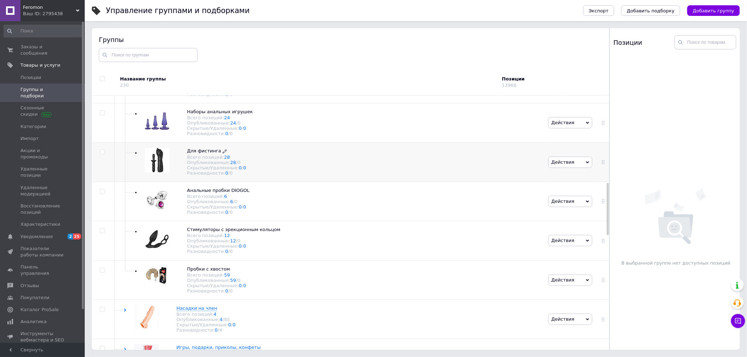
click at [223, 153] on use at bounding box center [225, 152] width 4 height 4
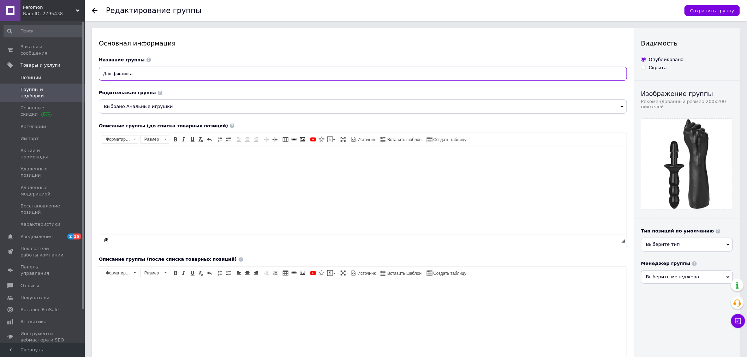
drag, startPoint x: 79, startPoint y: 69, endPoint x: 54, endPoint y: 66, distance: 25.5
click at [61, 67] on div "Feromon Ваш ID: 2795438 Сайт Feromon Кабинет покупателя Проверить состояние сис…" at bounding box center [373, 266] width 747 height 532
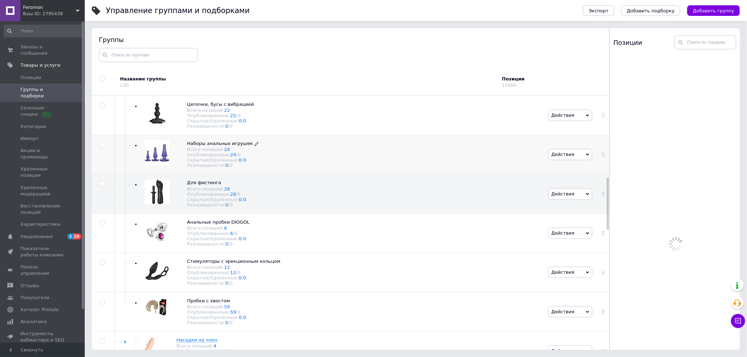
scroll to position [405, 0]
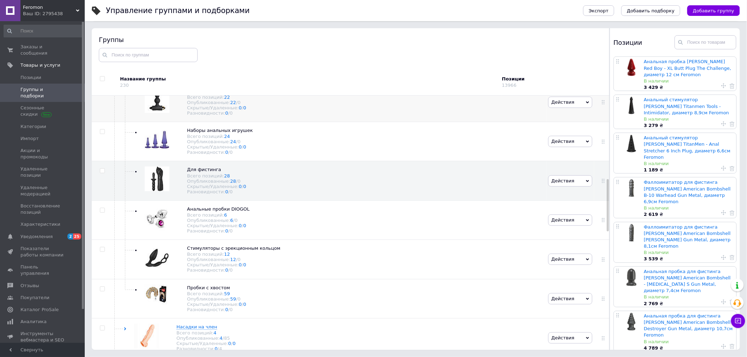
click at [255, 93] on icon at bounding box center [257, 91] width 4 height 4
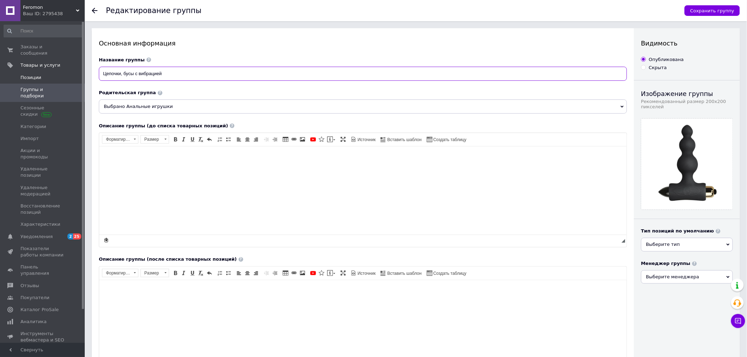
drag, startPoint x: 76, startPoint y: 71, endPoint x: 50, endPoint y: 70, distance: 26.2
click at [57, 70] on div "Feromon Ваш ID: 2795438 Сайт Feromon Кабинет покупателя Проверить состояние сис…" at bounding box center [373, 266] width 747 height 532
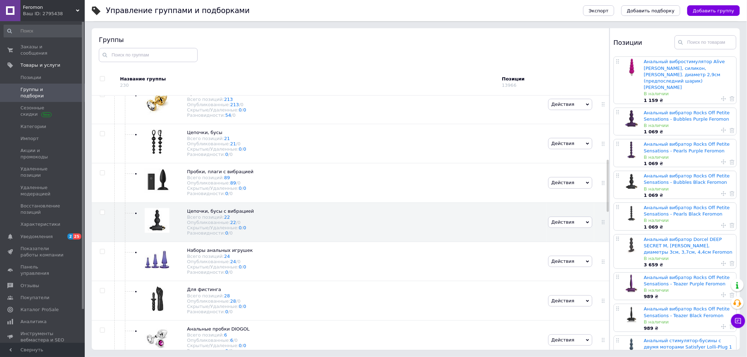
scroll to position [320, 0]
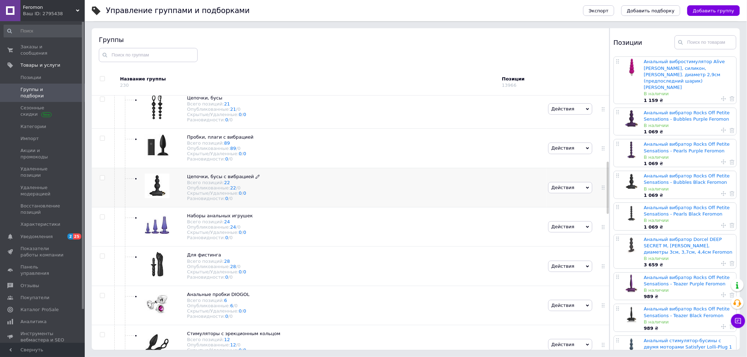
click at [255, 179] on icon at bounding box center [257, 177] width 4 height 4
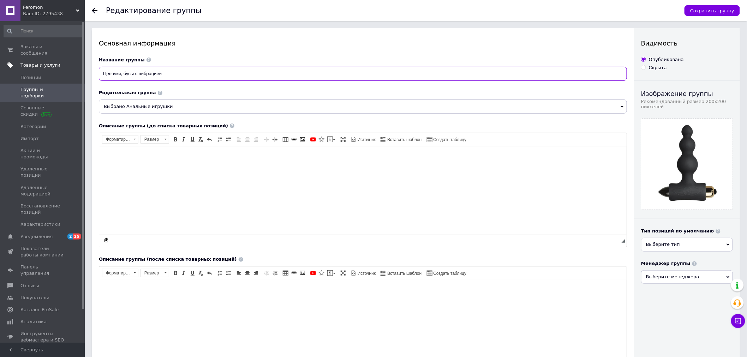
drag, startPoint x: 124, startPoint y: 69, endPoint x: 23, endPoint y: 63, distance: 101.4
click at [30, 63] on div "Feromon Ваш ID: 2795438 Сайт Feromon Кабинет покупателя Проверить состояние сис…" at bounding box center [373, 266] width 747 height 532
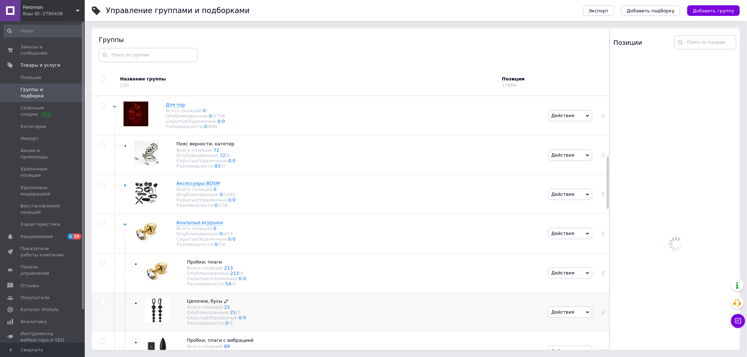
scroll to position [320, 0]
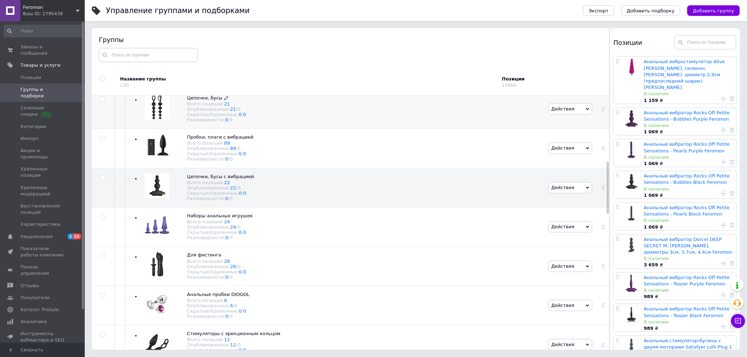
click at [224, 100] on icon at bounding box center [226, 98] width 4 height 4
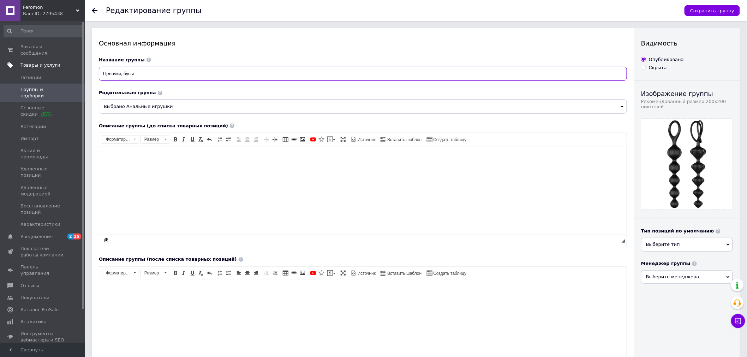
drag, startPoint x: 75, startPoint y: 64, endPoint x: 62, endPoint y: 64, distance: 13.1
click at [64, 64] on div "Feromon Ваш ID: 2795438 Сайт Feromon Кабинет покупателя Проверить состояние сис…" at bounding box center [373, 266] width 747 height 532
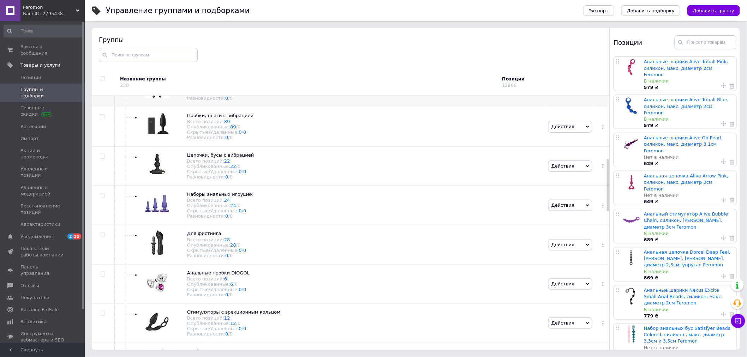
scroll to position [352, 0]
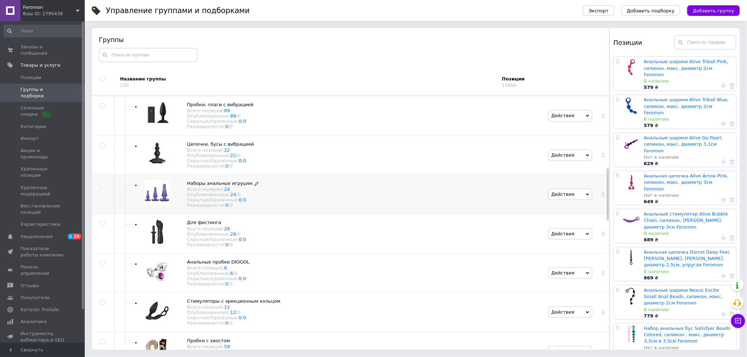
click at [254, 186] on use at bounding box center [256, 184] width 4 height 4
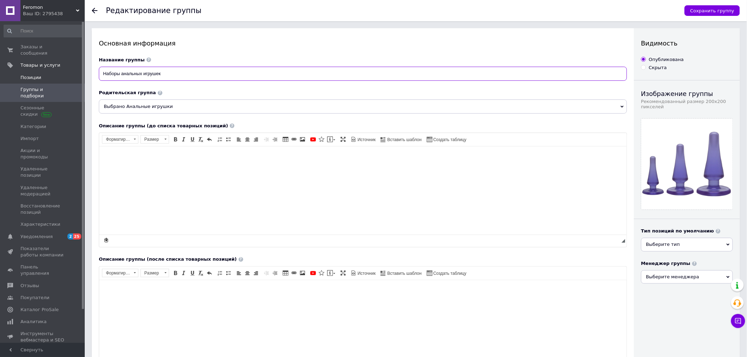
drag, startPoint x: 179, startPoint y: 76, endPoint x: 35, endPoint y: 65, distance: 144.8
click at [35, 65] on div "Feromon Ваш ID: 2795438 Сайт Feromon Кабинет покупателя Проверить состояние сис…" at bounding box center [373, 266] width 747 height 532
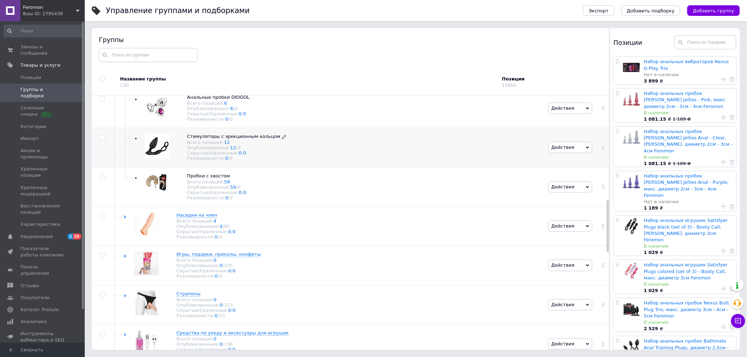
scroll to position [519, 0]
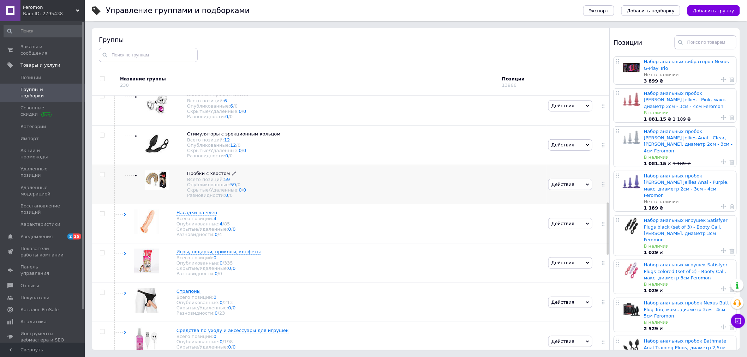
click at [232, 176] on use at bounding box center [234, 174] width 4 height 4
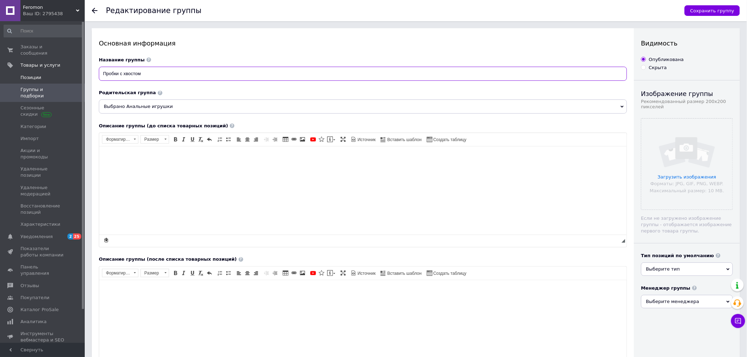
drag, startPoint x: 150, startPoint y: 72, endPoint x: 79, endPoint y: 69, distance: 71.0
click at [91, 70] on div "Редактирование группы Сохранить группу Основная информация Название группы Проб…" at bounding box center [416, 266] width 662 height 532
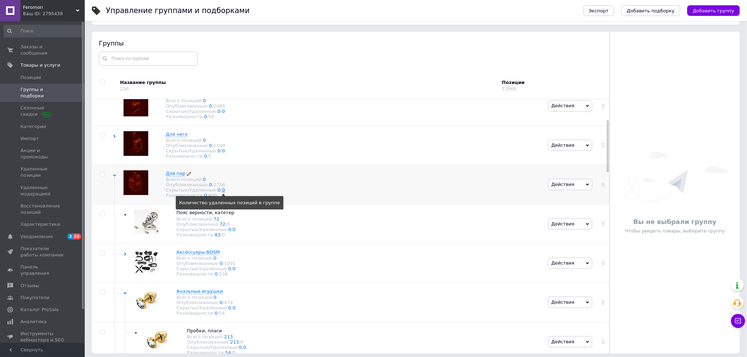
scroll to position [40, 0]
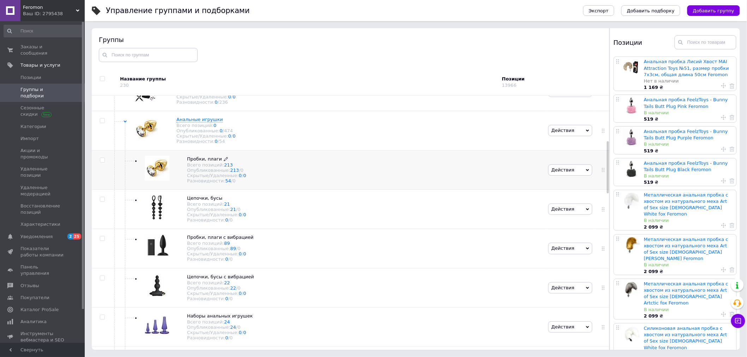
click at [224, 161] on icon at bounding box center [226, 159] width 4 height 4
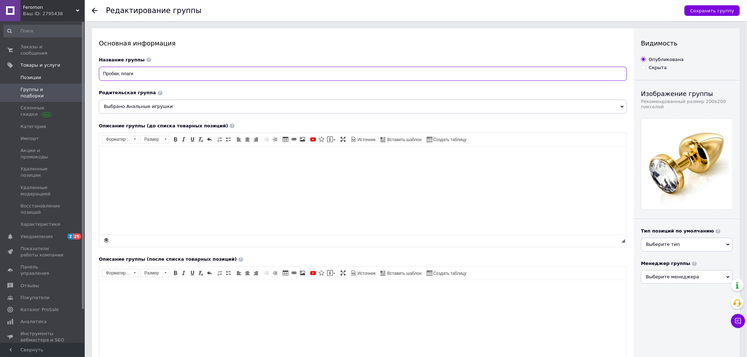
drag, startPoint x: 76, startPoint y: 67, endPoint x: 29, endPoint y: 66, distance: 46.6
click at [37, 65] on div "Feromon Ваш ID: 2795438 Сайт Feromon Кабинет покупателя Проверить состояние сис…" at bounding box center [373, 266] width 747 height 532
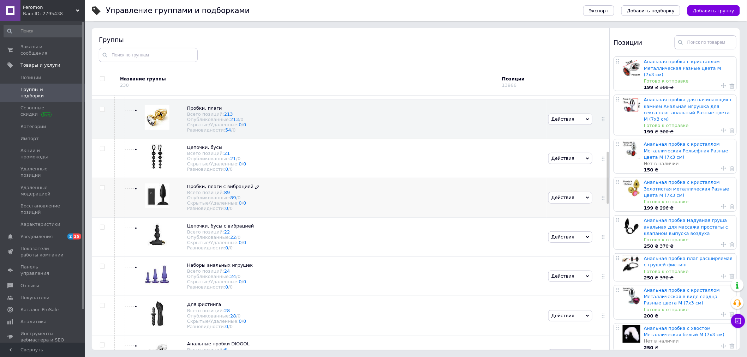
click at [255, 189] on icon at bounding box center [257, 187] width 4 height 4
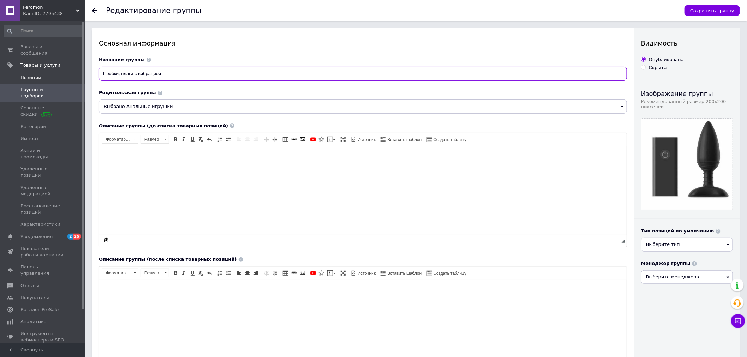
drag, startPoint x: 181, startPoint y: 77, endPoint x: 64, endPoint y: 72, distance: 117.2
click at [68, 73] on div "Feromon Ваш ID: 2795438 Сайт Feromon Кабинет покупателя Проверить состояние сис…" at bounding box center [373, 266] width 747 height 532
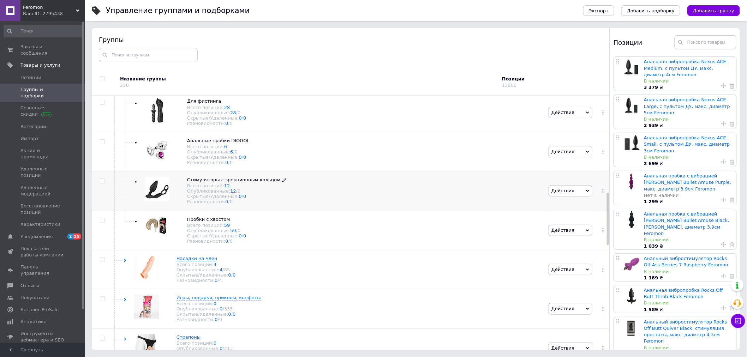
click at [282, 182] on icon at bounding box center [284, 180] width 4 height 4
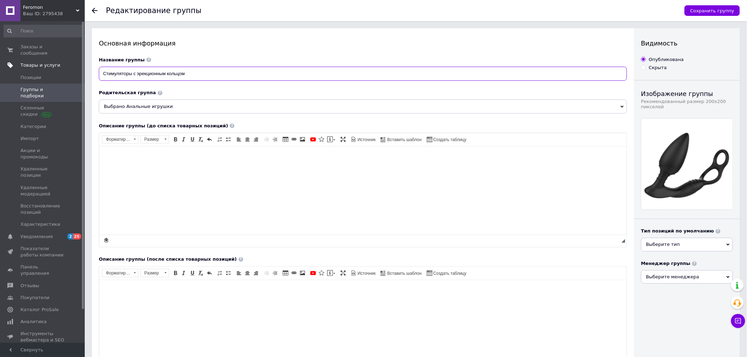
drag, startPoint x: 203, startPoint y: 72, endPoint x: 48, endPoint y: 62, distance: 154.8
click at [63, 63] on div "Feromon Ваш ID: 2795438 Сайт Feromon Кабинет покупателя Проверить состояние сис…" at bounding box center [373, 269] width 747 height 539
click at [61, 41] on link "Заказы и сообщения 0 0" at bounding box center [43, 50] width 87 height 18
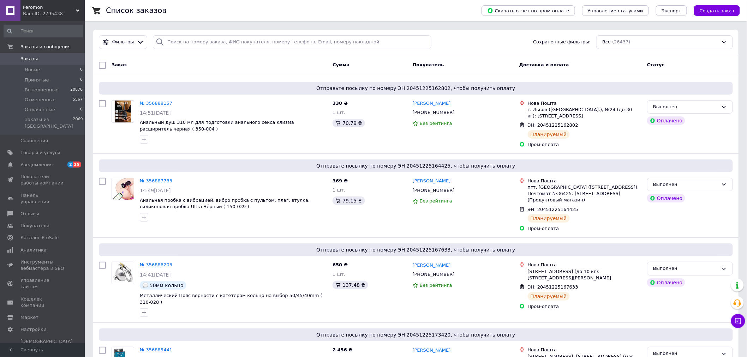
click at [49, 57] on span "Заказы" at bounding box center [42, 59] width 45 height 6
click at [129, 76] on div "Отправьте посылку по номеру ЭН 20451225162802, чтобы получить оплату № 35688815…" at bounding box center [415, 114] width 645 height 77
click at [143, 68] on div "Заказ" at bounding box center [219, 65] width 221 height 13
click at [50, 162] on span "Уведомления" at bounding box center [42, 165] width 45 height 6
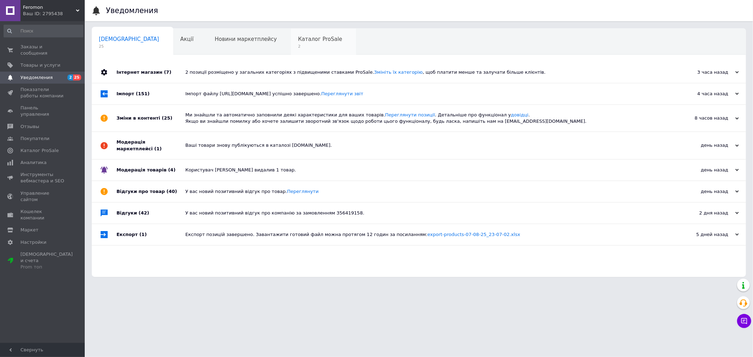
click at [298, 45] on span "2" at bounding box center [320, 46] width 44 height 5
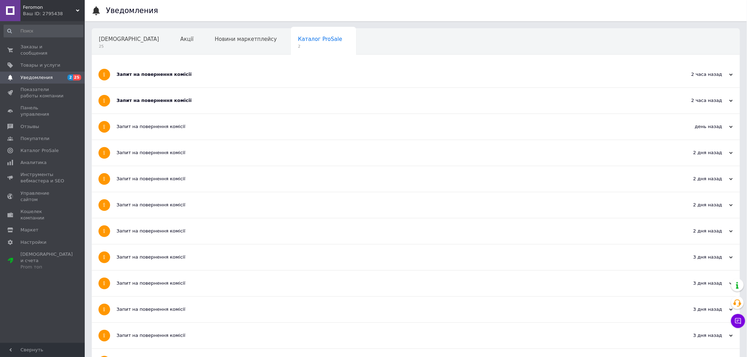
click at [238, 65] on div "Запит на повернення комісії" at bounding box center [388, 75] width 545 height 26
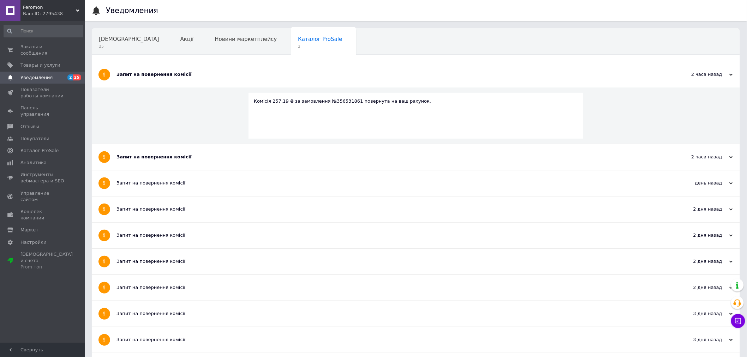
click at [214, 153] on div "Запит на повернення комісії" at bounding box center [388, 157] width 545 height 26
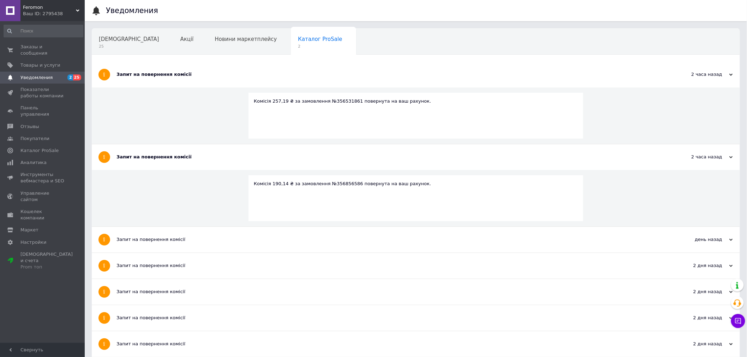
click at [115, 28] on div "Сповіщення 25 Акції Новини маркетплейсу Каталог ProSale 2 Навчання та заходи Ok…" at bounding box center [416, 41] width 648 height 28
click at [122, 50] on div "Сповіщення 25" at bounding box center [132, 42] width 81 height 27
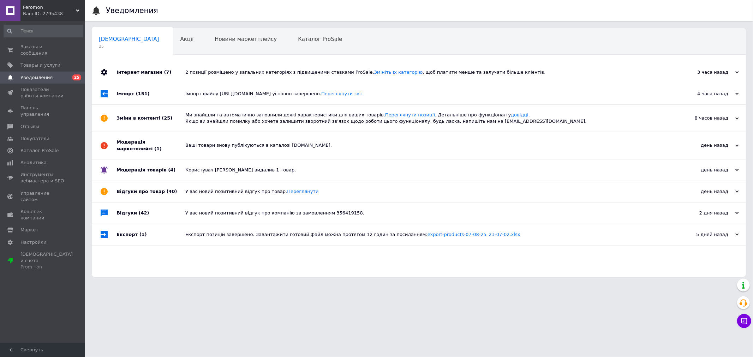
click at [578, 64] on div "2 позиції розміщено у загальних категоріях з підвищеними ставками ProSale. Змін…" at bounding box center [426, 72] width 483 height 21
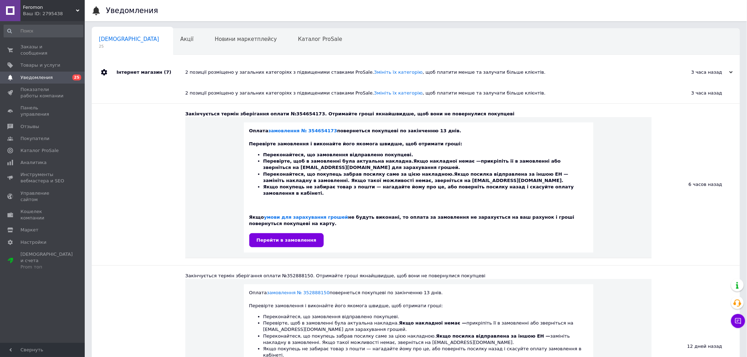
click at [576, 64] on div "2 позиції розміщено у загальних категоріях з підвищеними ставками ProSale. Змін…" at bounding box center [423, 72] width 477 height 21
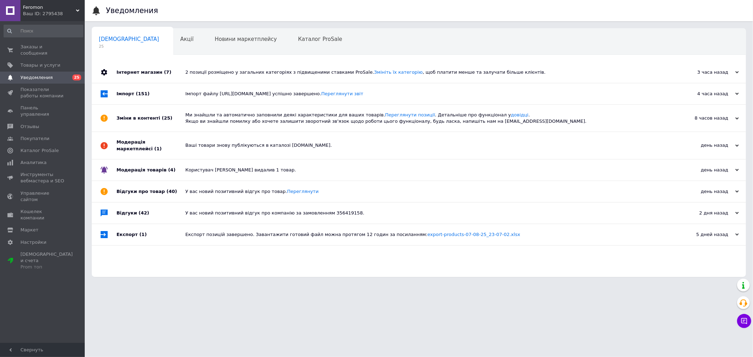
click at [543, 92] on div "Імпорт файлу https://smtm.com.ua/_prices/import-retail-2.xml успішно завершено.…" at bounding box center [426, 94] width 483 height 6
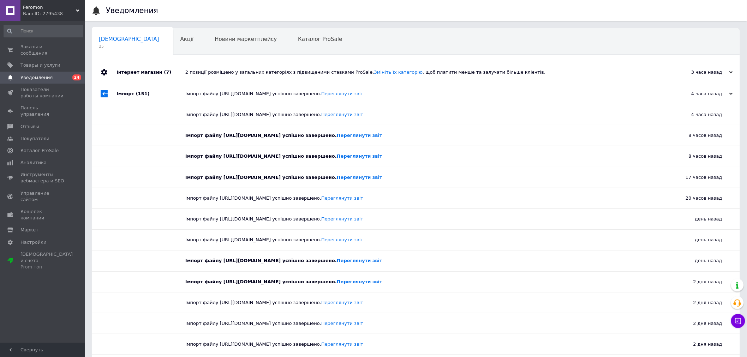
click at [544, 93] on div "Імпорт файлу https://smtm.com.ua/_prices/import-retail-2.xml успішно завершено.…" at bounding box center [423, 94] width 477 height 6
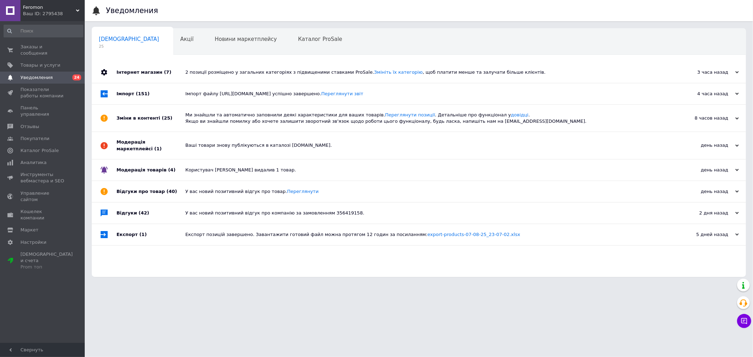
click at [551, 116] on div "Ми знайшли та автоматично заповнили деякі характеристики для ваших товарів. Пер…" at bounding box center [426, 118] width 483 height 13
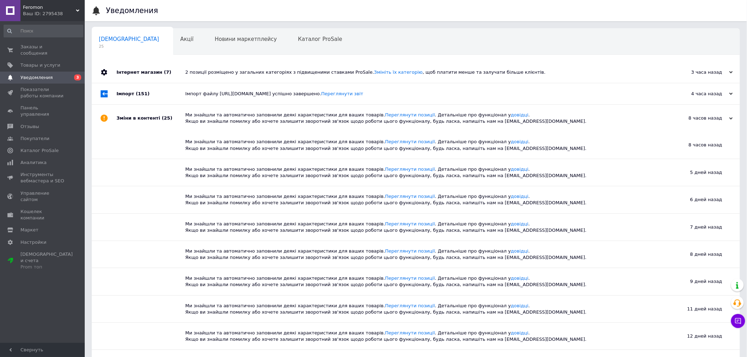
click at [551, 116] on div "Ми знайшли та автоматично заповнили деякі характеристики для ваших товарів. Пер…" at bounding box center [423, 118] width 477 height 13
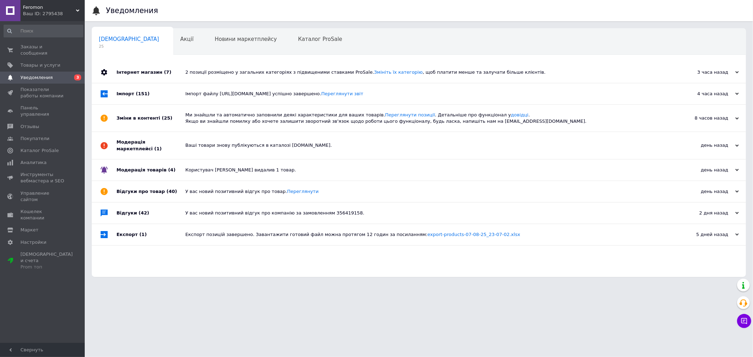
click at [552, 97] on div "Імпорт файлу https://smtm.com.ua/_prices/import-retail-2.xml успішно завершено.…" at bounding box center [426, 93] width 483 height 21
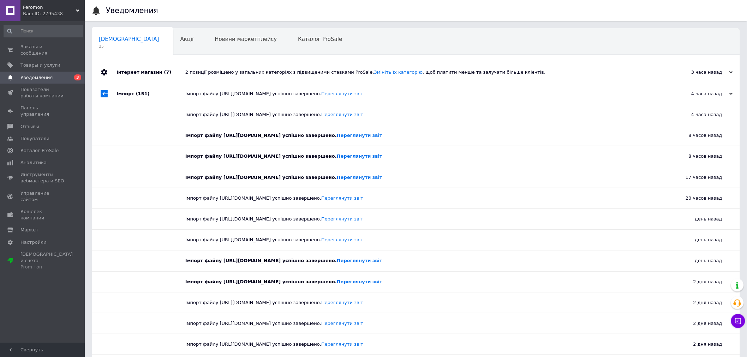
click at [554, 75] on div "2 позиції розміщено у загальних категоріях з підвищеними ставками ProSale. Змін…" at bounding box center [423, 72] width 477 height 6
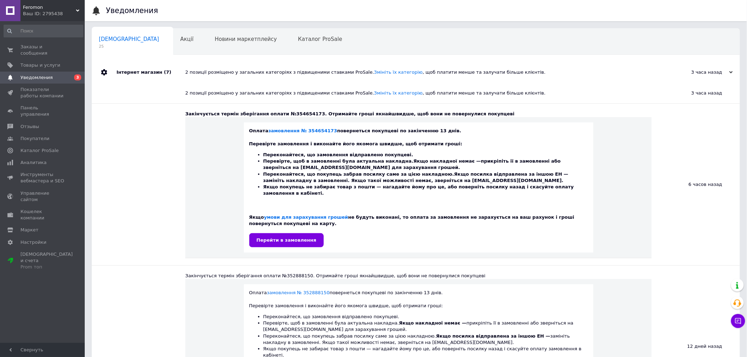
click at [545, 72] on div "2 позиції розміщено у загальних категоріях з підвищеними ставками ProSale. Змін…" at bounding box center [423, 72] width 477 height 6
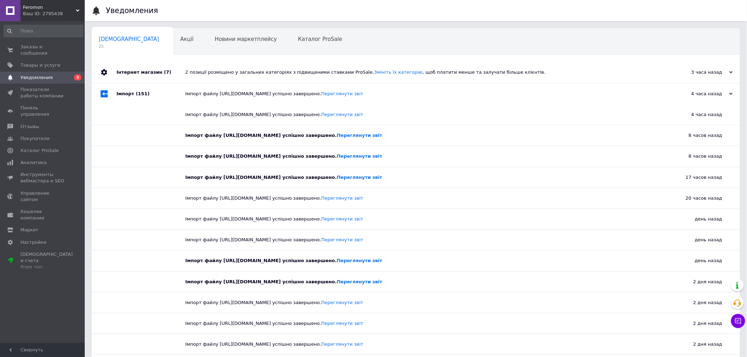
click at [545, 91] on div "Імпорт файлу https://smtm.com.ua/_prices/import-retail-2.xml успішно завершено.…" at bounding box center [423, 93] width 477 height 21
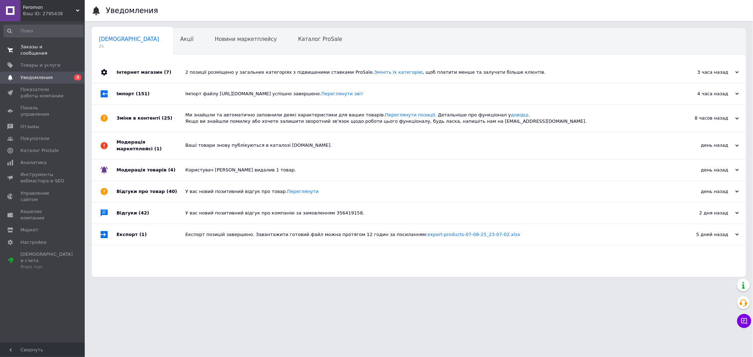
click at [35, 44] on span "Заказы и сообщения" at bounding box center [42, 50] width 45 height 13
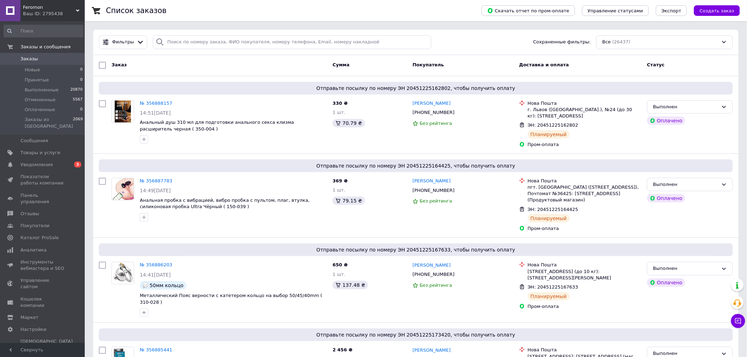
click at [138, 53] on div "Фильтры Сохраненные фильтры: Все (26437)" at bounding box center [415, 42] width 645 height 25
click at [50, 162] on span "Уведомления" at bounding box center [42, 165] width 45 height 6
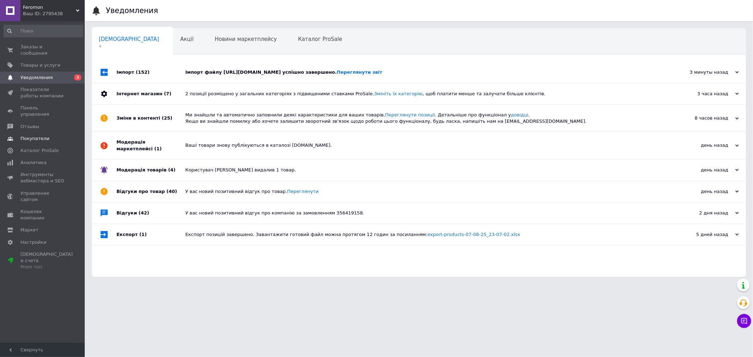
click at [43, 135] on span "Покупатели" at bounding box center [34, 138] width 29 height 6
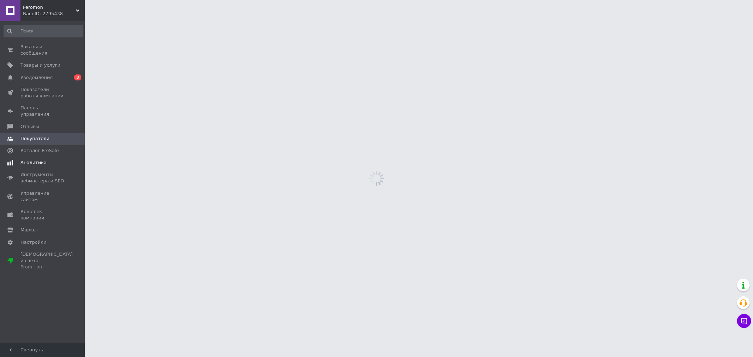
click at [44, 159] on span "Аналитика" at bounding box center [42, 162] width 45 height 6
